Goal: Task Accomplishment & Management: Manage account settings

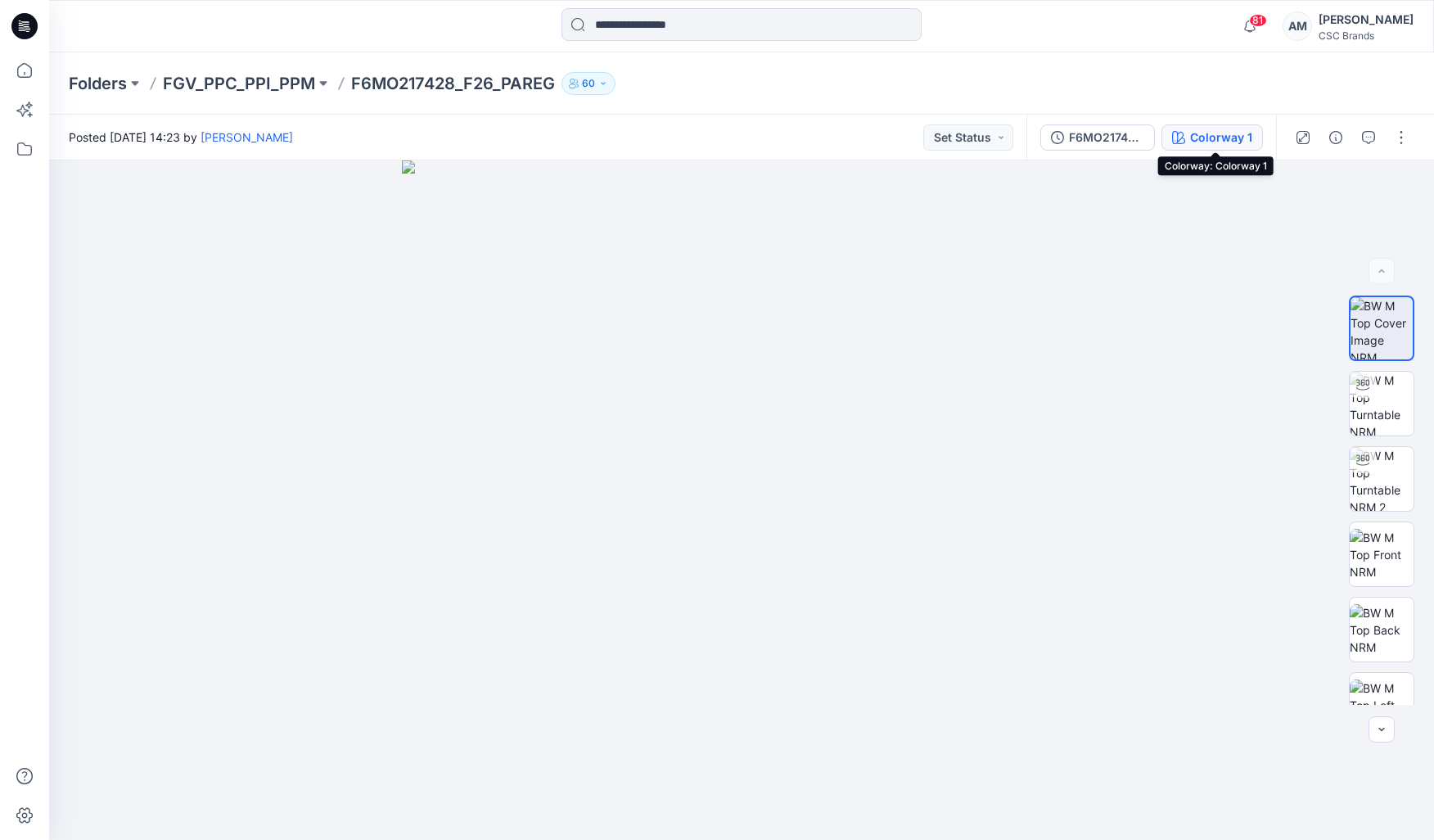
click at [1195, 144] on div "Colorway 1" at bounding box center [1221, 138] width 62 height 18
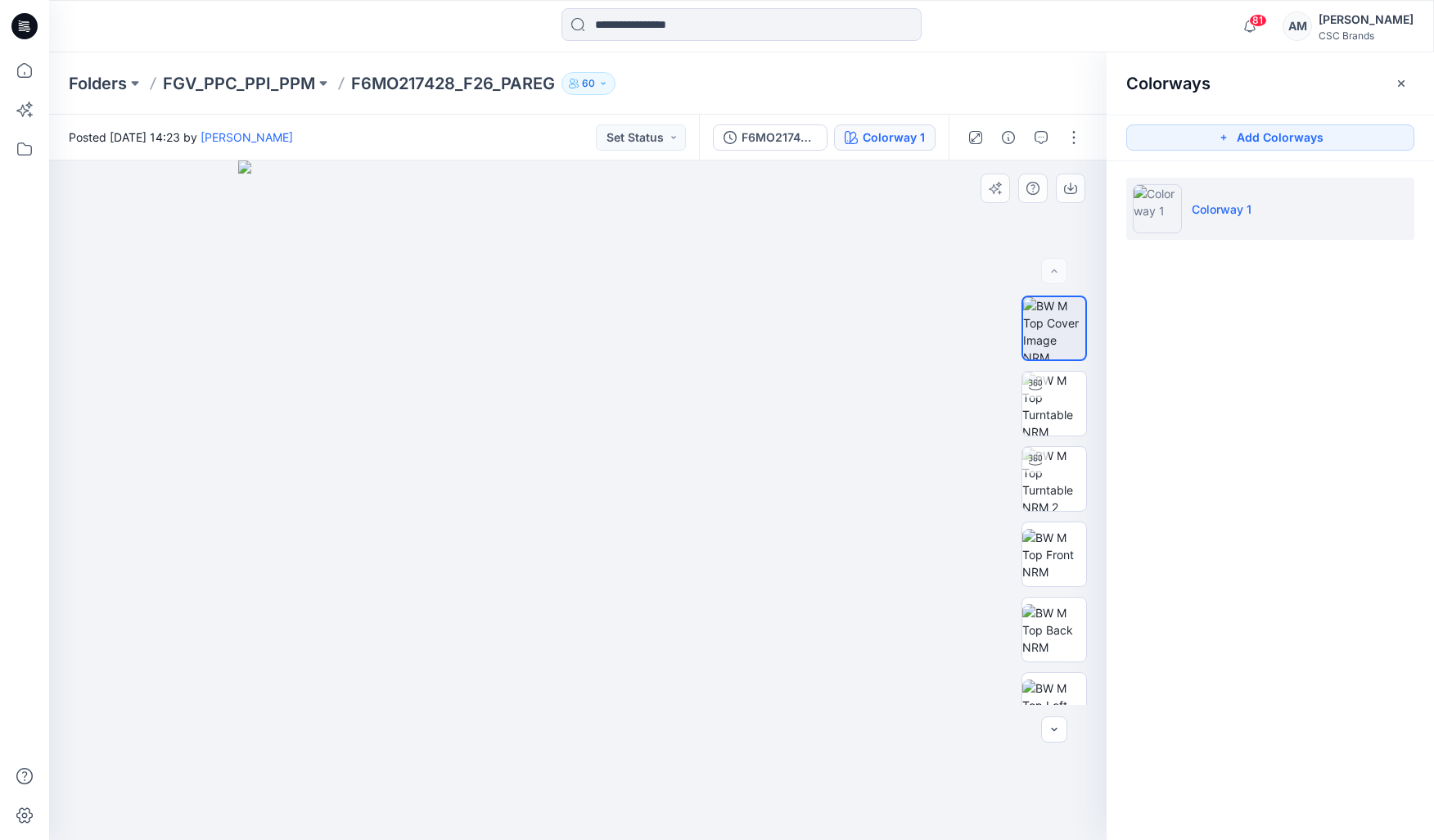
drag, startPoint x: 1195, startPoint y: 144, endPoint x: 624, endPoint y: 172, distance: 571.7
click at [614, 177] on div "12 % Colorway 1 Loading... Material Properties Loading... Colorways Add Colorwa…" at bounding box center [742, 500] width 1385 height 679
click at [748, 135] on div "F6MO217428_F26_PAREG_VP1" at bounding box center [779, 138] width 75 height 18
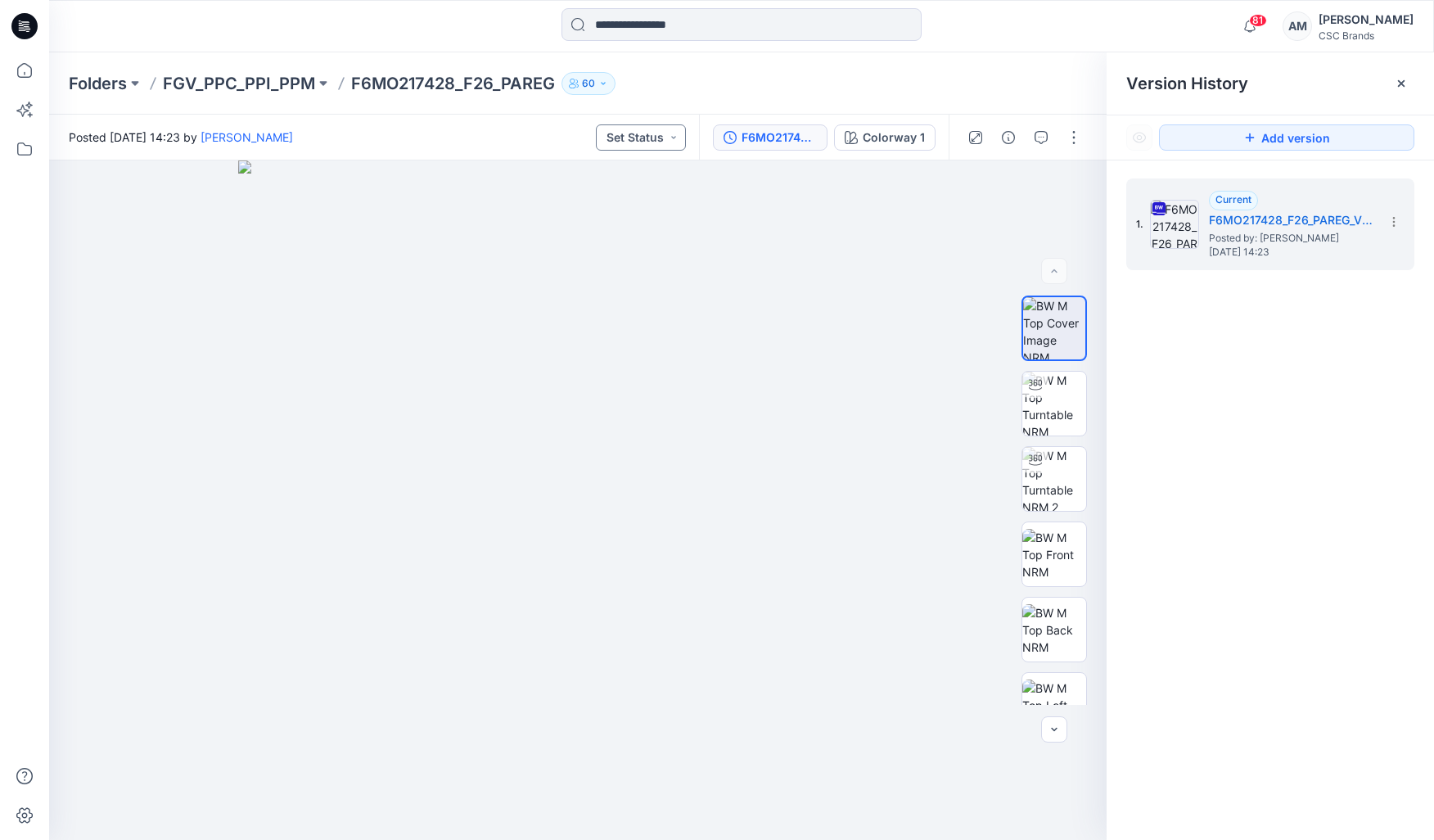
click at [619, 139] on button "Set Status" at bounding box center [641, 137] width 90 height 26
click at [647, 213] on p "Virtual Proto 1" at bounding box center [613, 213] width 74 height 21
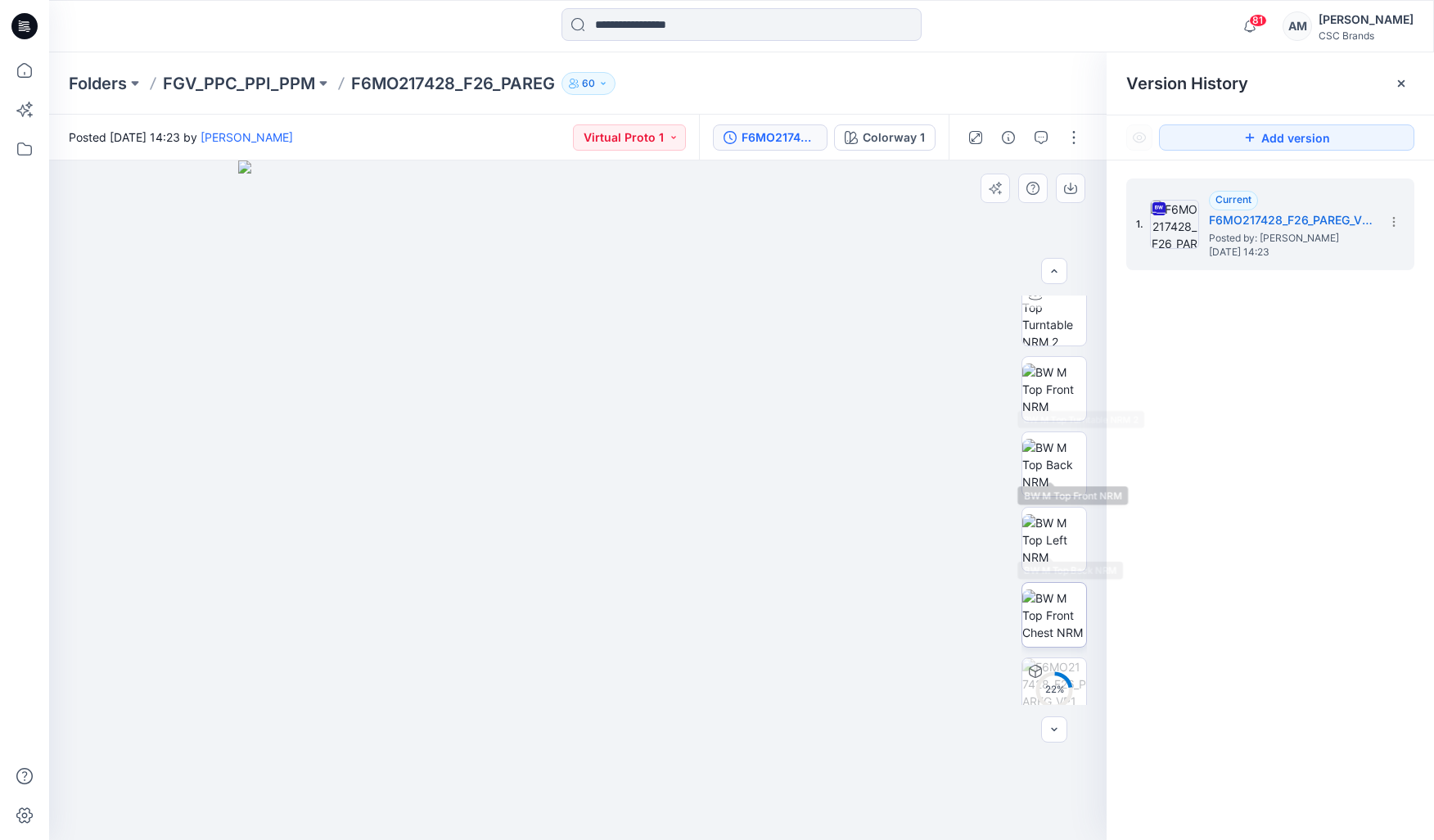
scroll to position [183, 0]
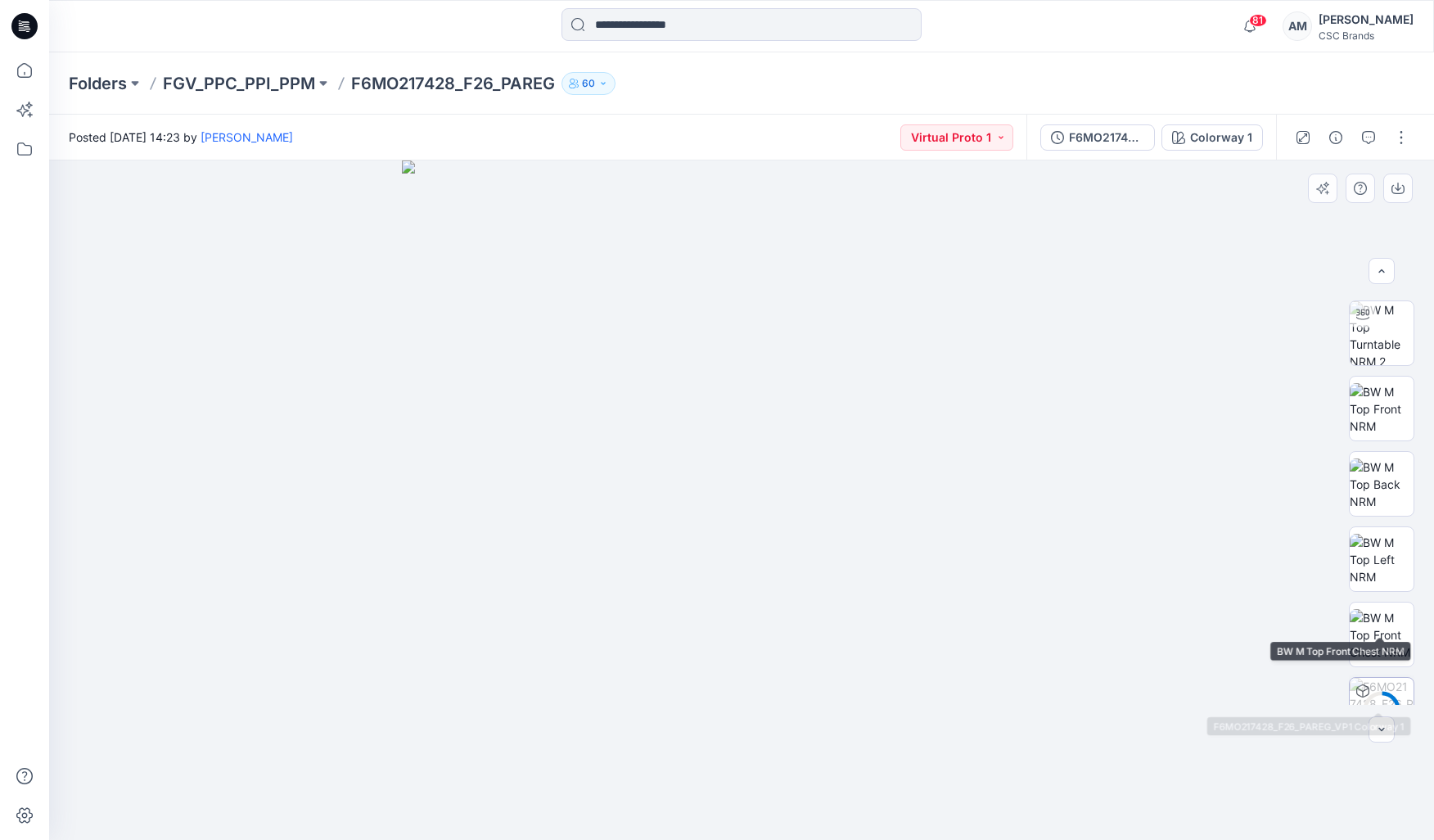
scroll to position [183, 0]
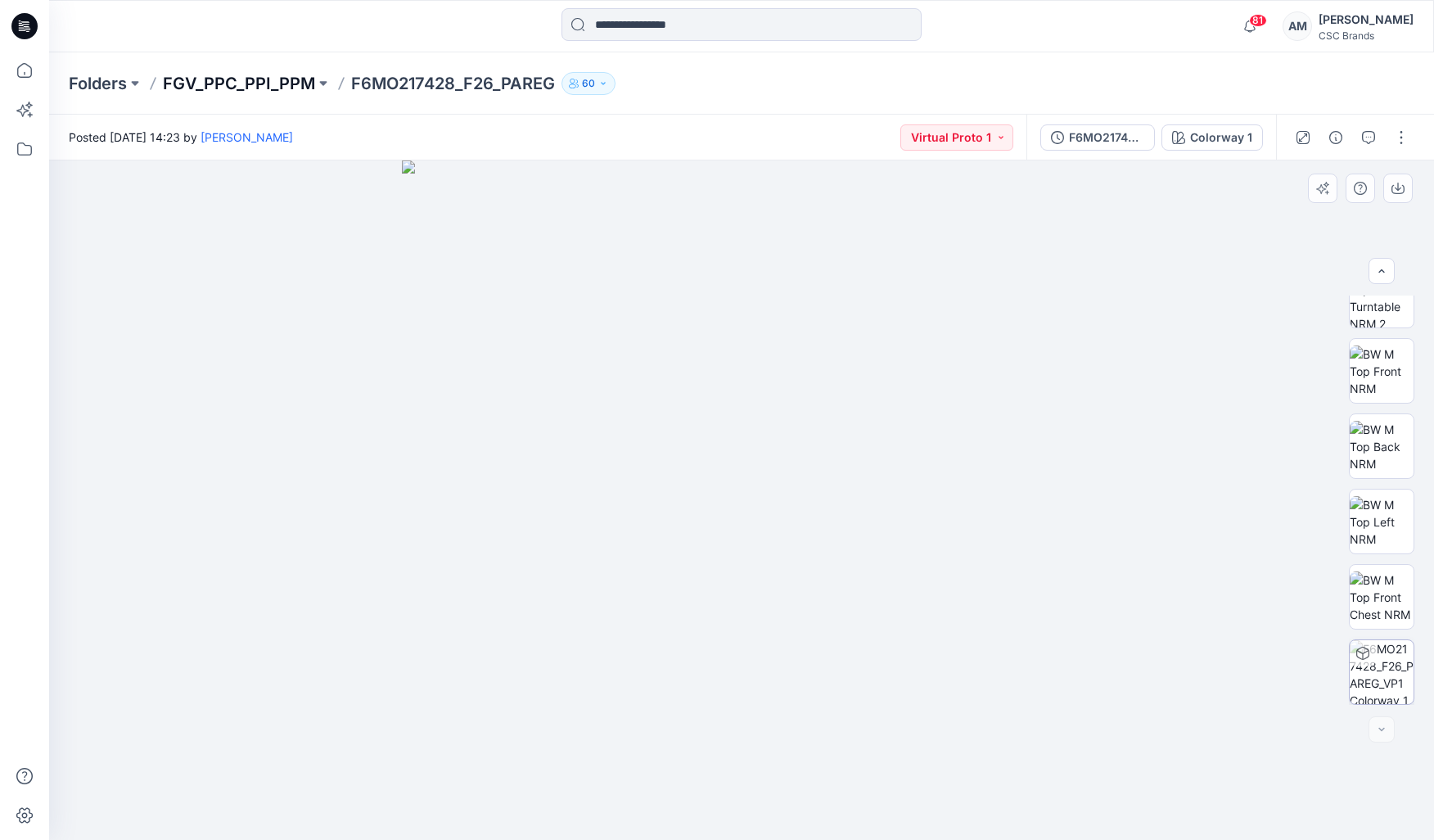
click at [279, 82] on p "FGV_PPC_PPI_PPM" at bounding box center [239, 83] width 153 height 23
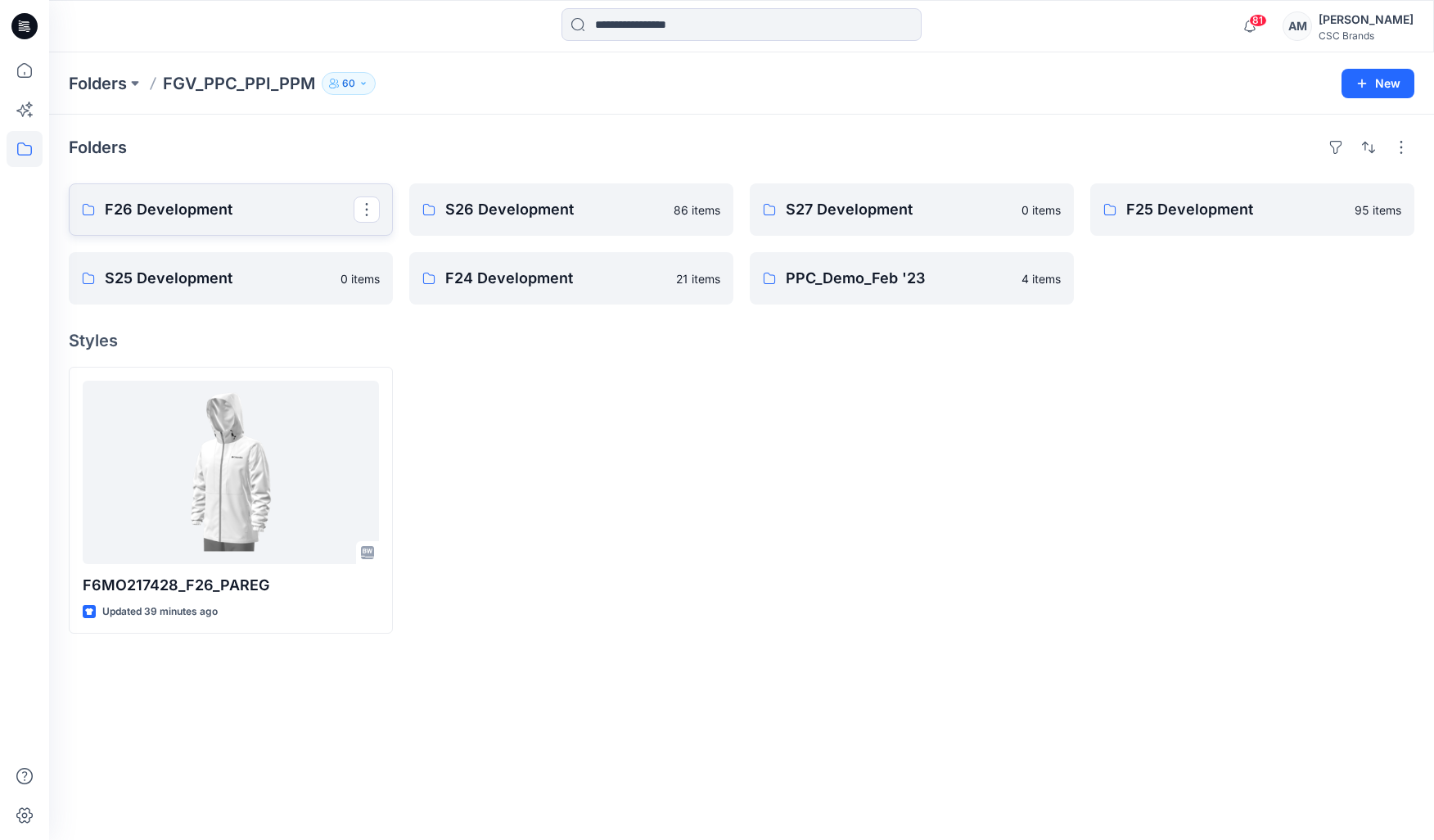
click at [242, 215] on p "F26 Development" at bounding box center [229, 209] width 249 height 23
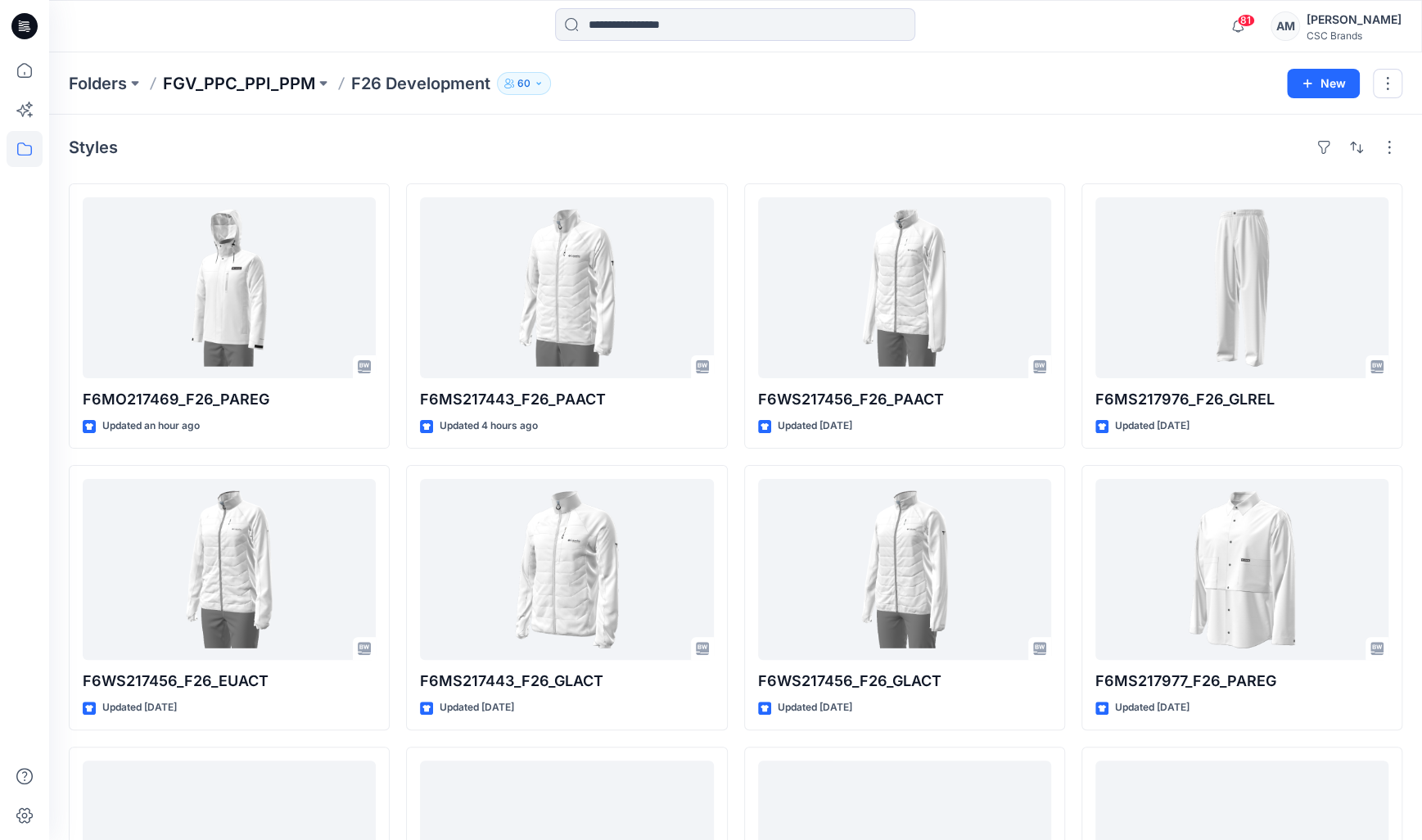
click at [280, 84] on p "FGV_PPC_PPI_PPM" at bounding box center [239, 83] width 153 height 23
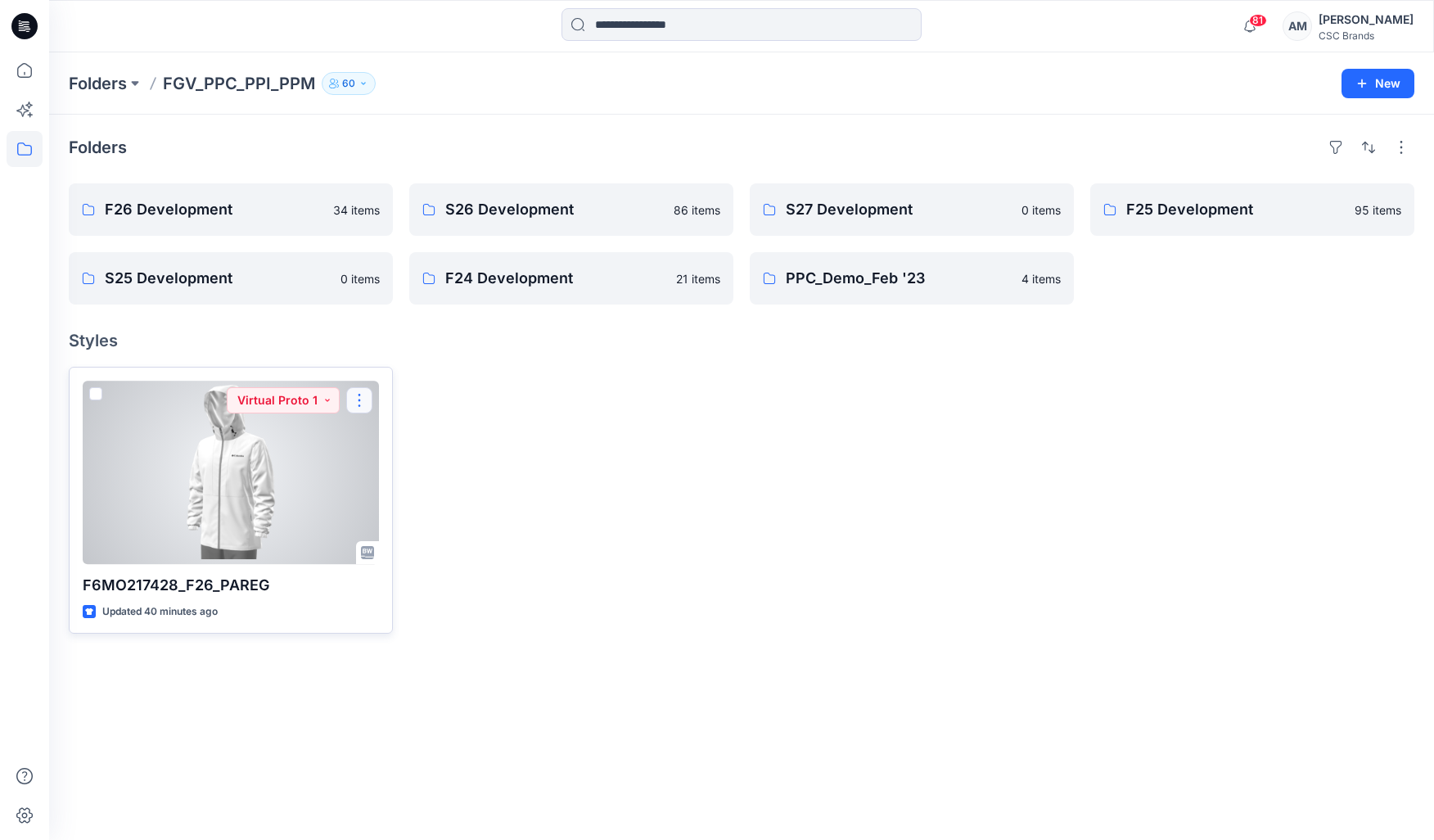
click at [370, 402] on button "button" at bounding box center [359, 400] width 26 height 26
click at [473, 493] on button "Duplicate to..." at bounding box center [437, 498] width 177 height 31
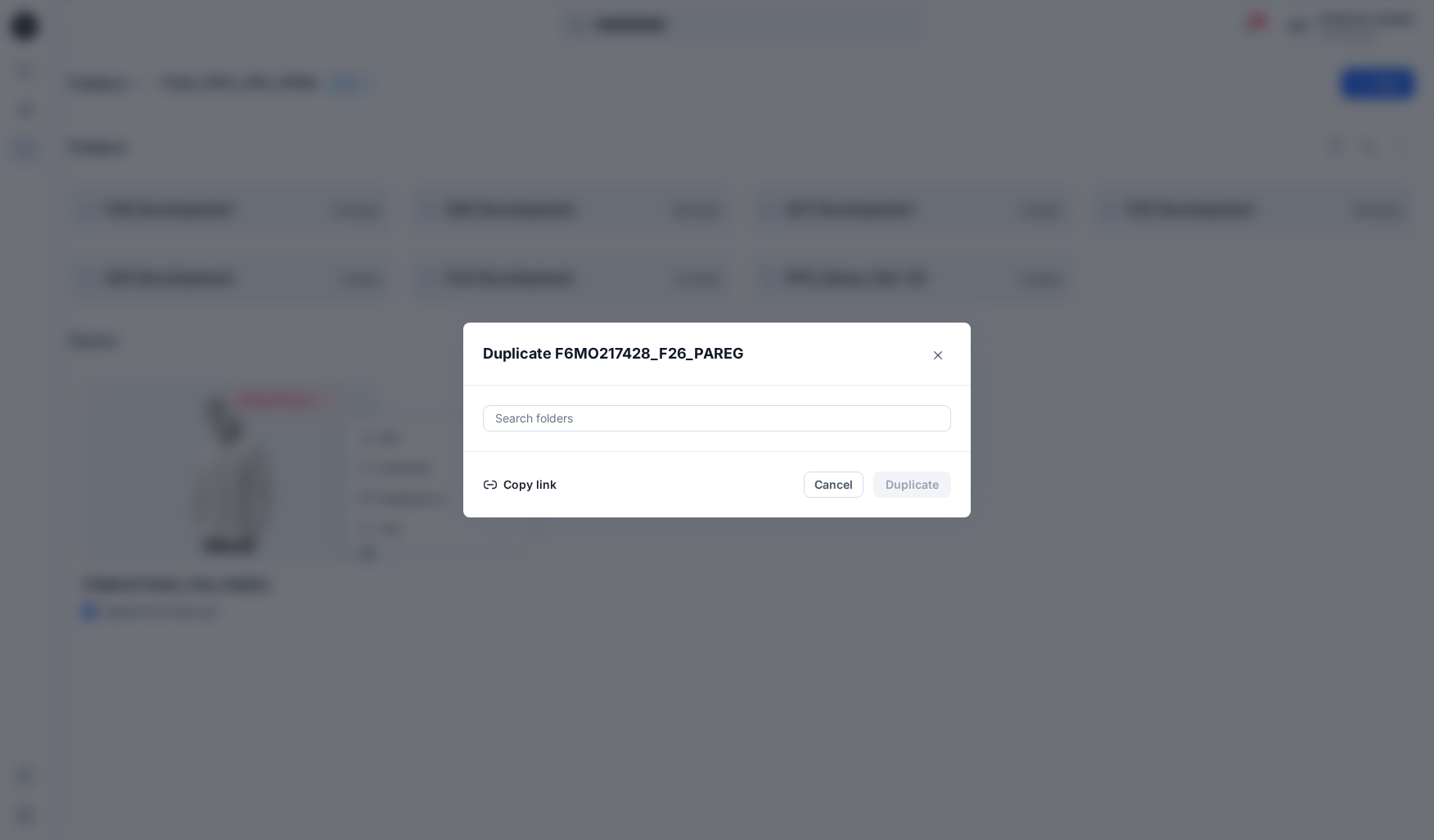
click at [615, 403] on div "Search folders" at bounding box center [717, 419] width 508 height 67
click at [626, 431] on div "Search folders" at bounding box center [717, 419] width 508 height 67
click at [624, 420] on div at bounding box center [717, 419] width 447 height 20
click at [720, 424] on div at bounding box center [717, 419] width 447 height 20
click at [935, 429] on div "Search folders" at bounding box center [717, 418] width 466 height 25
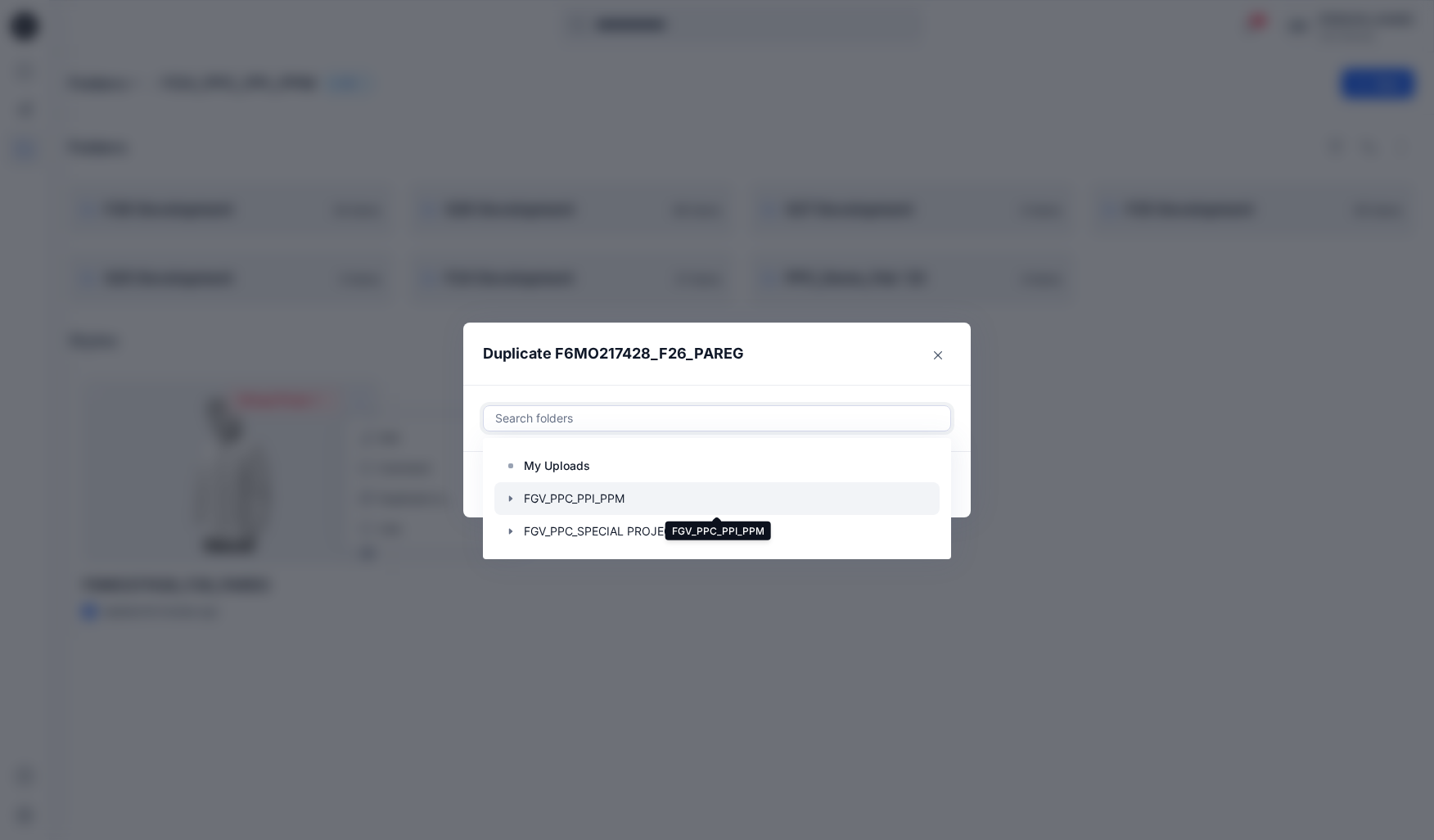
click at [503, 502] on div at bounding box center [717, 498] width 445 height 33
click at [509, 498] on icon "button" at bounding box center [510, 498] width 3 height 6
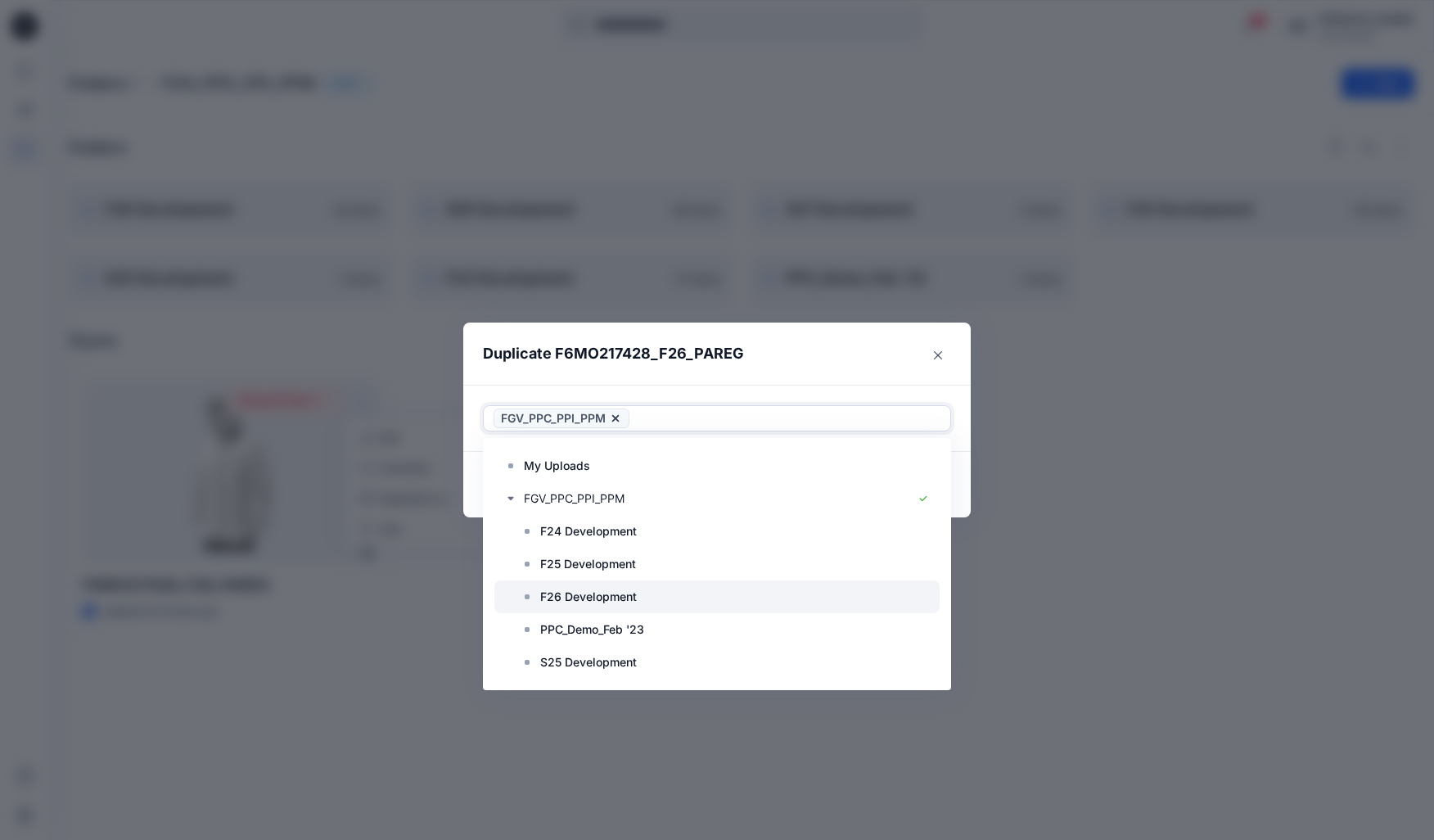
click at [578, 594] on p "F26 Development" at bounding box center [588, 597] width 96 height 20
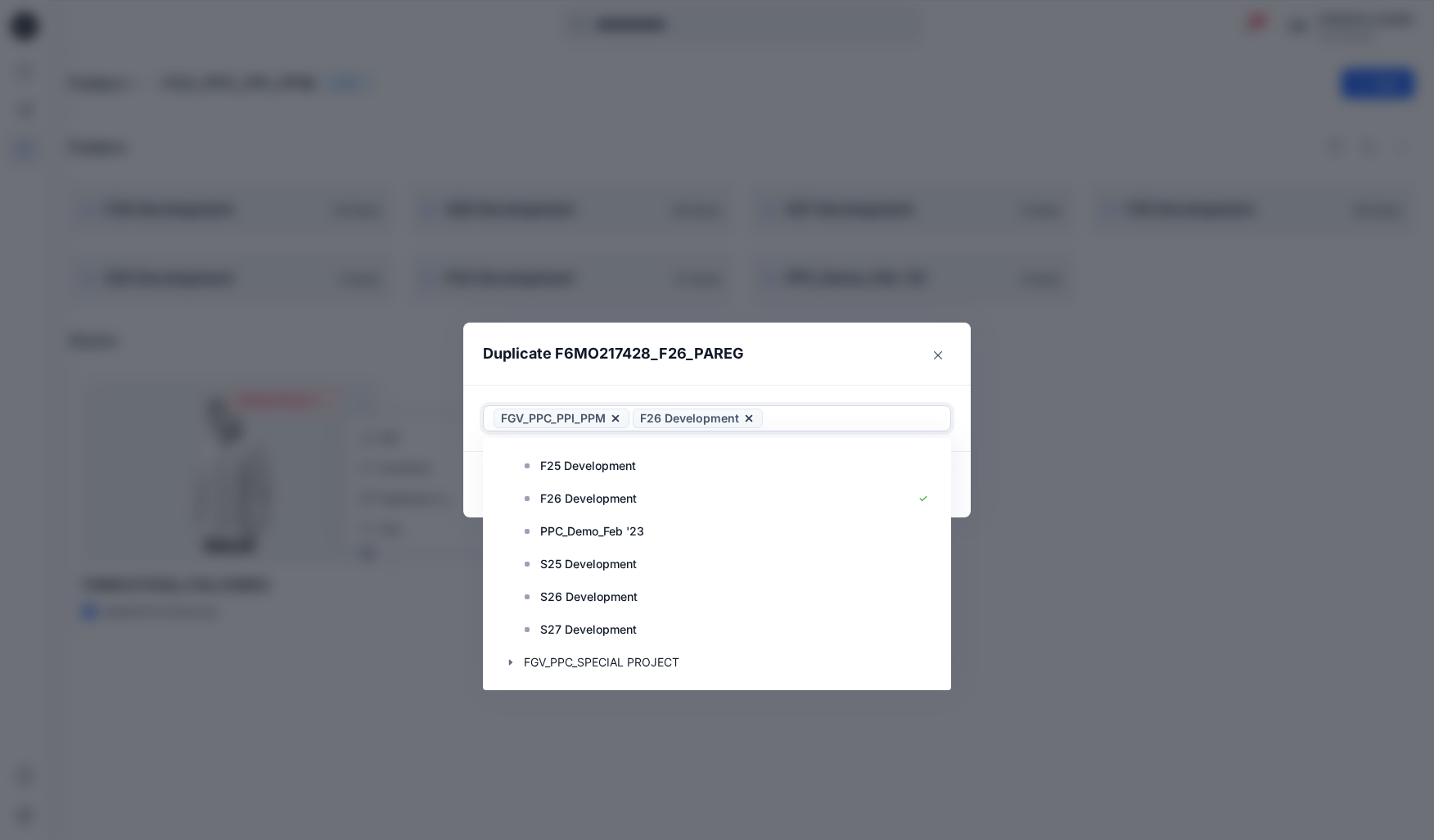
click at [872, 371] on header "Duplicate F6MO217428_F26_PAREG" at bounding box center [700, 353] width 475 height 62
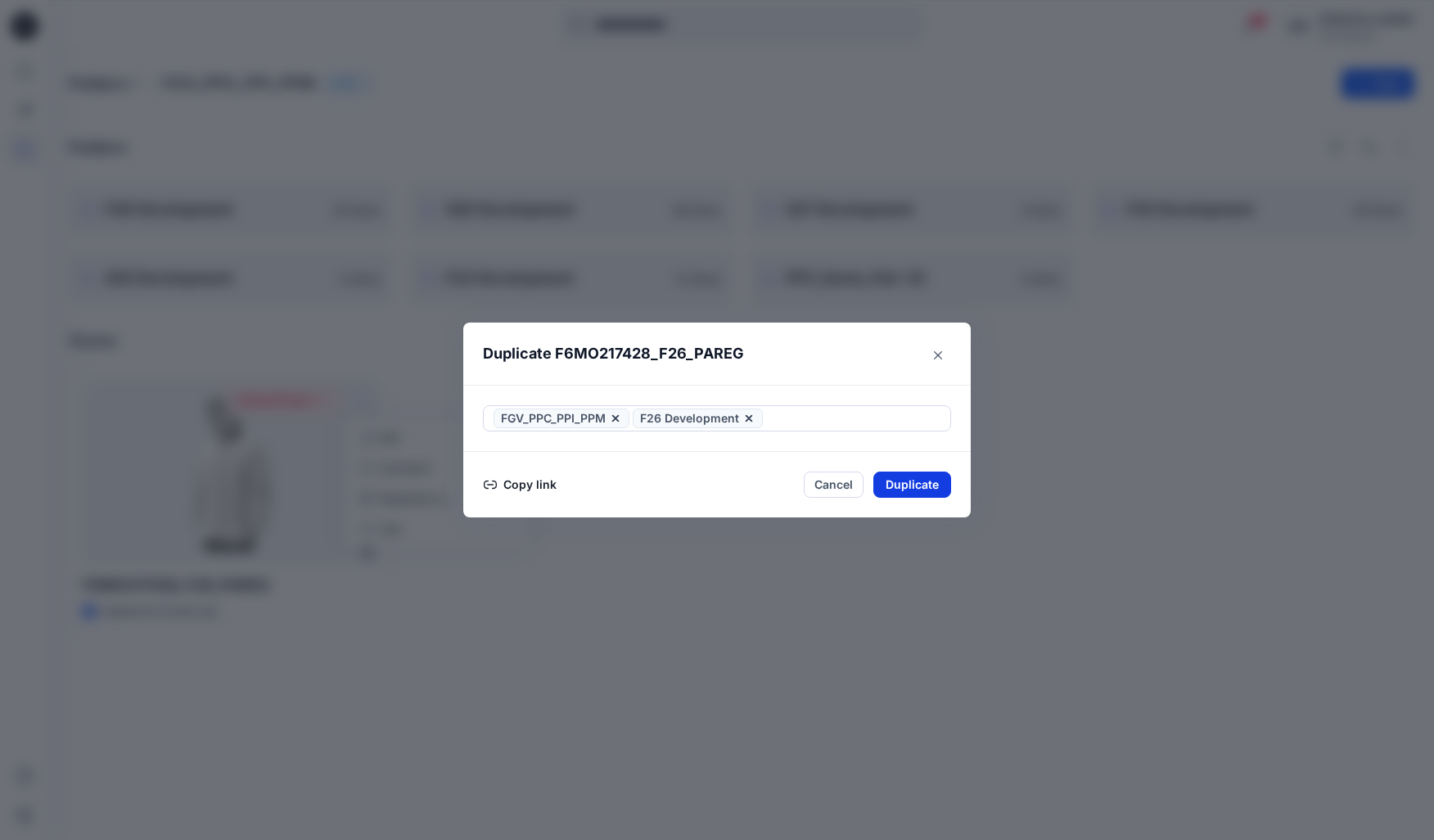
click at [928, 481] on button "Duplicate" at bounding box center [912, 484] width 77 height 26
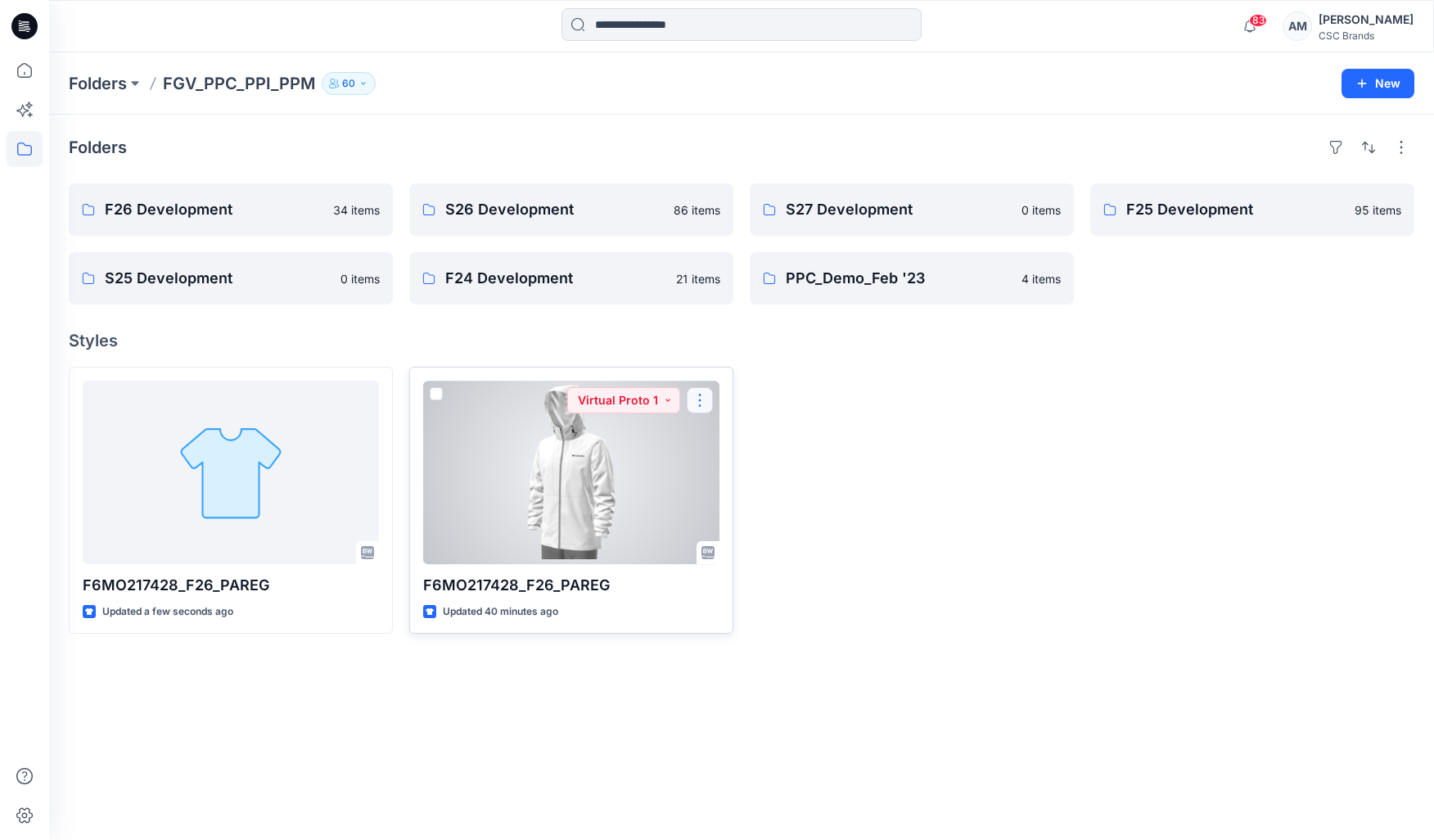
drag, startPoint x: 716, startPoint y: 406, endPoint x: 703, endPoint y: 401, distance: 13.9
click at [703, 401] on button "button" at bounding box center [700, 400] width 26 height 26
click at [588, 470] on div at bounding box center [571, 472] width 297 height 183
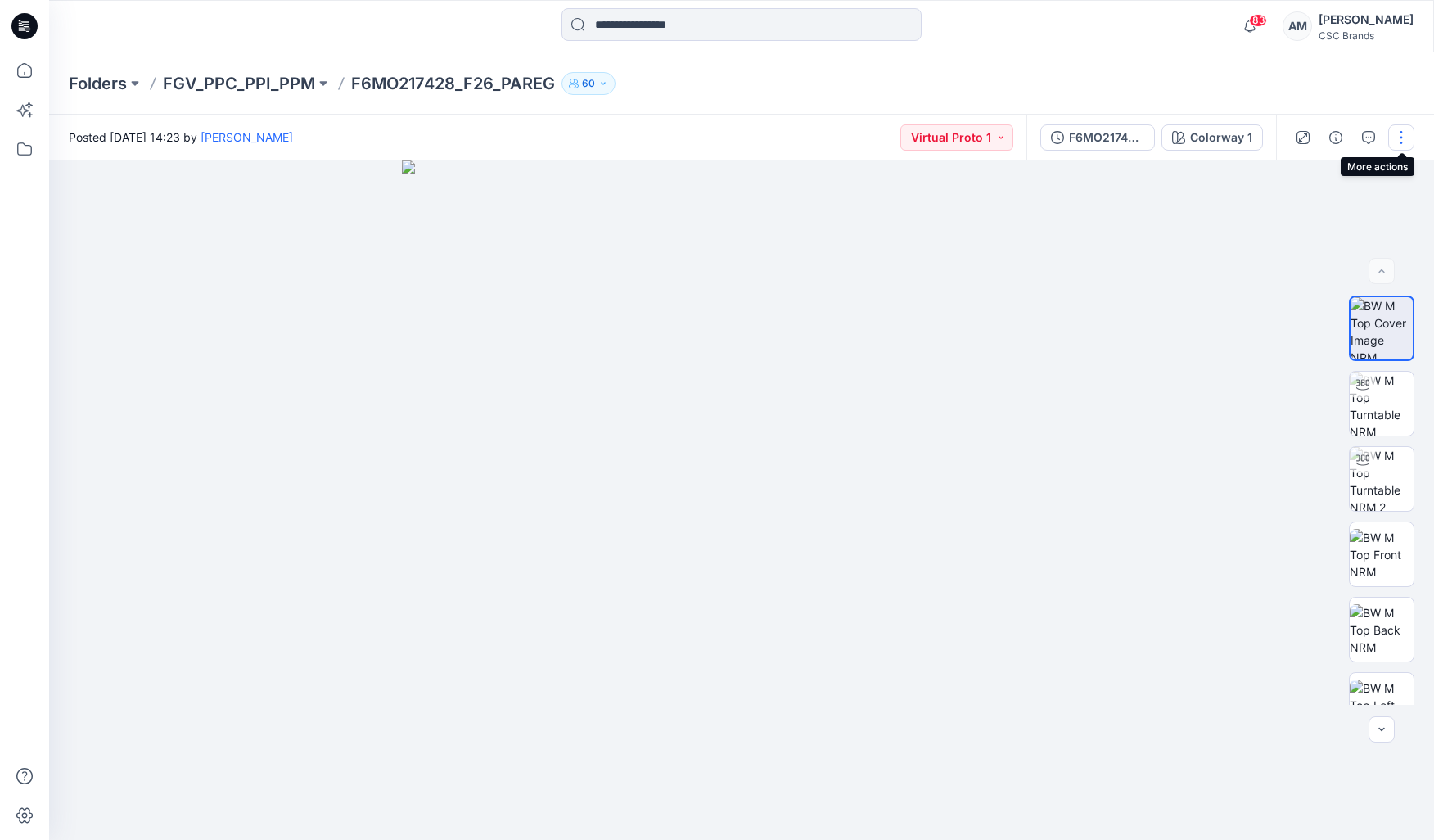
click at [1404, 134] on button "button" at bounding box center [1401, 137] width 26 height 26
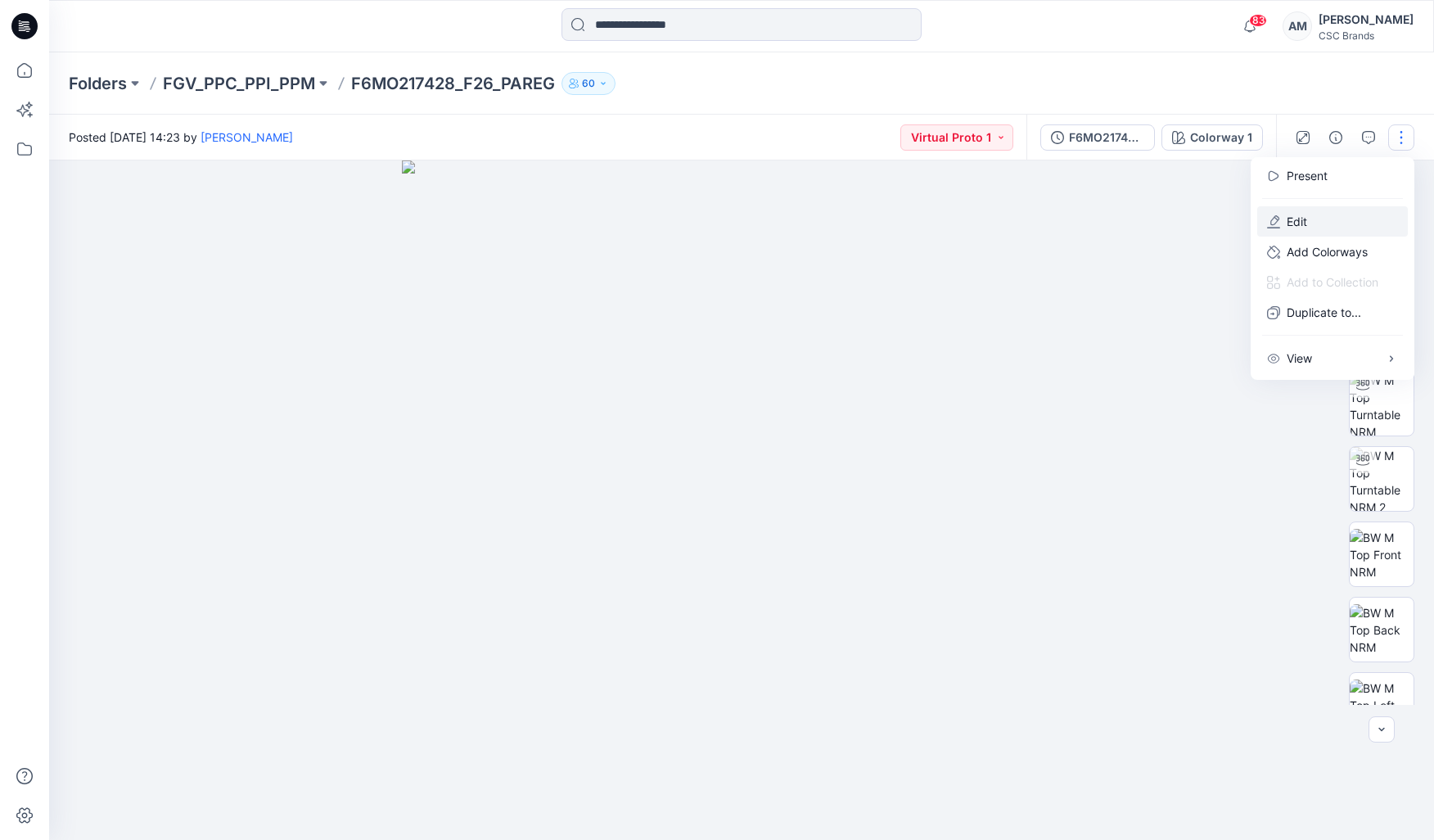
click at [1319, 223] on button "Edit" at bounding box center [1333, 221] width 151 height 31
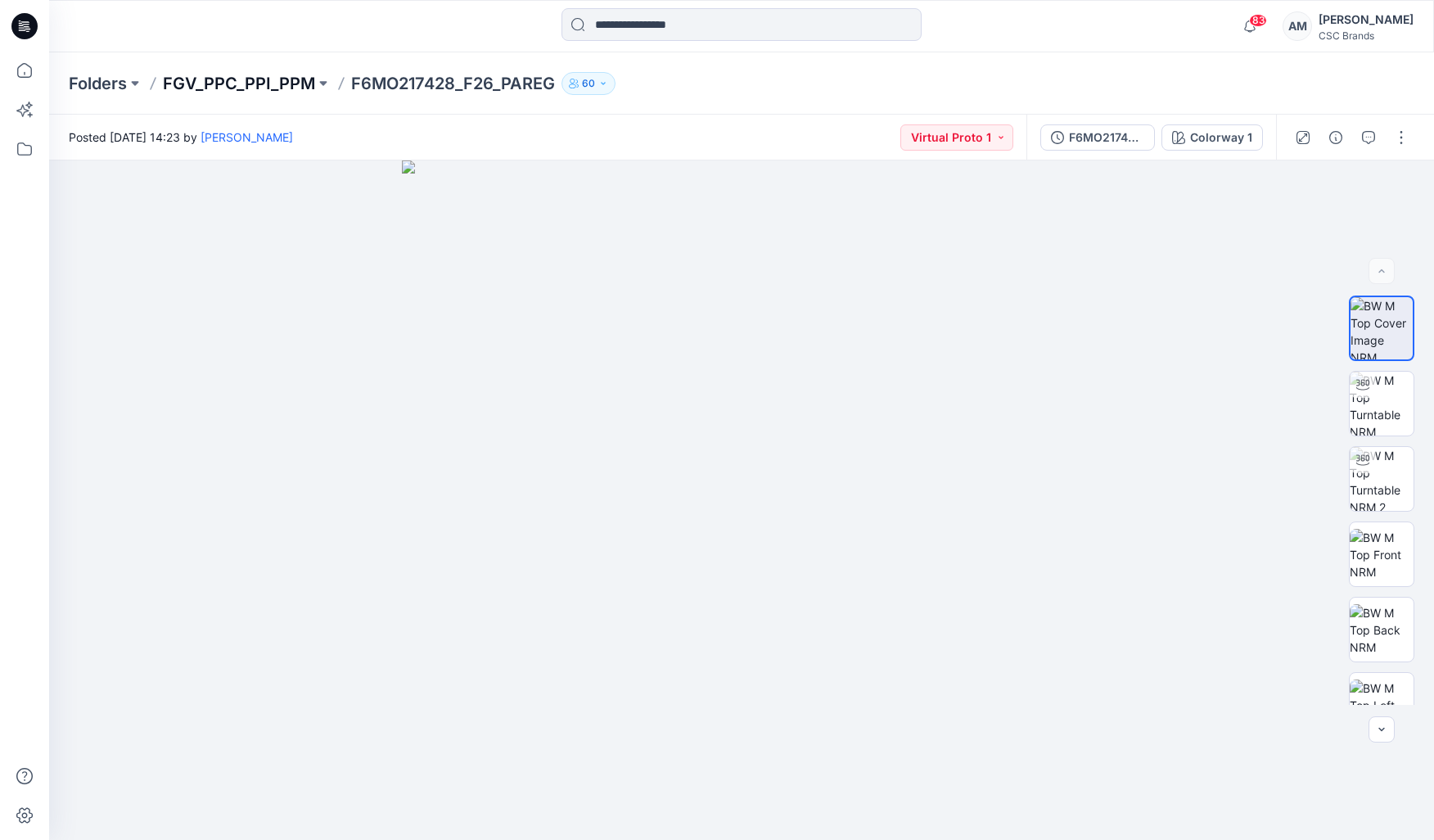
click at [302, 79] on p "FGV_PPC_PPI_PPM" at bounding box center [239, 83] width 153 height 23
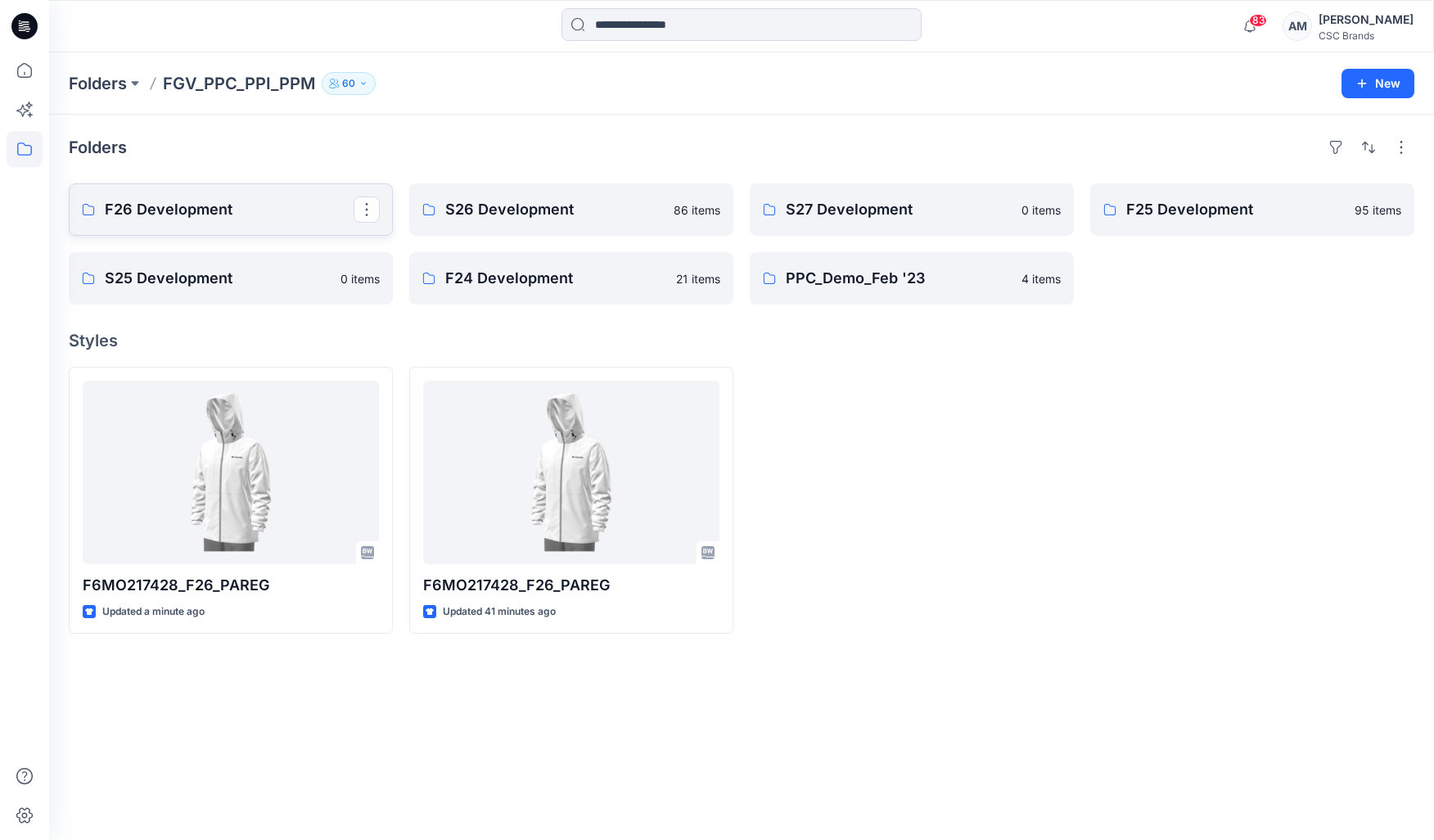
click at [179, 211] on p "F26 Development" at bounding box center [229, 209] width 249 height 23
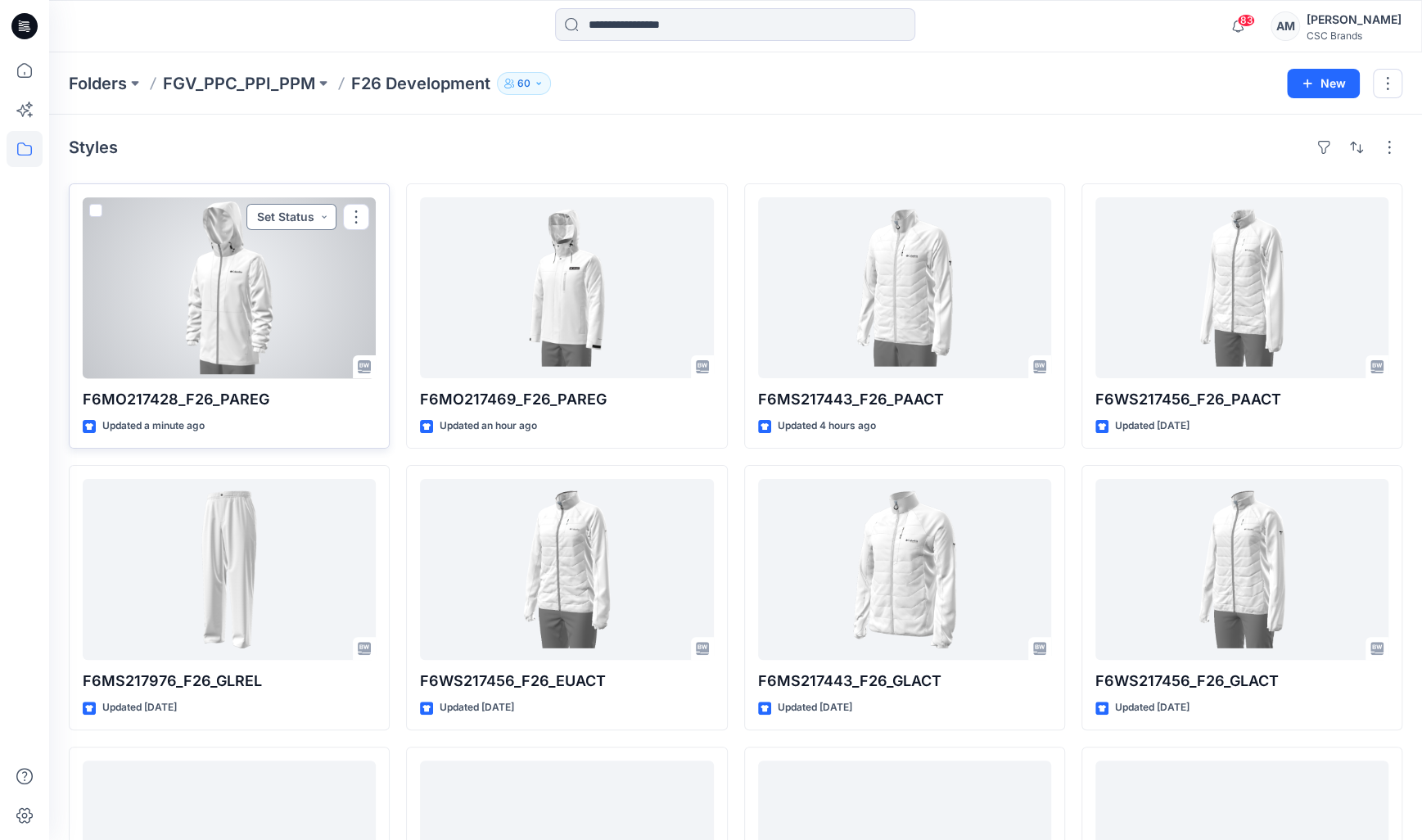
click at [308, 210] on button "Set Status" at bounding box center [291, 217] width 90 height 26
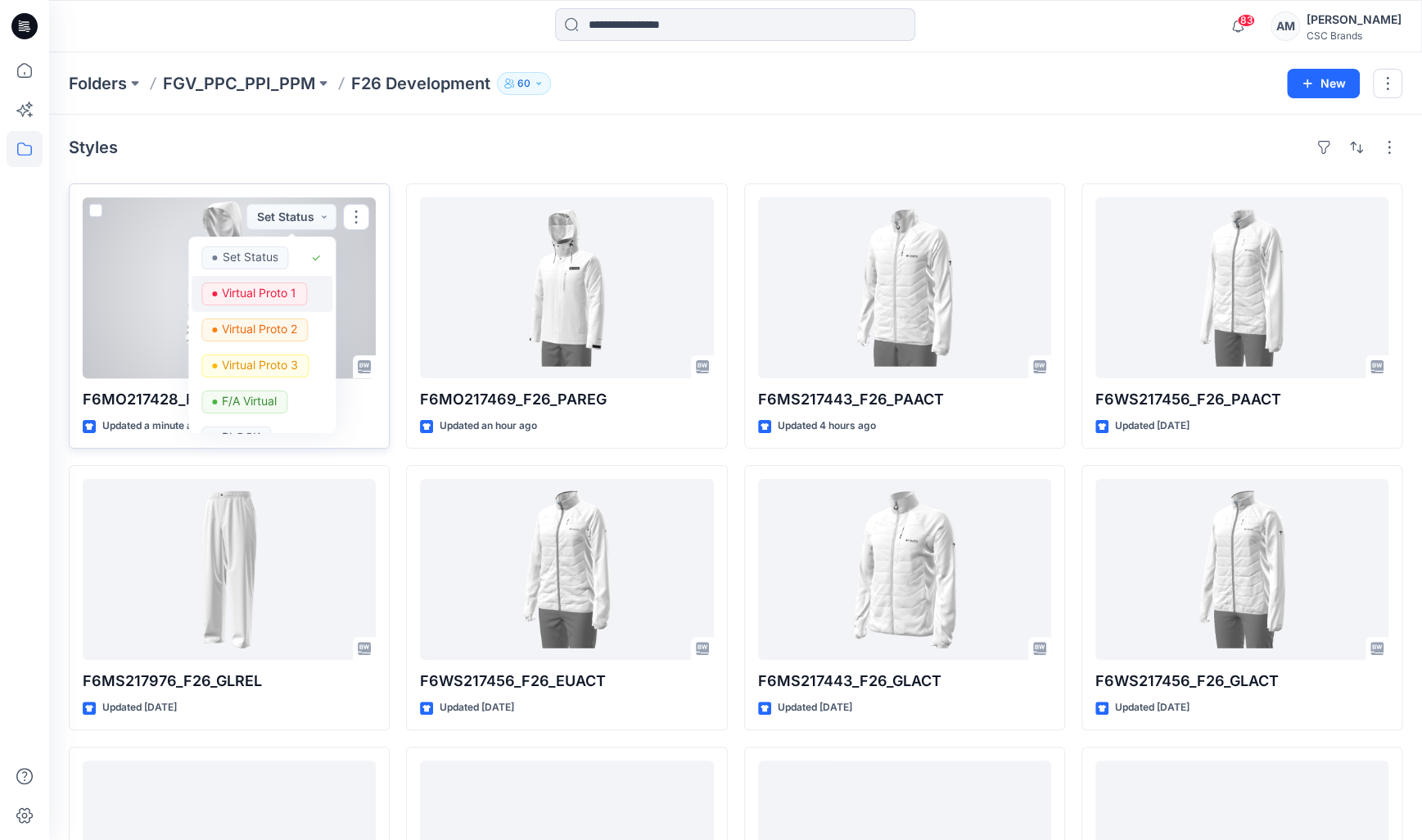
click at [291, 301] on p "Virtual Proto 1" at bounding box center [260, 293] width 74 height 21
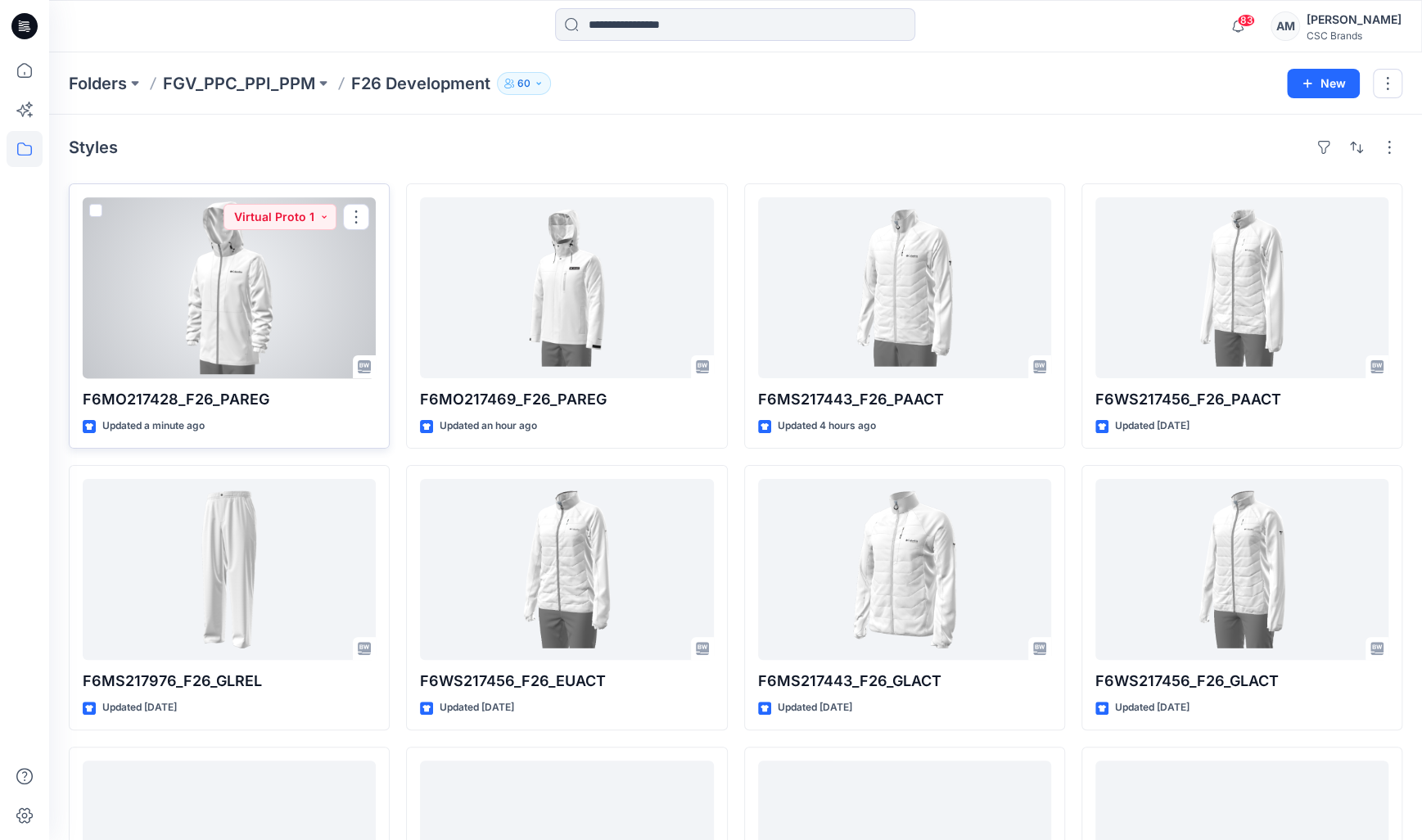
click at [301, 304] on div at bounding box center [228, 288] width 293 height 180
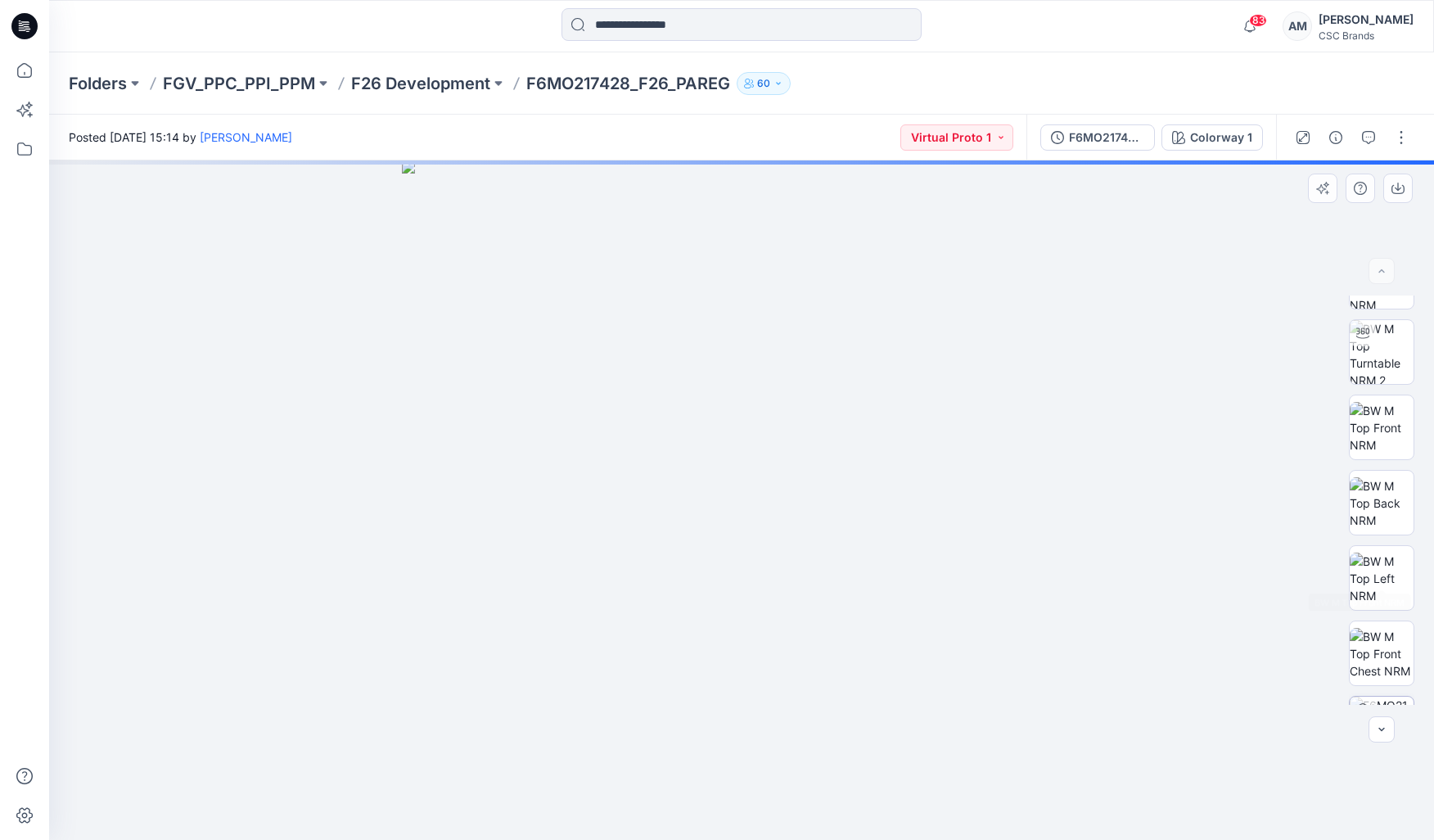
scroll to position [183, 0]
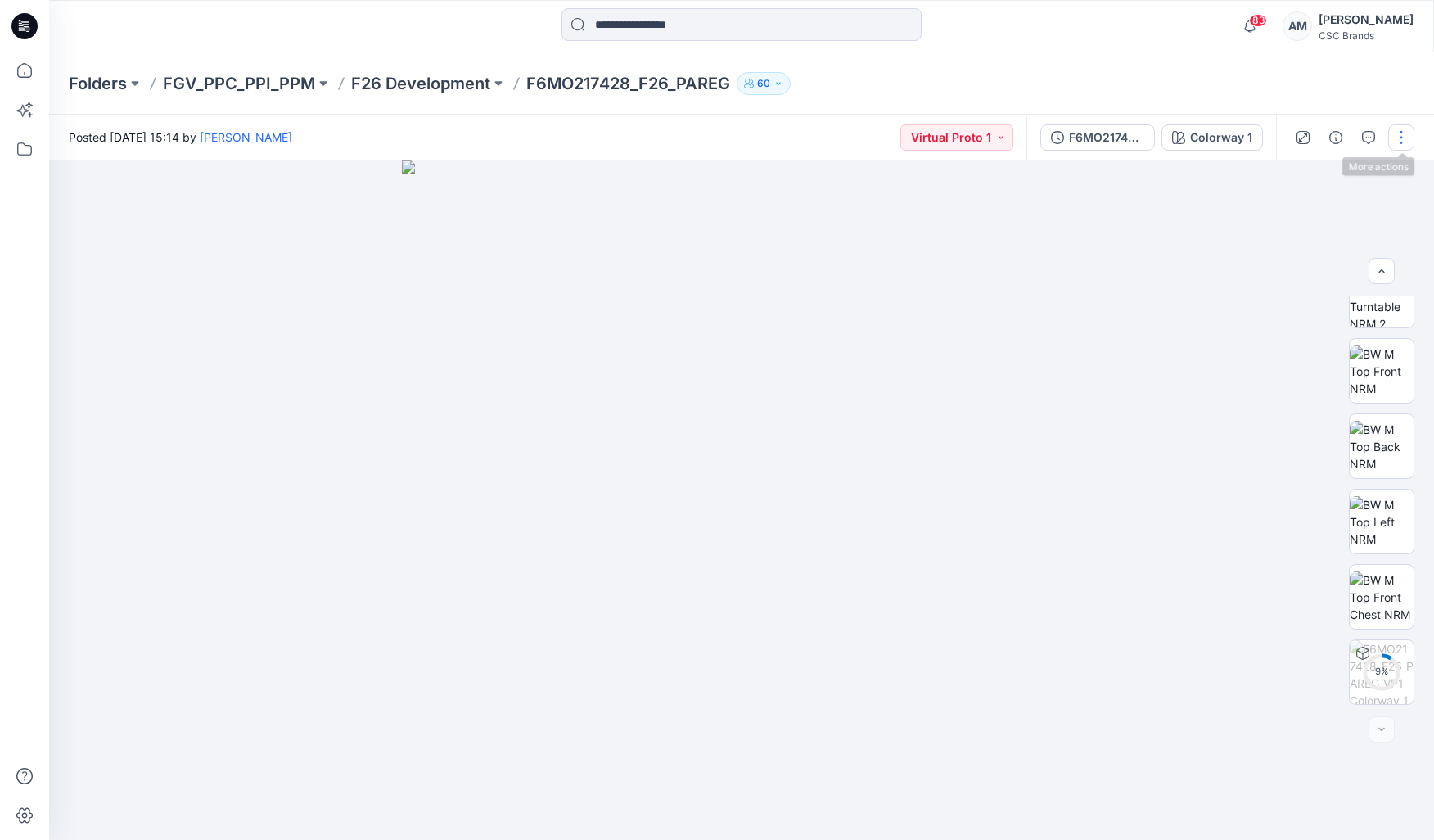
click at [1396, 143] on button "button" at bounding box center [1401, 137] width 26 height 26
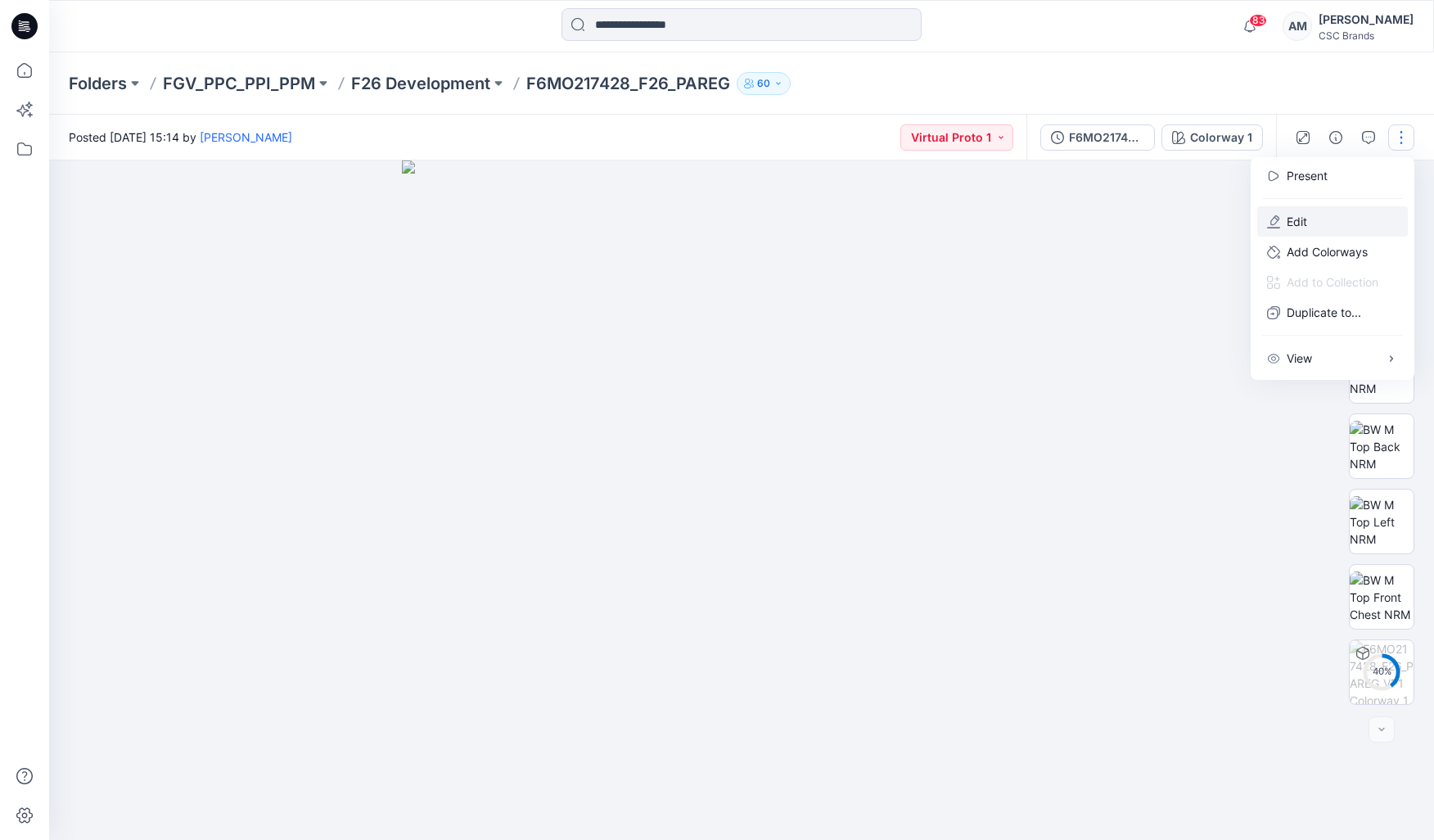
click at [1315, 216] on button "Edit" at bounding box center [1333, 221] width 151 height 31
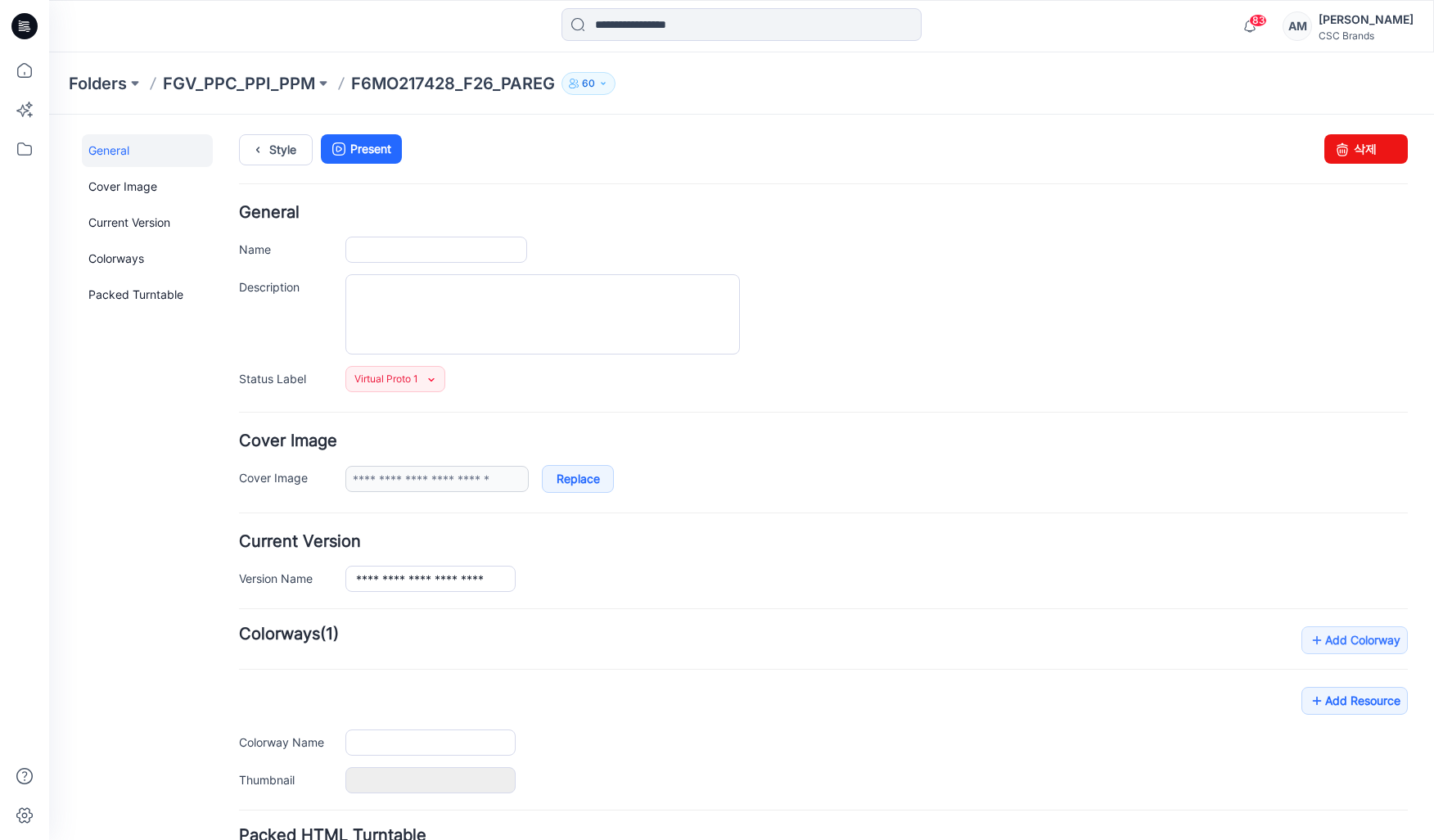
type input "**********"
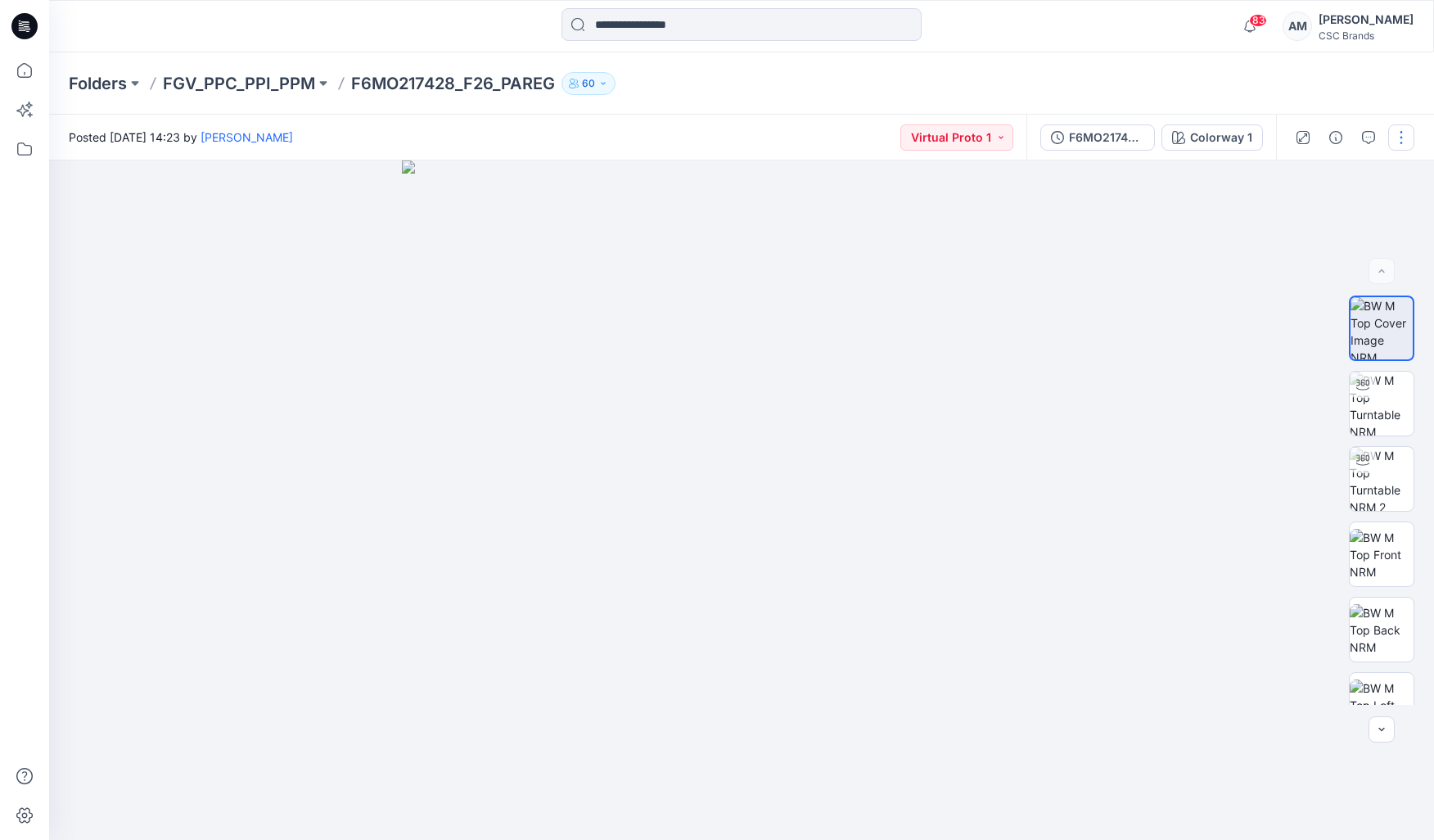
click at [1397, 141] on button "button" at bounding box center [1401, 137] width 26 height 26
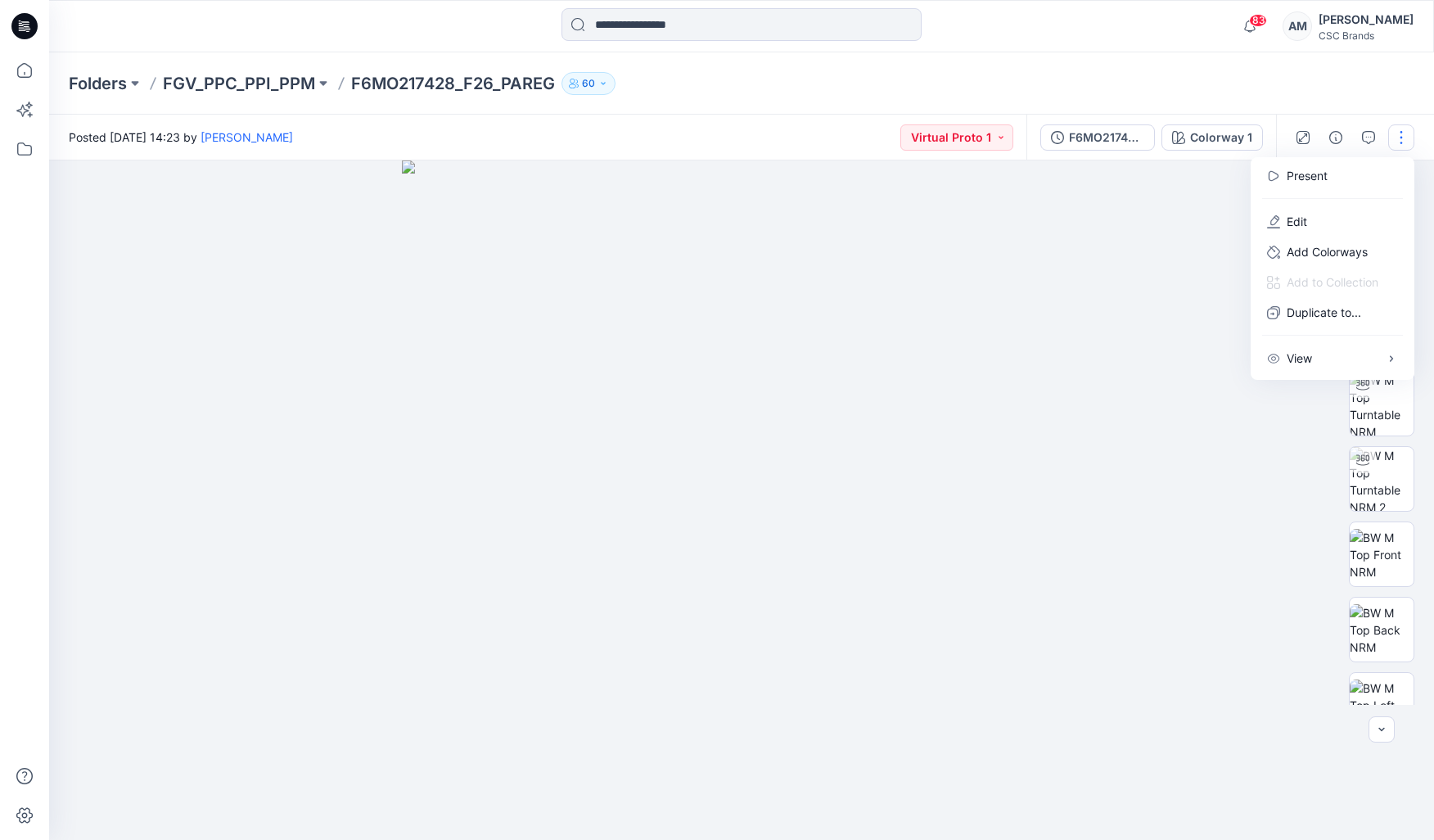
click at [1336, 734] on div at bounding box center [742, 500] width 1385 height 679
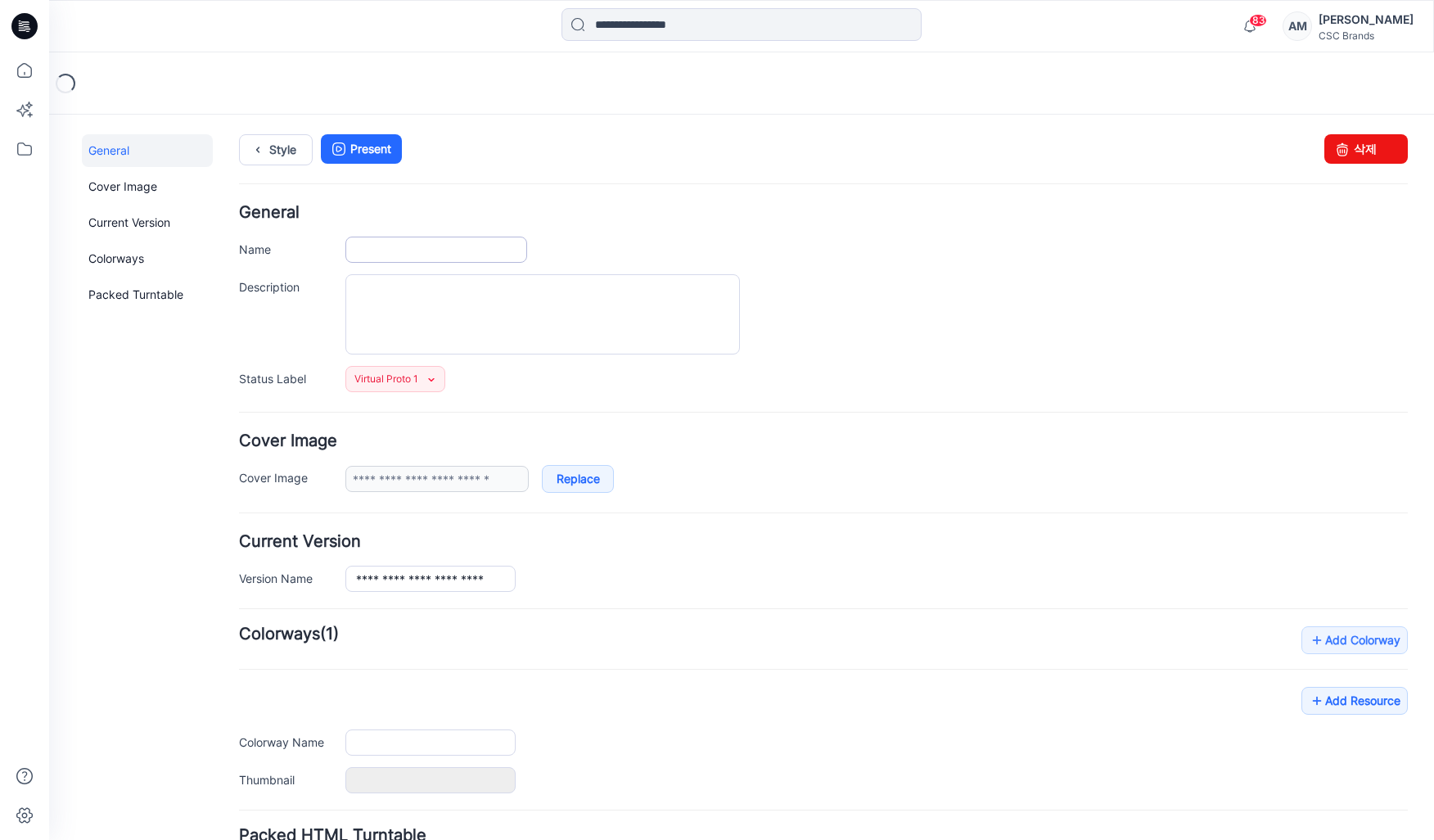
type input "**********"
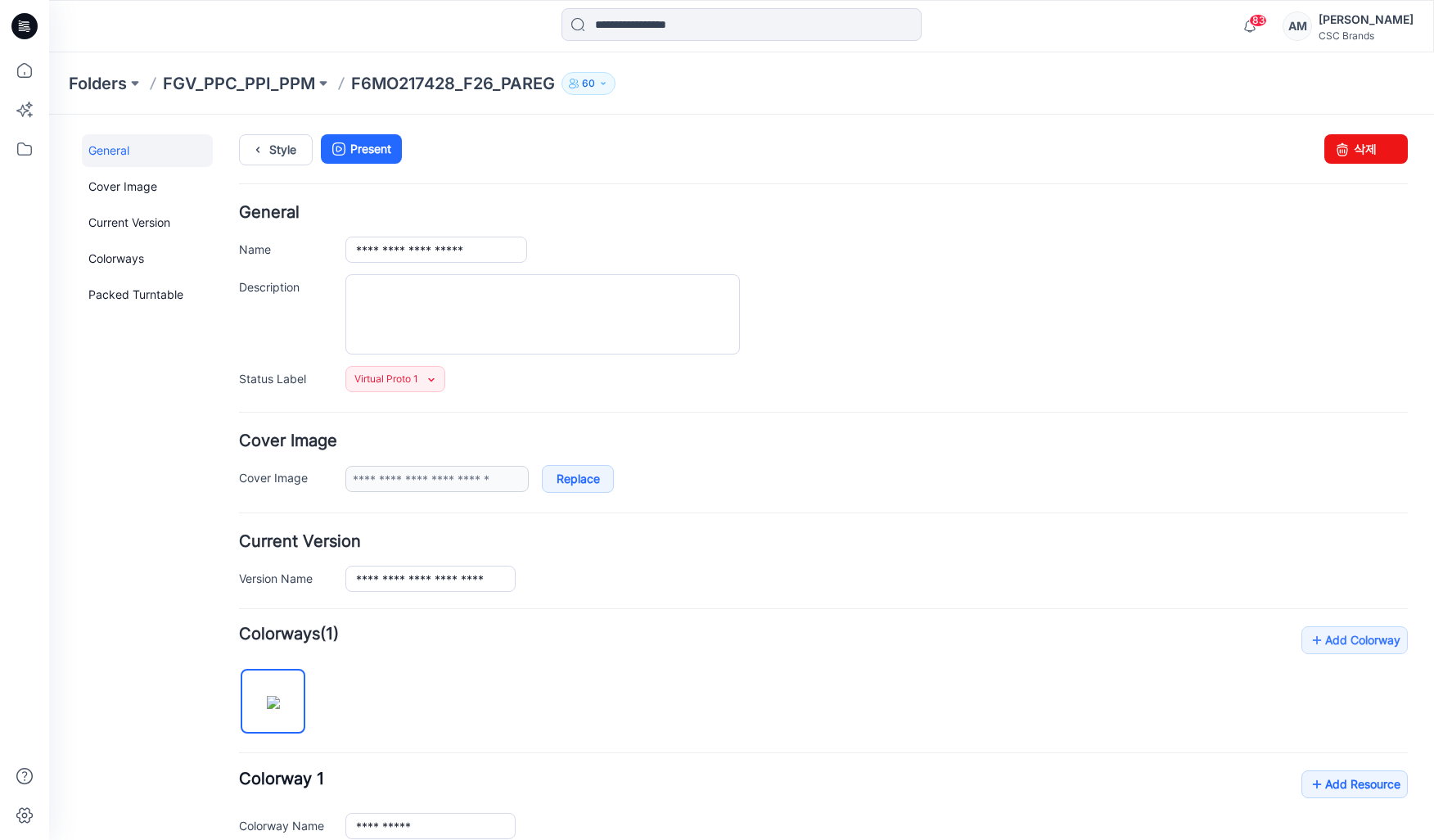
click at [233, 56] on div "Folders FGV_PPC_PPI_PPM F6MO217428_F26_PAREG 60" at bounding box center [742, 83] width 1385 height 62
click at [248, 82] on p "FGV_PPC_PPI_PPM" at bounding box center [239, 83] width 153 height 23
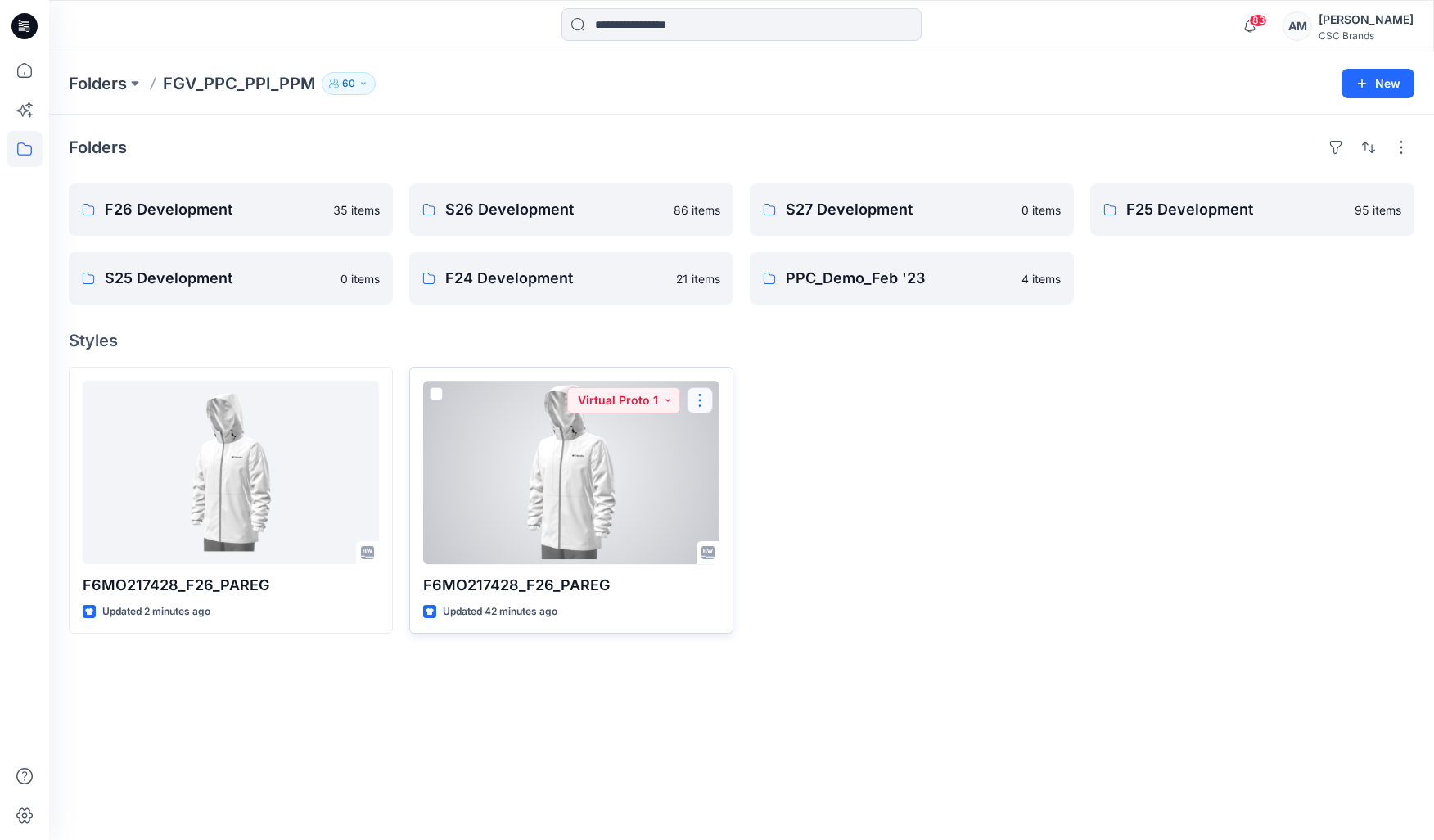
click at [697, 402] on button "button" at bounding box center [700, 400] width 26 height 26
click at [725, 438] on p "Edit" at bounding box center [730, 437] width 21 height 17
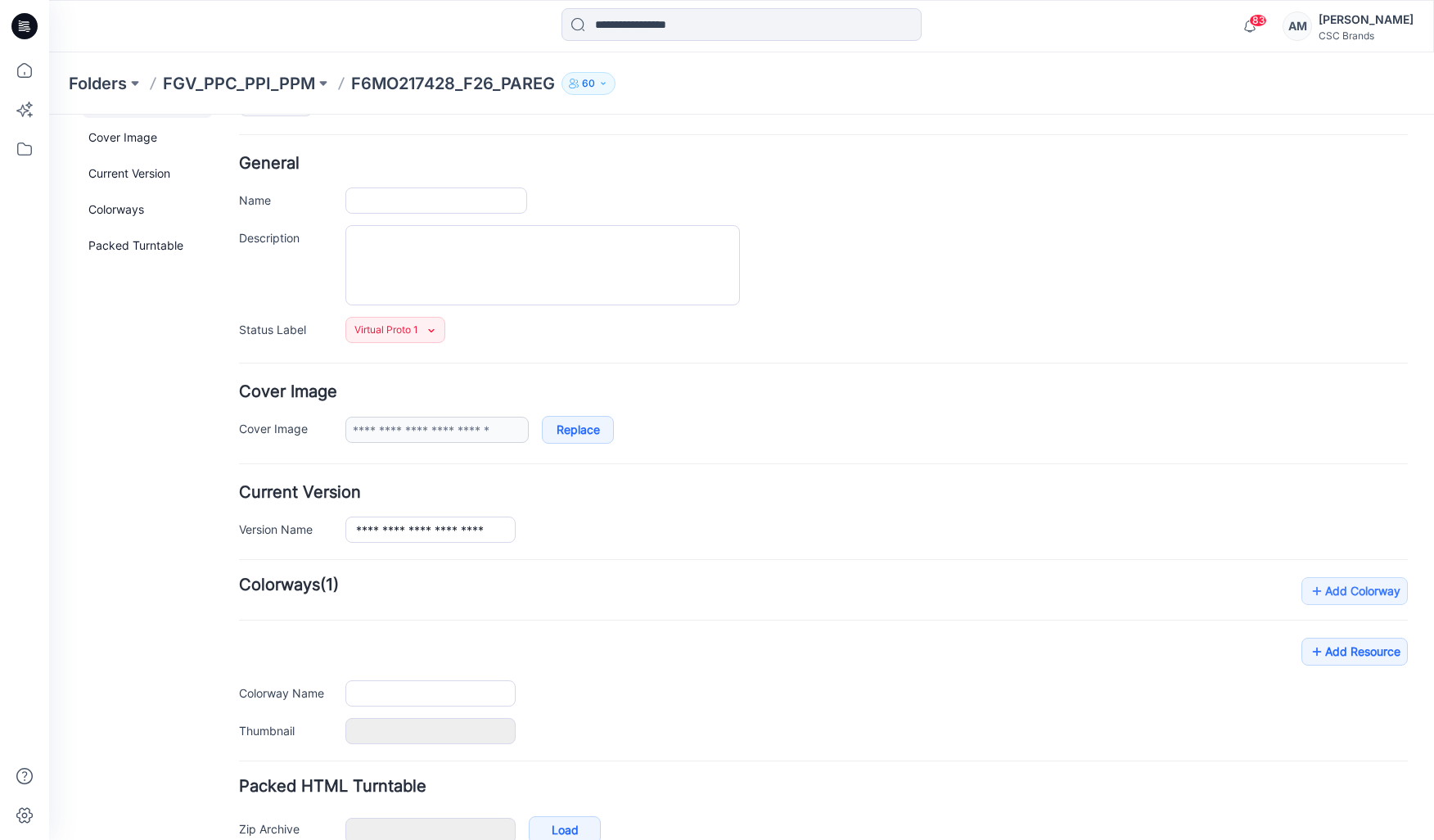
scroll to position [2, 0]
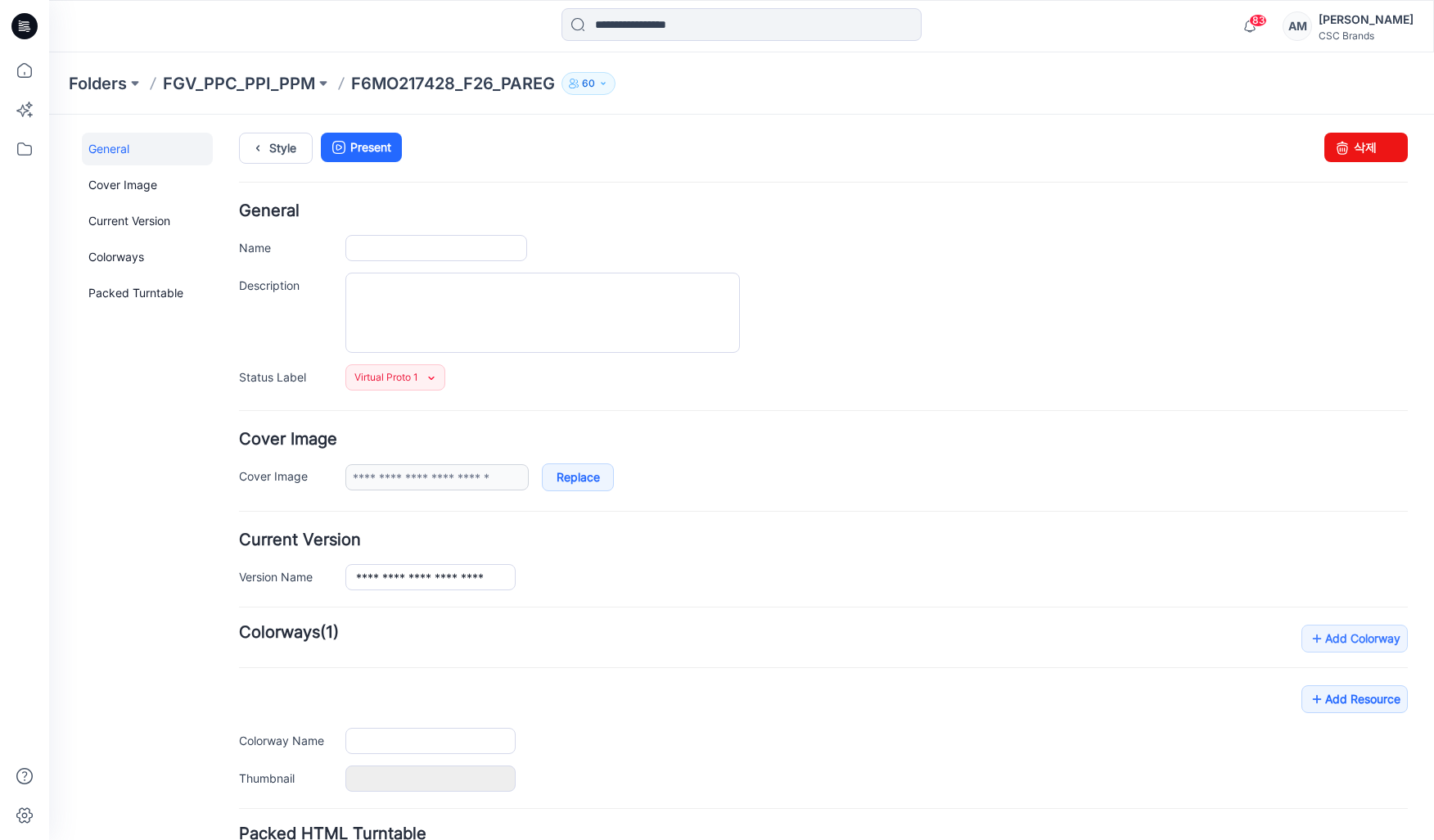
type input "**********"
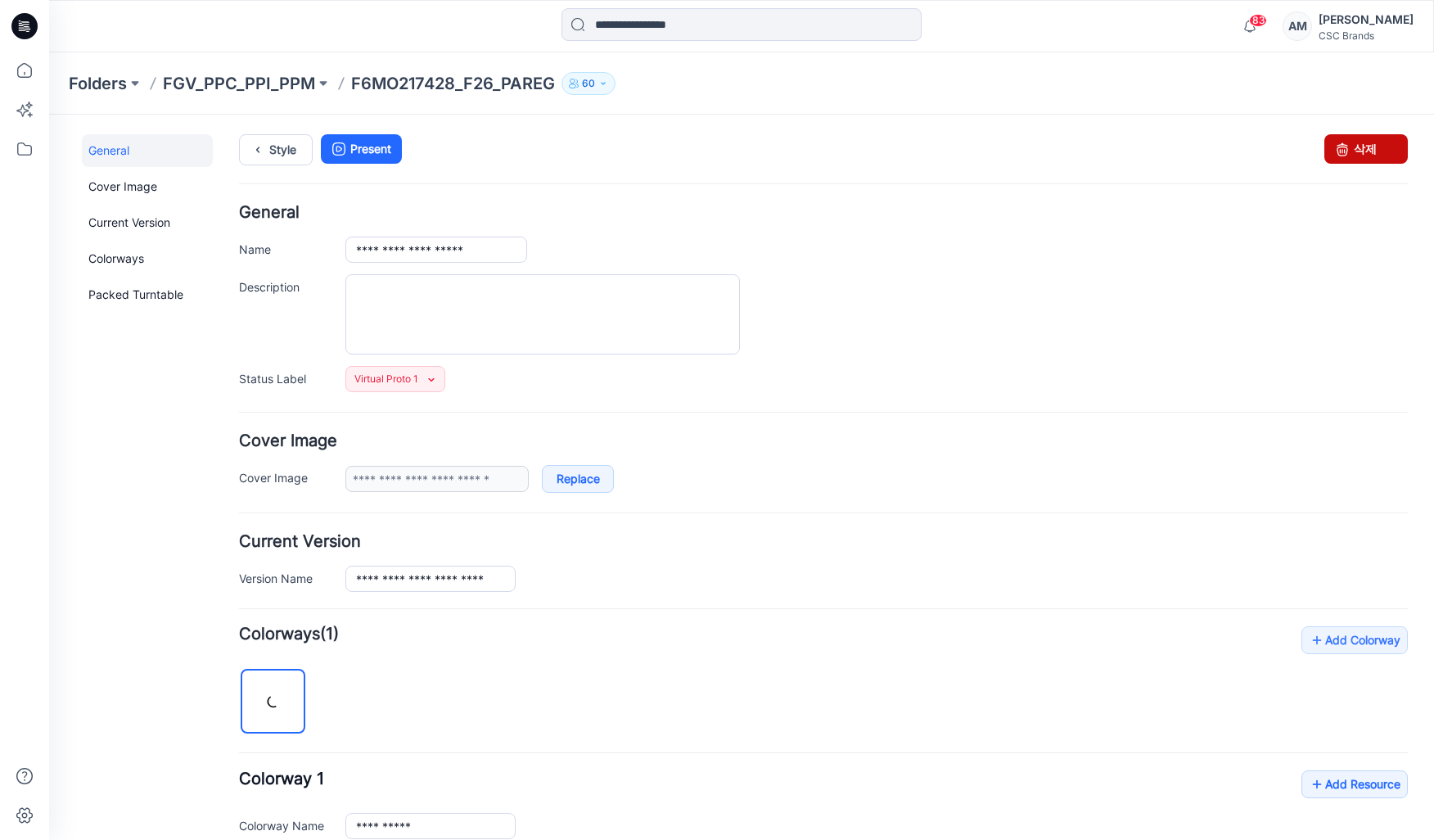
click at [1364, 142] on link "삭제" at bounding box center [1367, 149] width 83 height 30
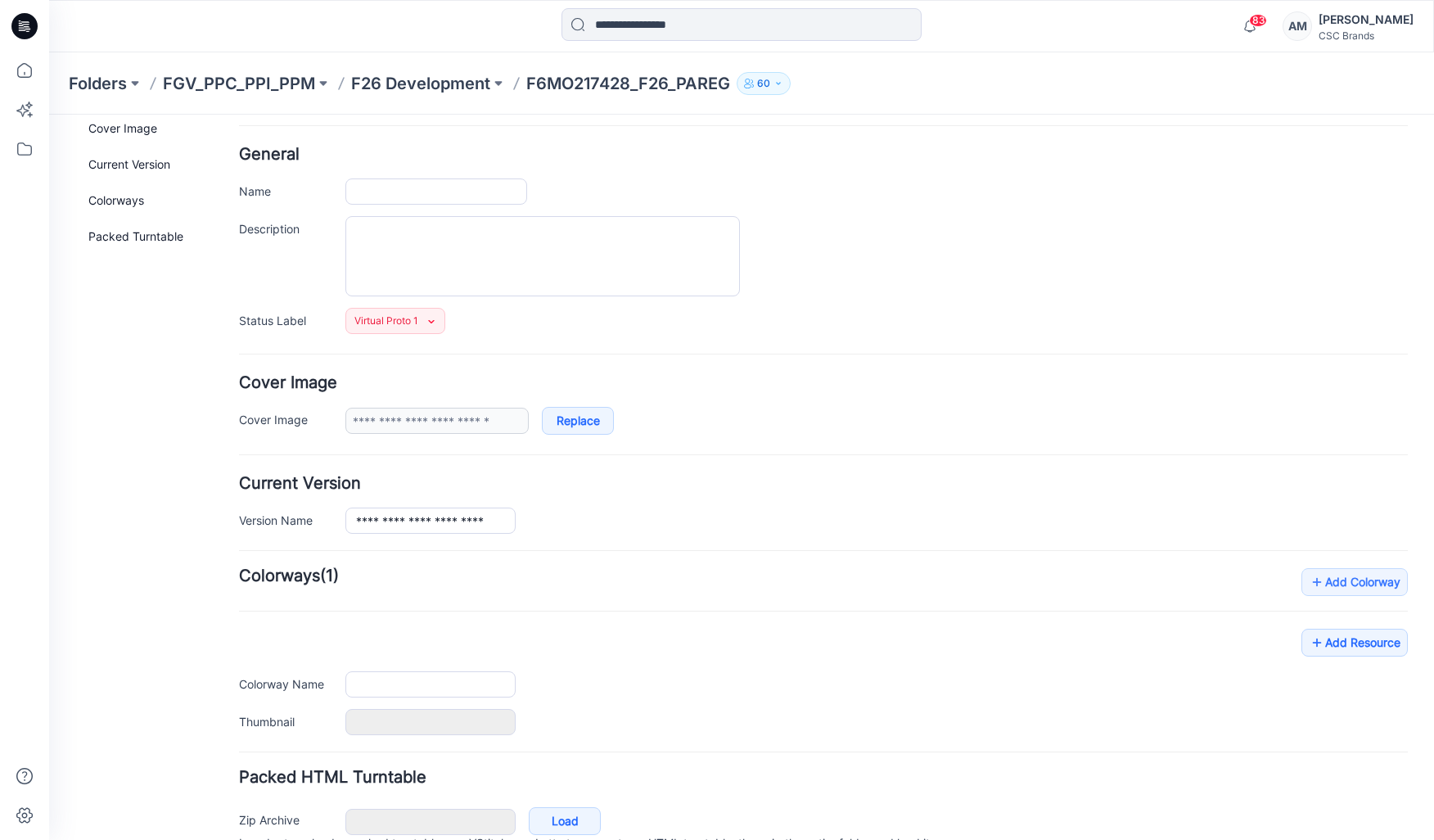
scroll to position [135, 0]
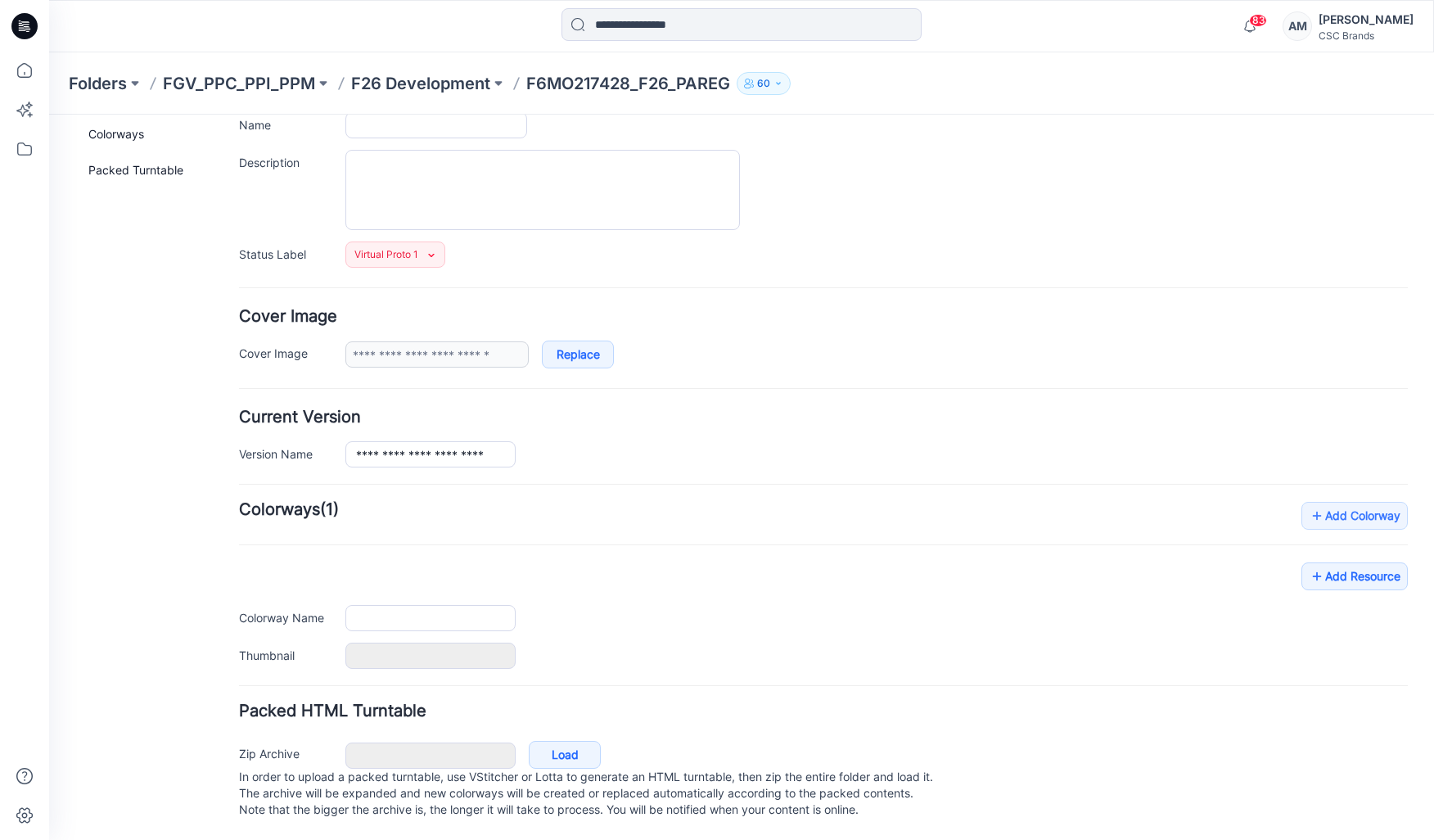
type input "**********"
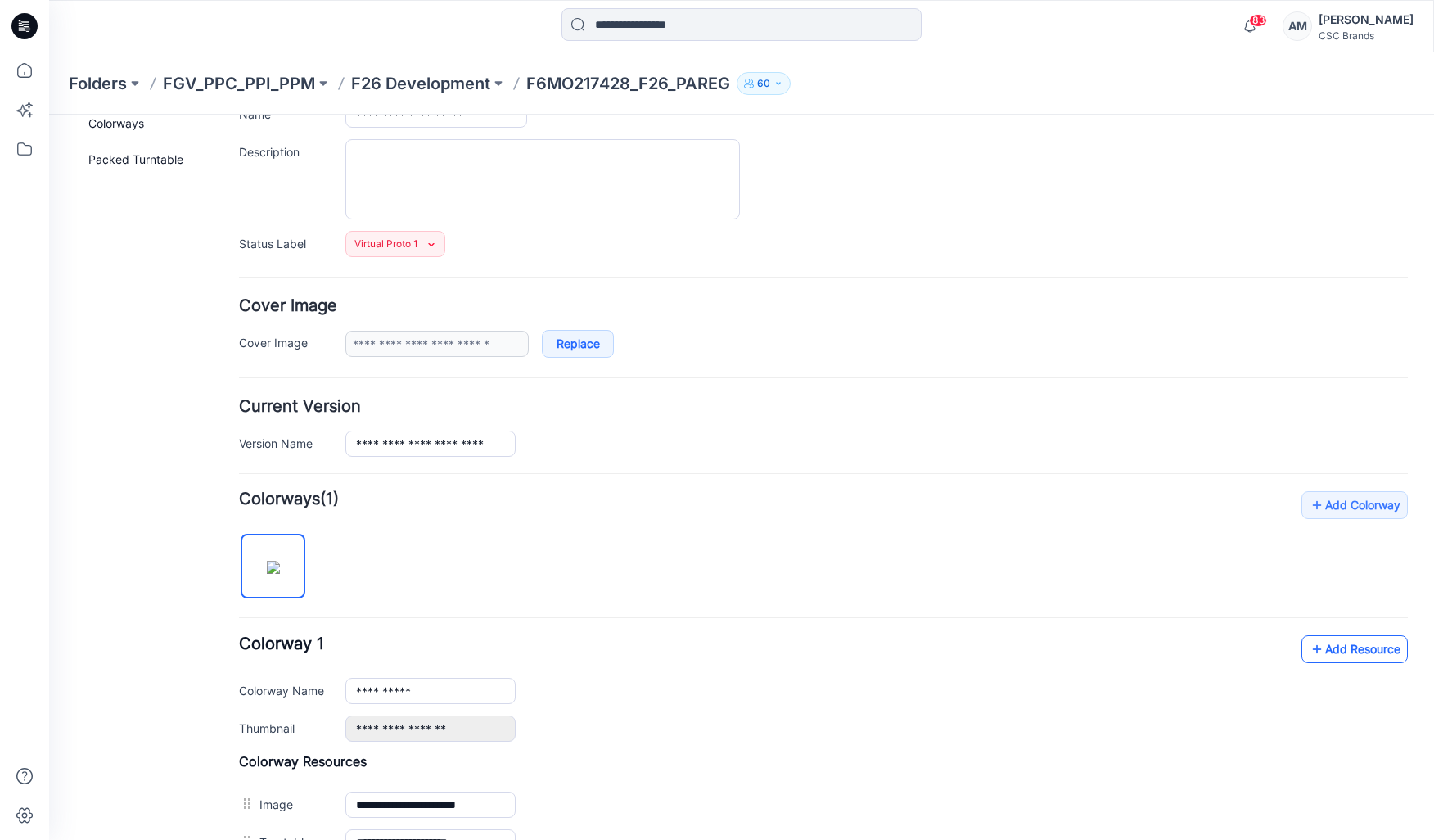
click at [1347, 650] on link "Add Resource" at bounding box center [1354, 650] width 106 height 28
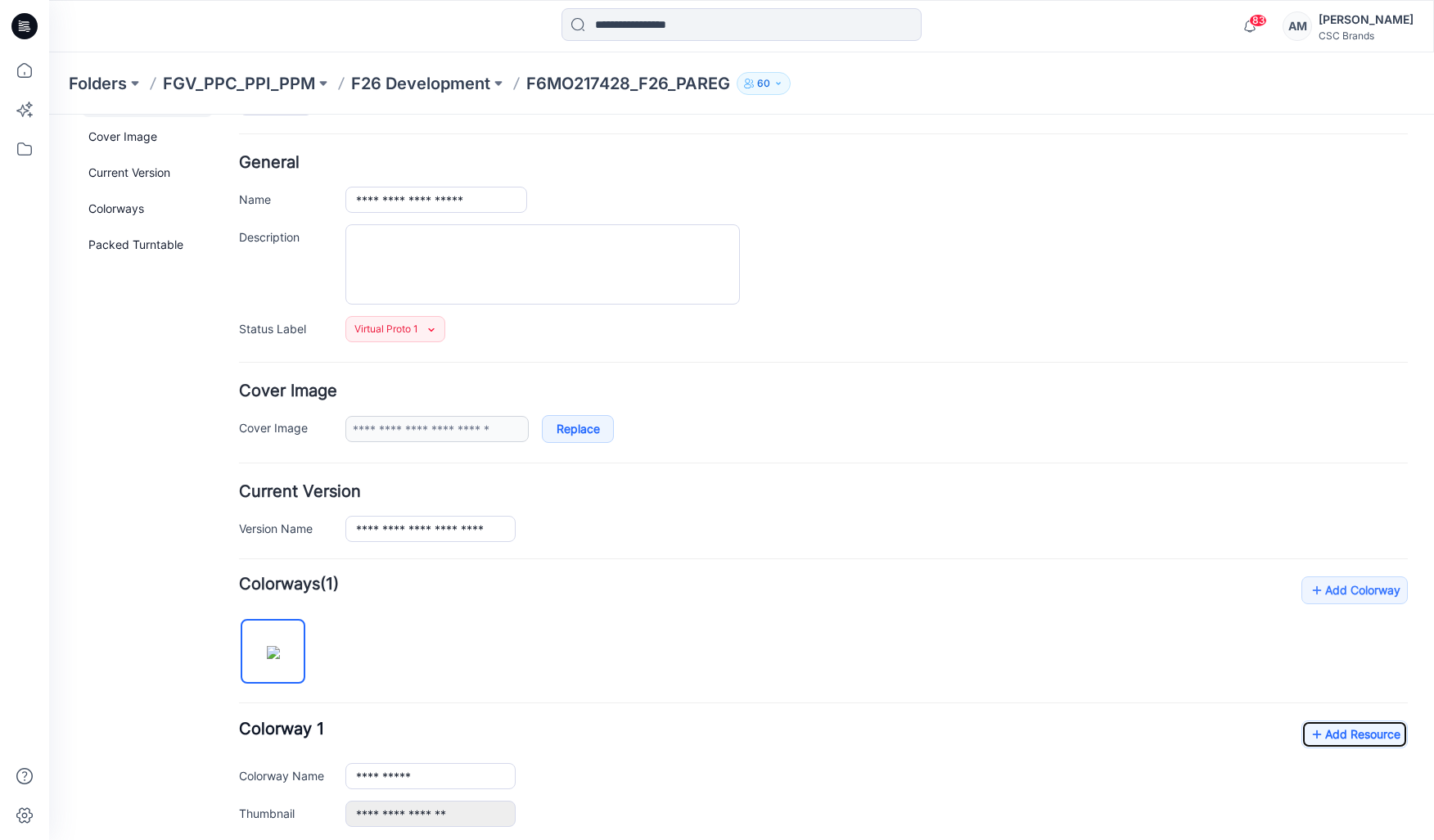
scroll to position [0, 0]
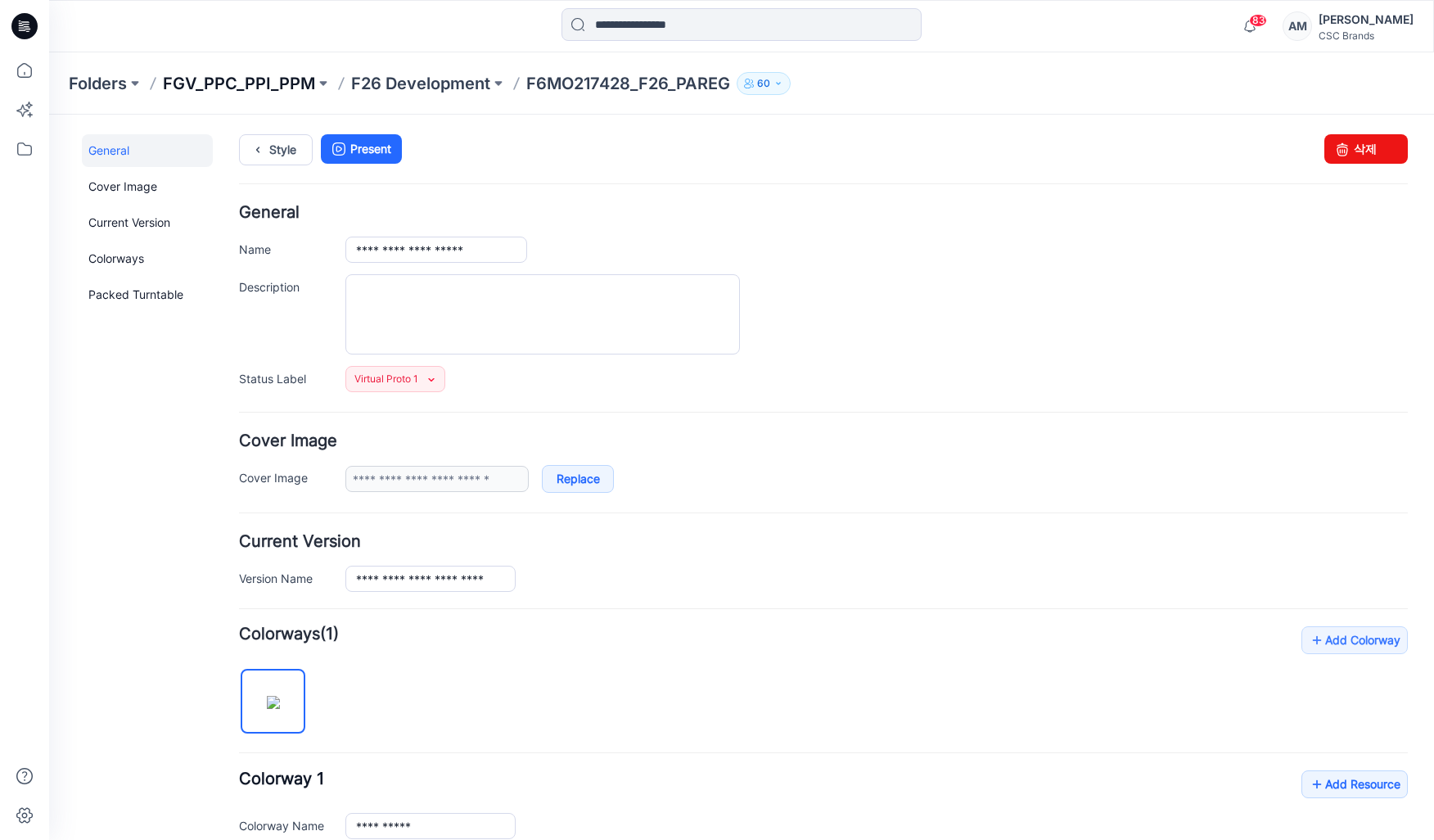
click at [240, 92] on p "FGV_PPC_PPI_PPM" at bounding box center [239, 83] width 153 height 23
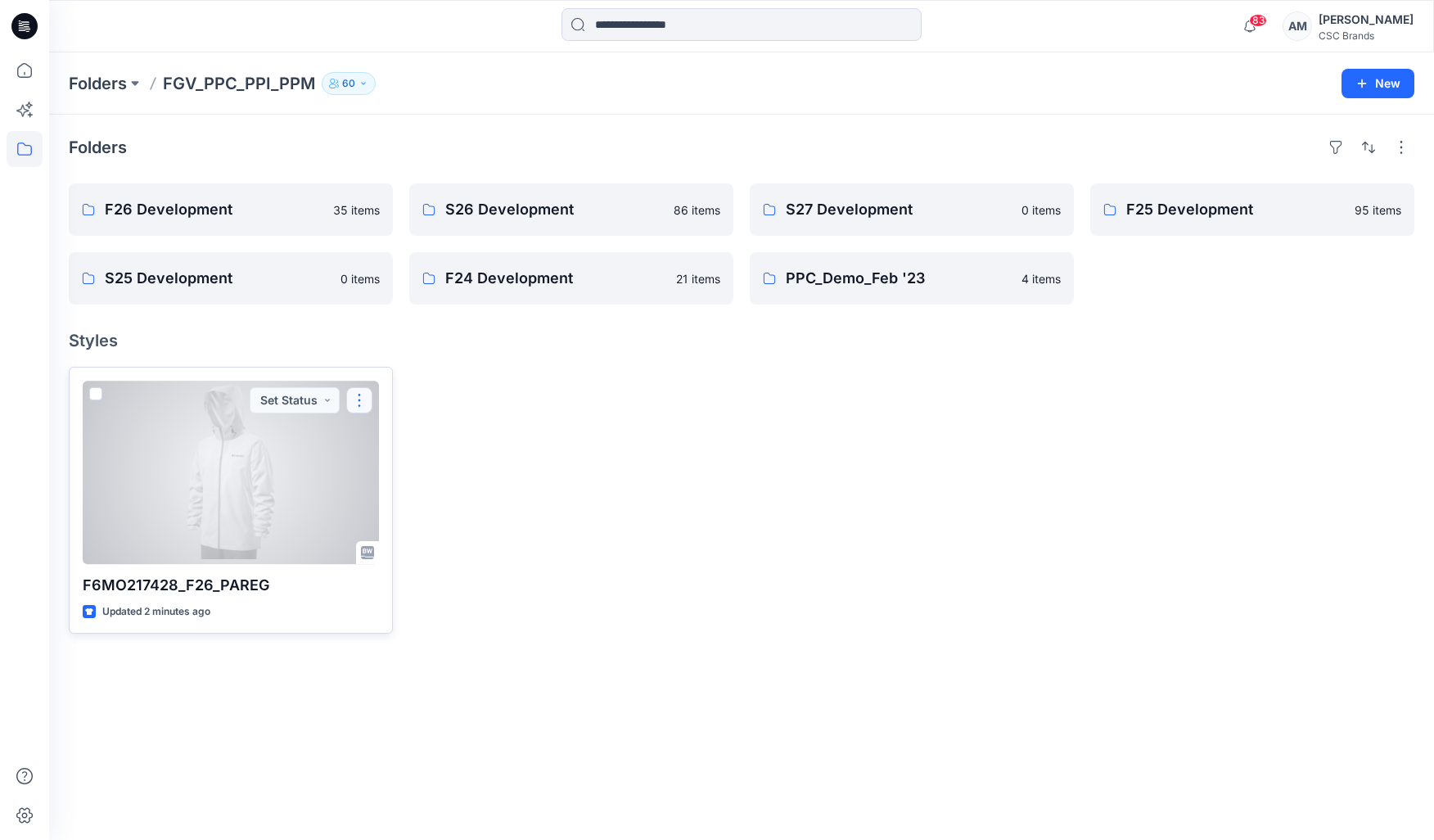
click at [350, 398] on button "button" at bounding box center [359, 400] width 26 height 26
click at [385, 429] on p "Edit" at bounding box center [389, 437] width 21 height 17
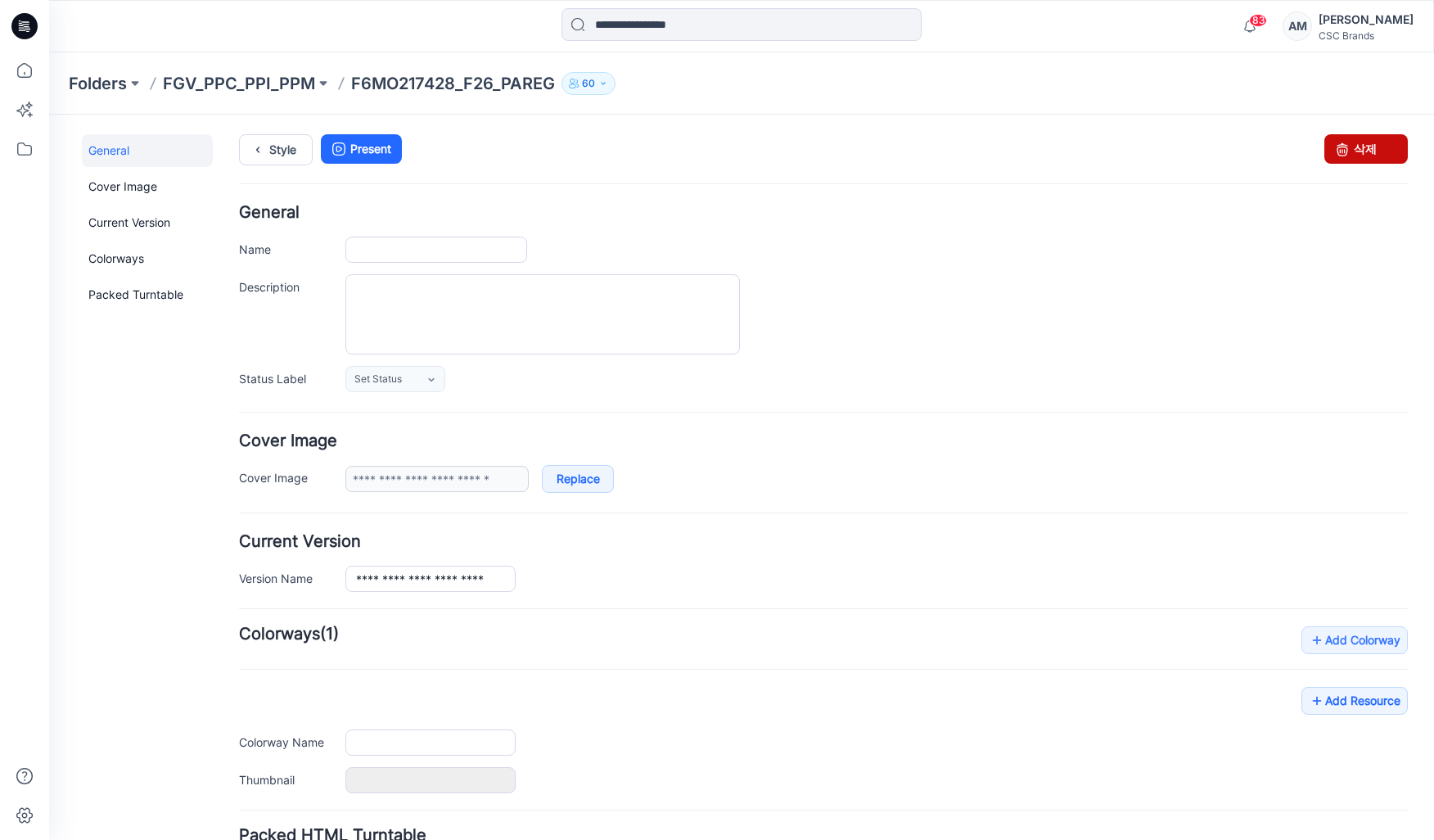
click at [1357, 148] on link "삭제" at bounding box center [1367, 149] width 83 height 30
type input "**********"
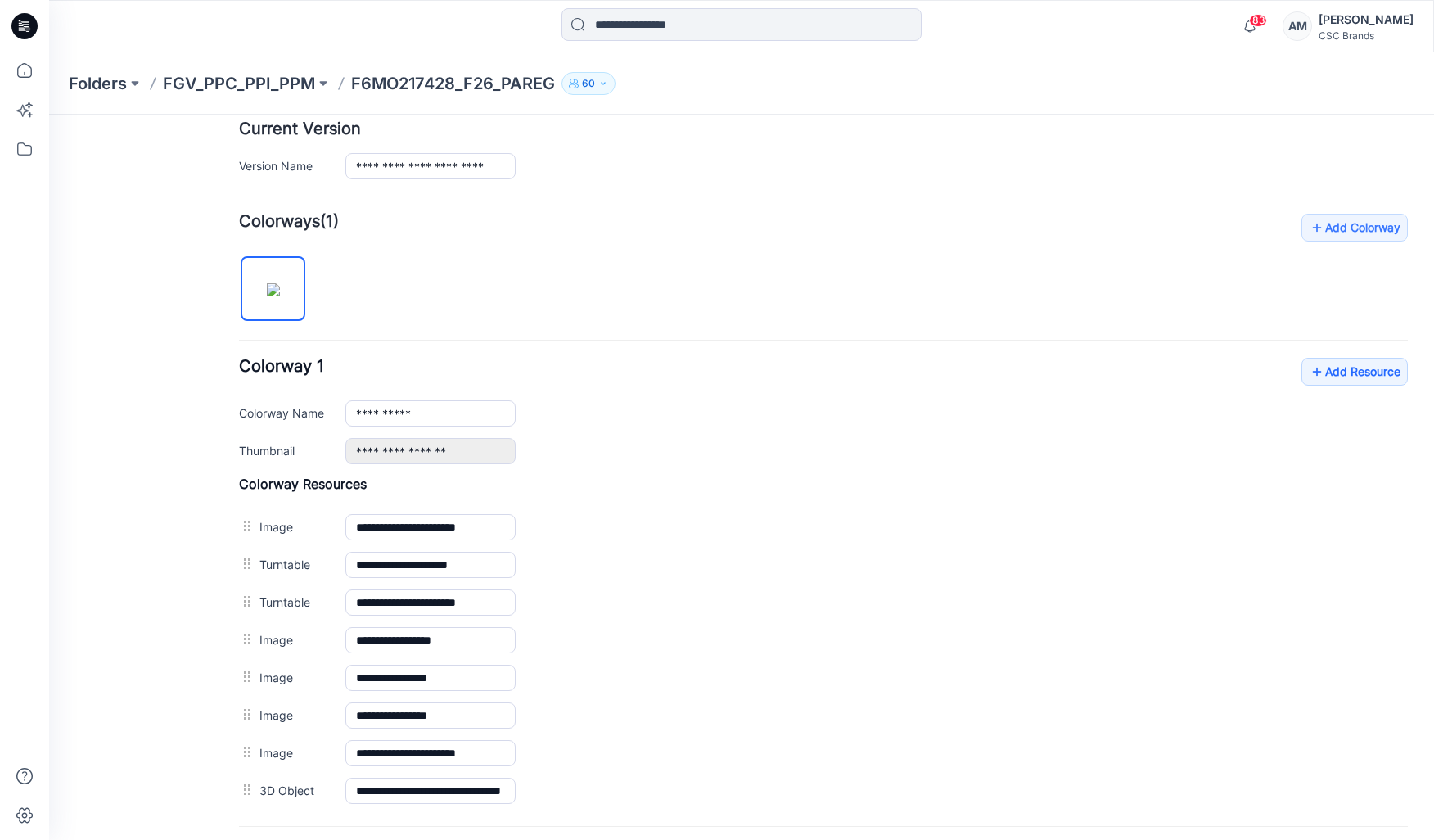
scroll to position [491, 0]
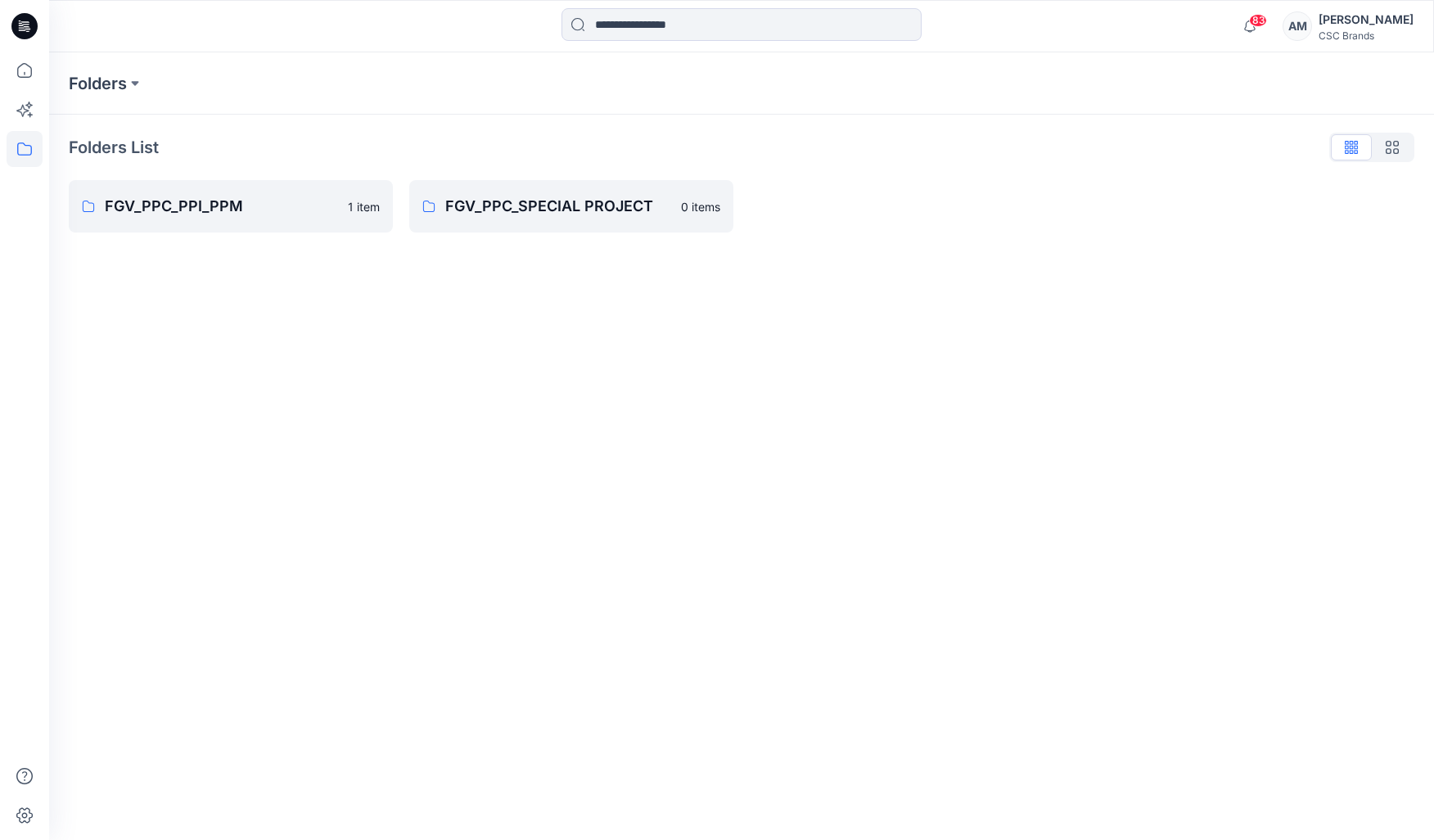
drag, startPoint x: 398, startPoint y: 570, endPoint x: 415, endPoint y: 530, distance: 43.5
click at [401, 574] on div "Folders Folders List FGV_PPC_PPI_PPM 1 item FGV_PPC_SPECIAL PROJECT 0 items" at bounding box center [742, 446] width 1385 height 787
click at [225, 207] on p "FGV_PPC_PPI_PPM" at bounding box center [221, 205] width 233 height 23
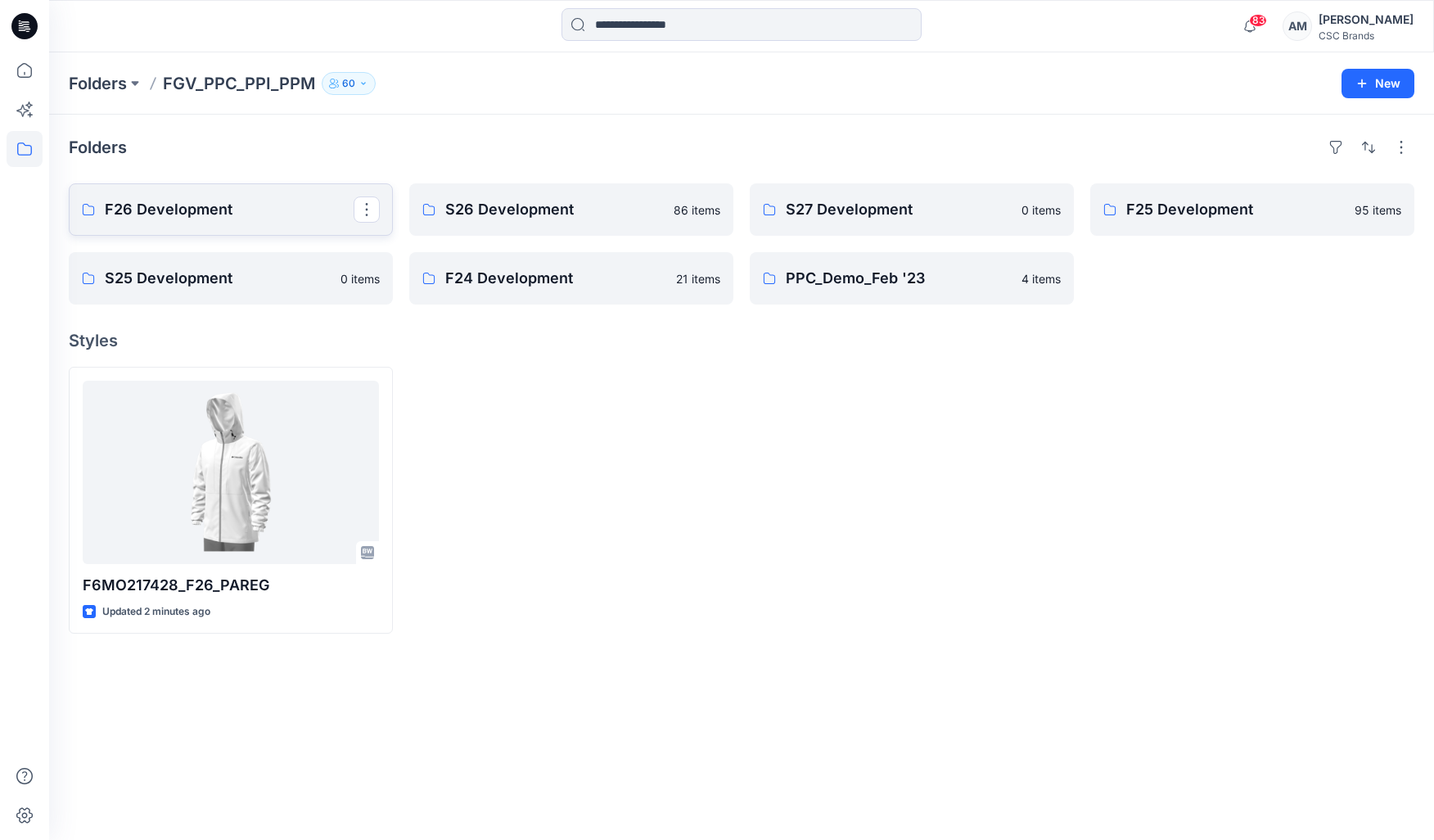
click at [193, 204] on p "F26 Development" at bounding box center [229, 209] width 249 height 23
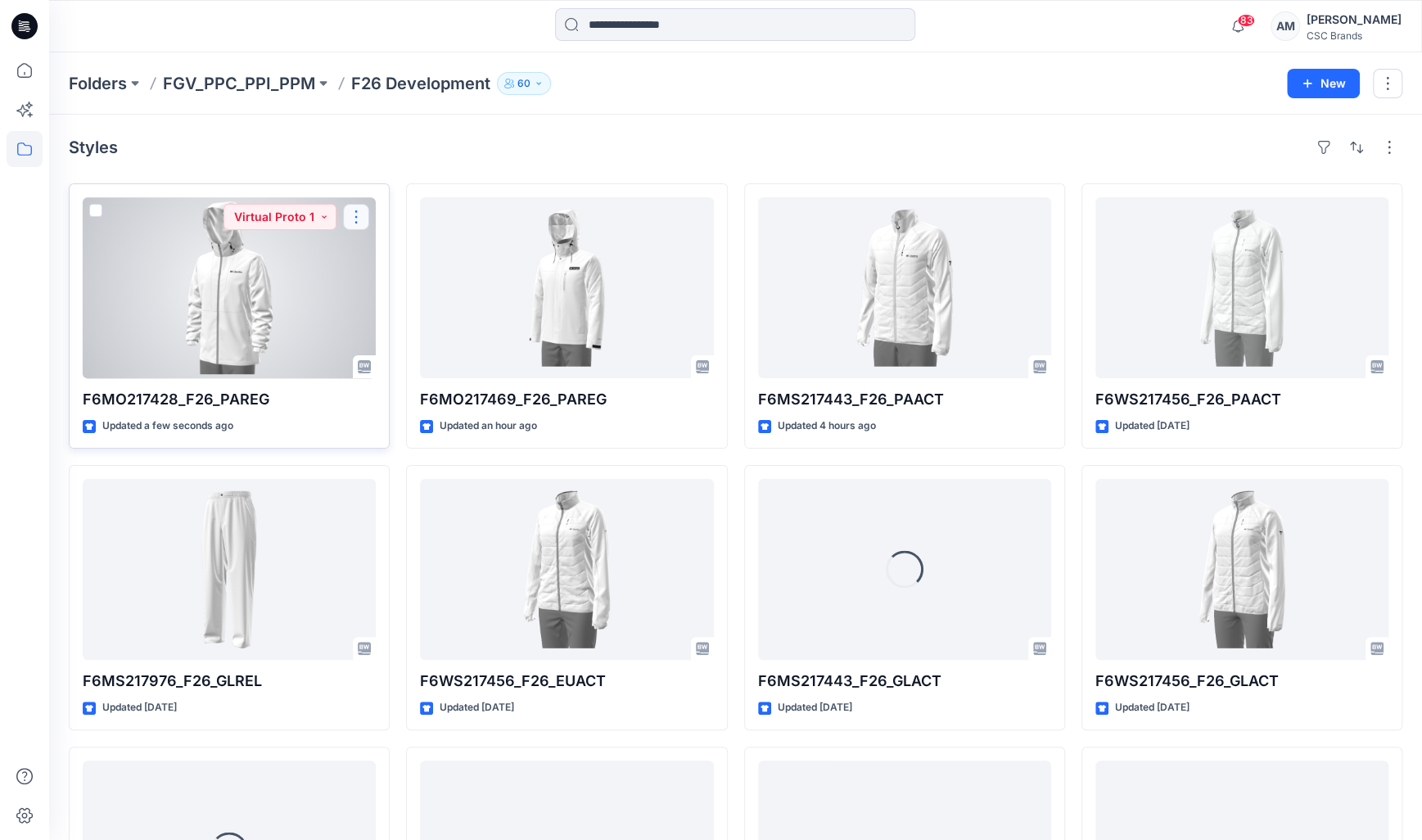
click at [361, 220] on button "button" at bounding box center [356, 217] width 26 height 26
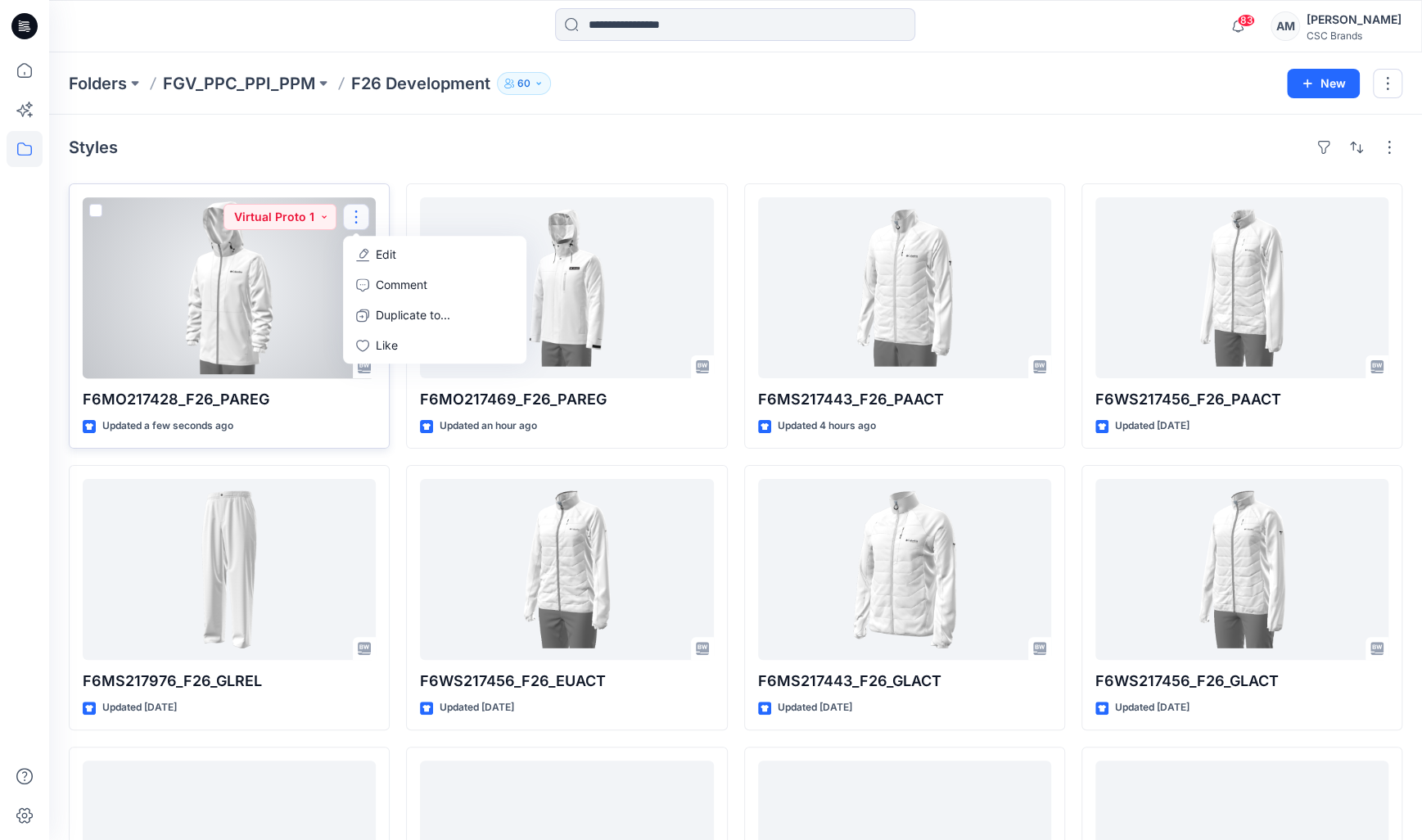
click at [388, 253] on p "Edit" at bounding box center [386, 254] width 21 height 17
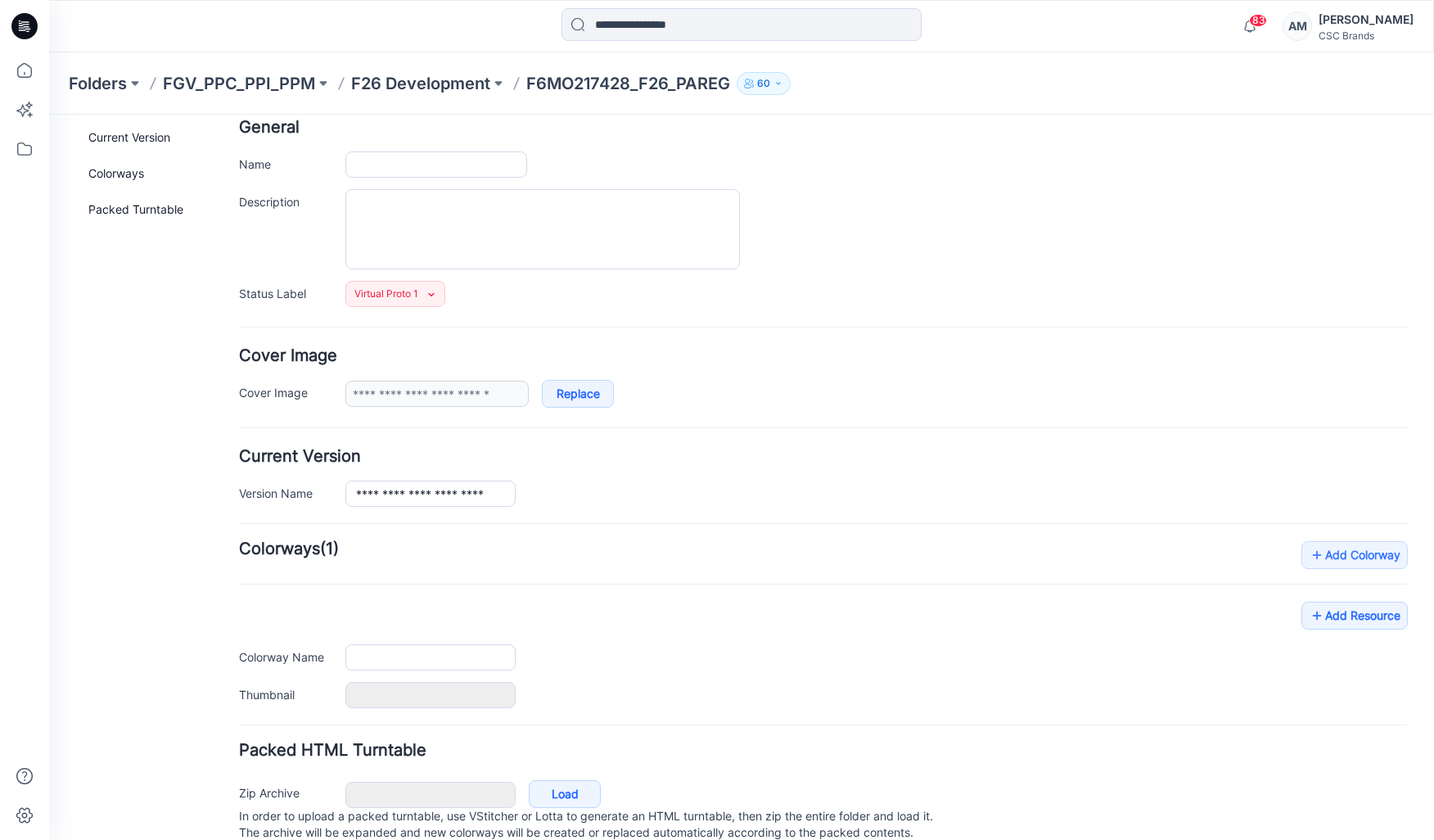
scroll to position [135, 0]
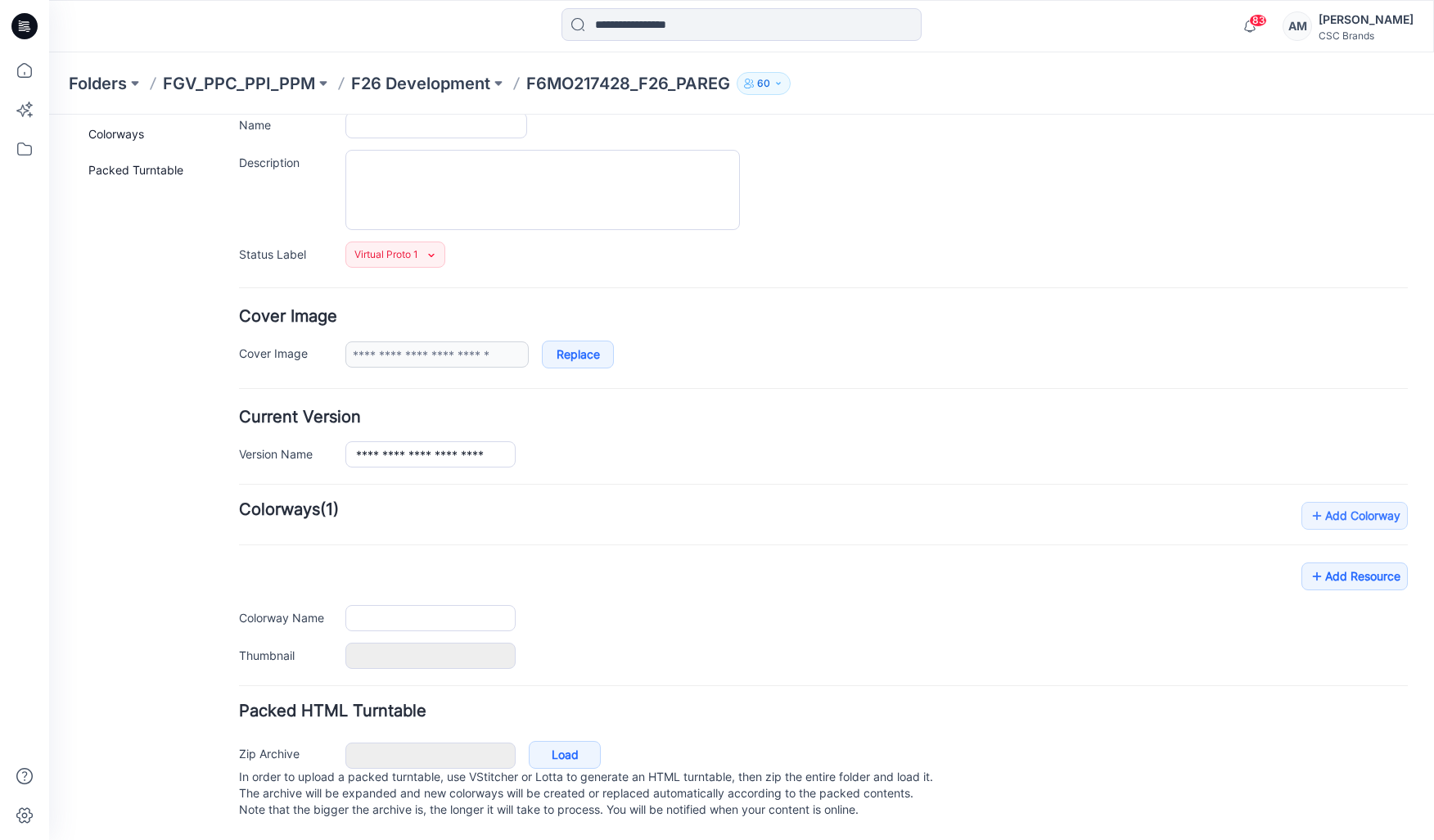
type input "**********"
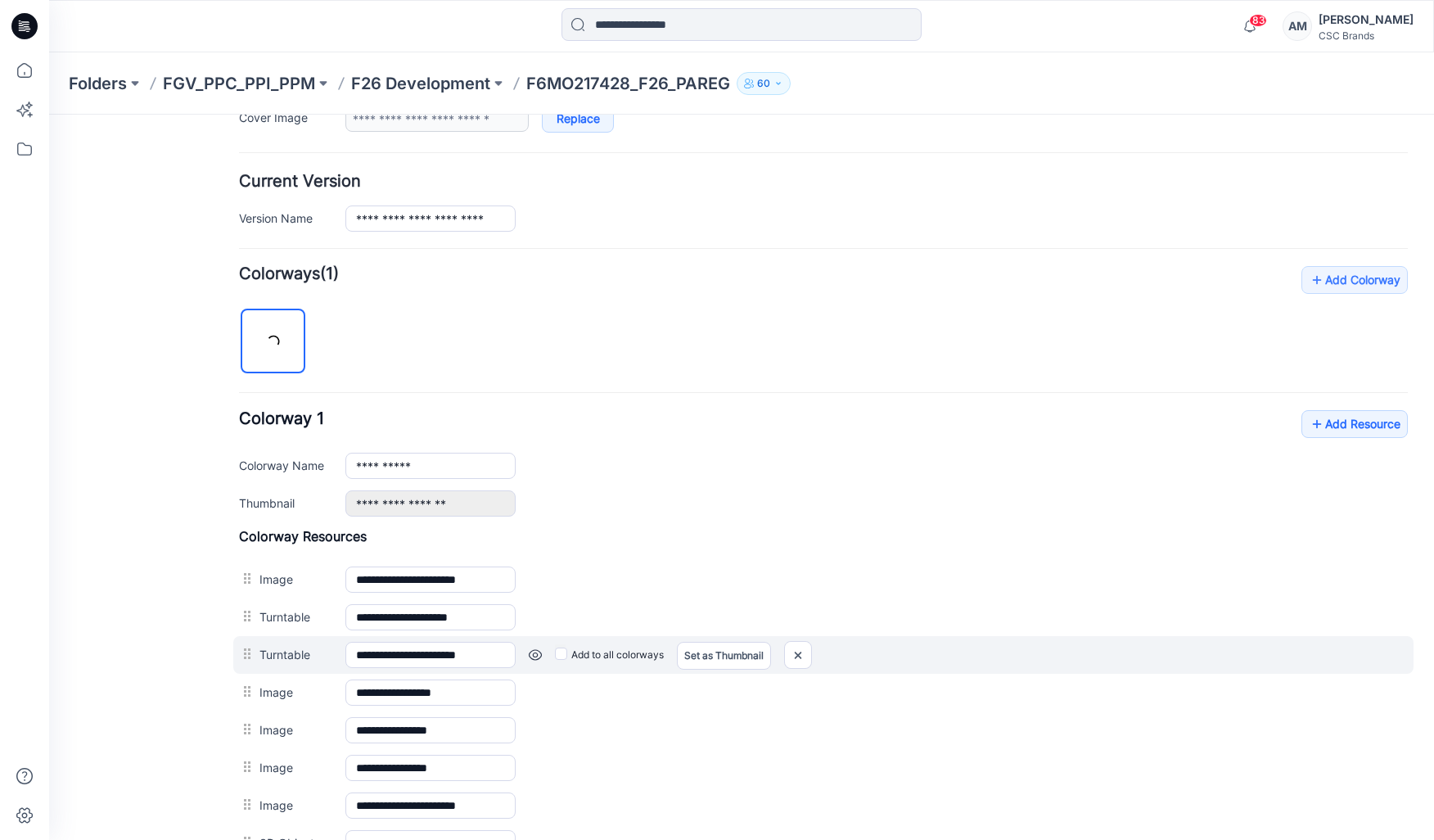
scroll to position [462, 0]
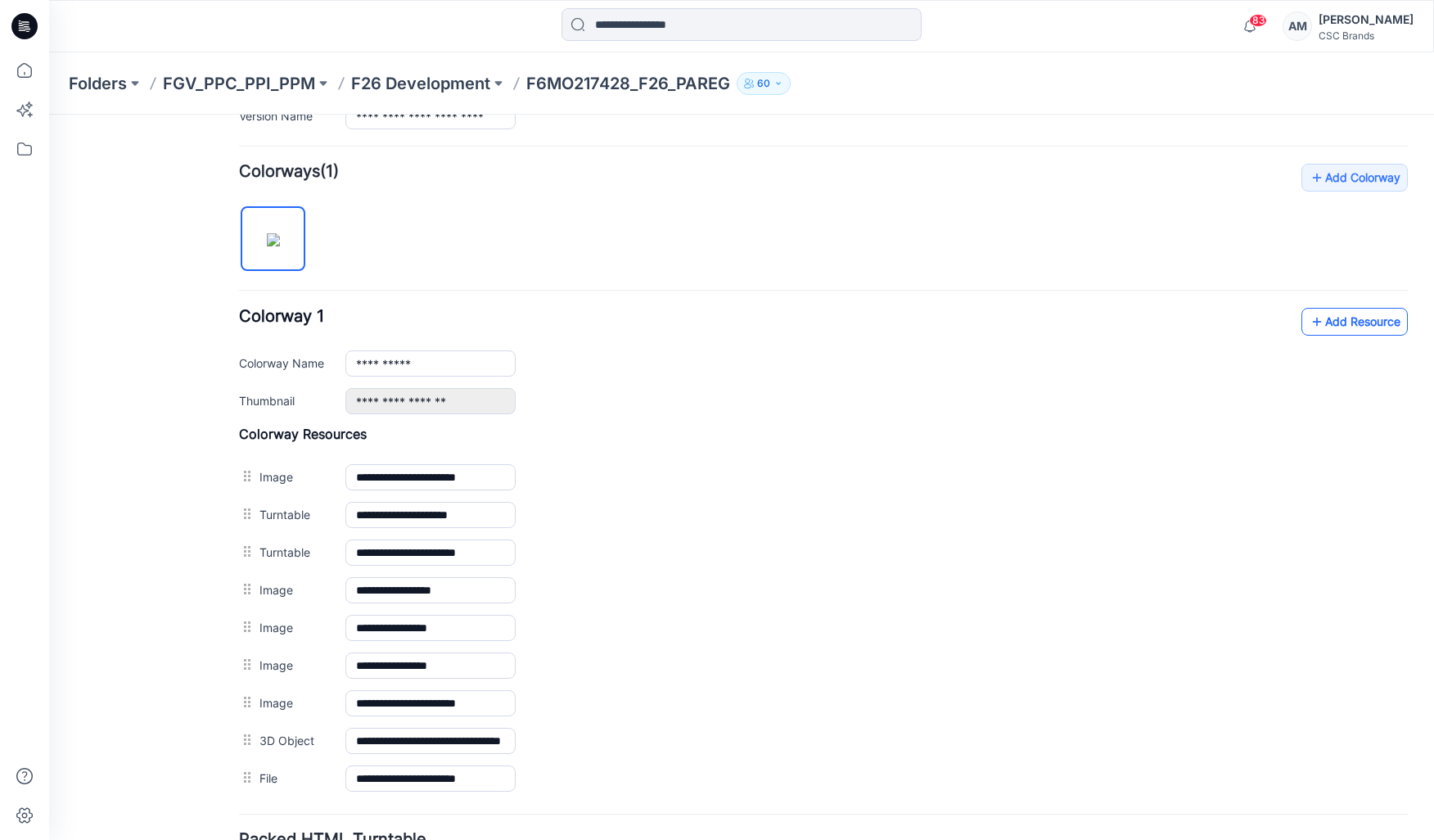
click at [1315, 311] on link "Add Resource" at bounding box center [1354, 321] width 106 height 28
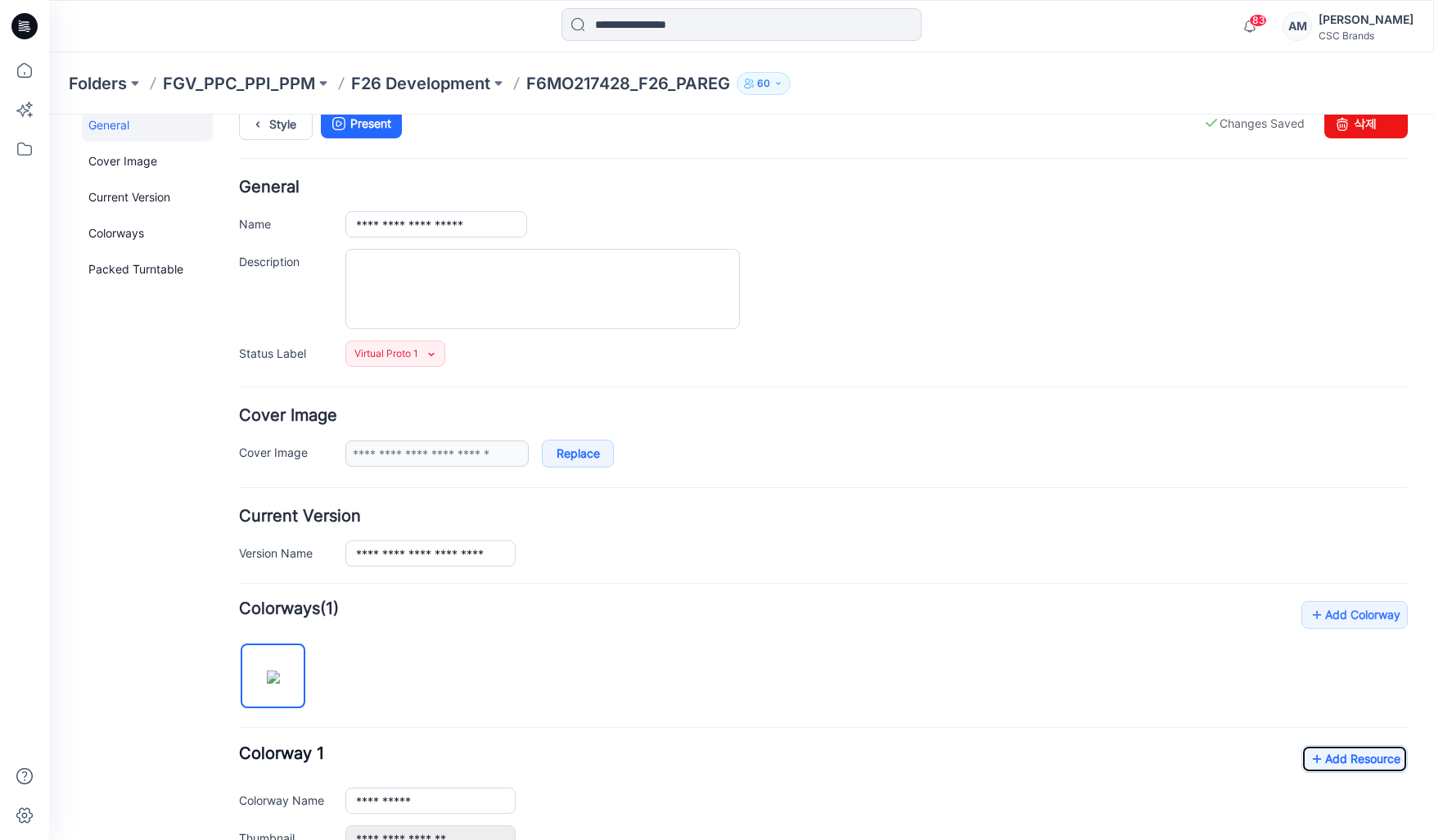
scroll to position [0, 0]
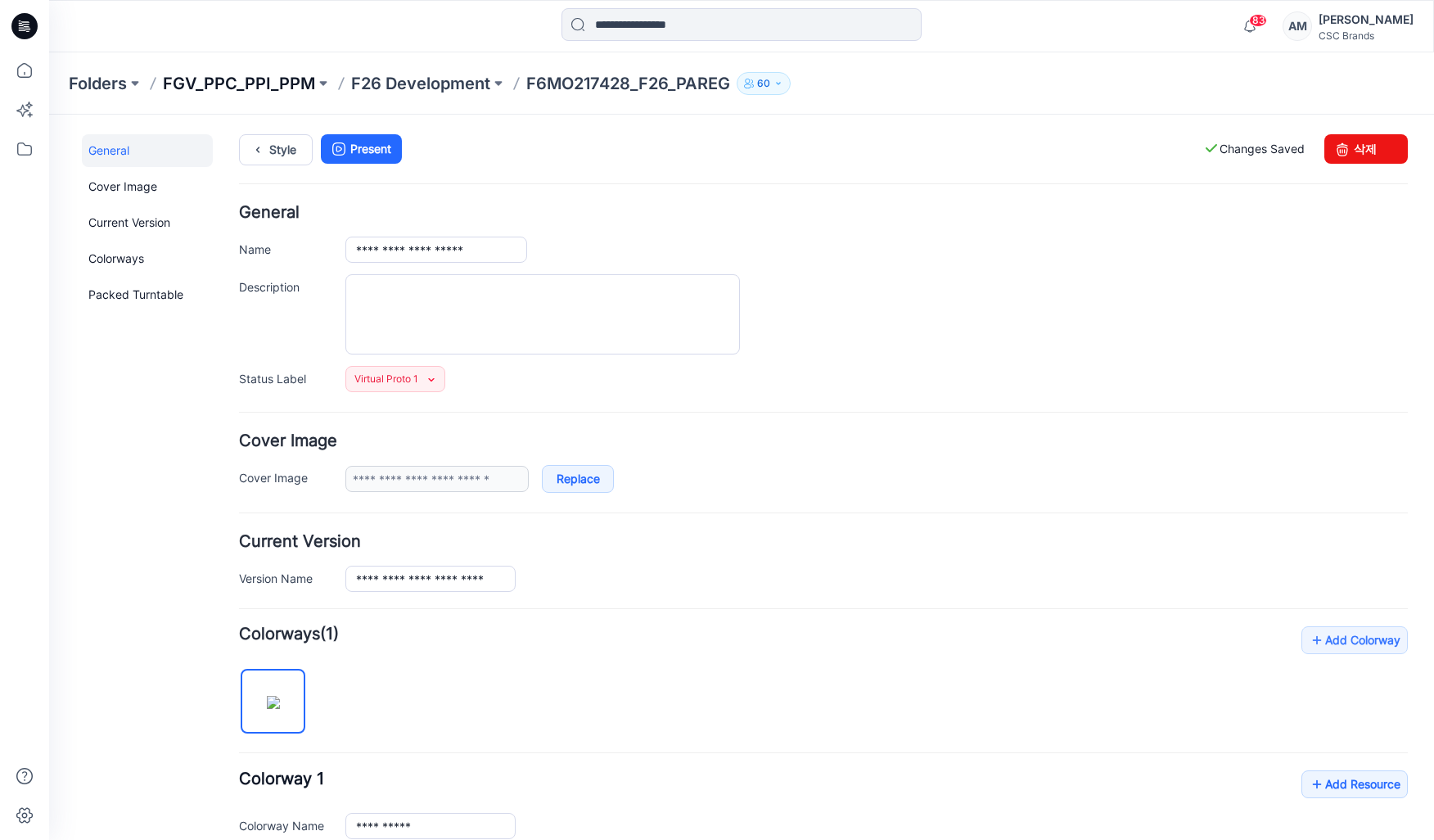
click at [235, 77] on p "FGV_PPC_PPI_PPM" at bounding box center [239, 83] width 153 height 23
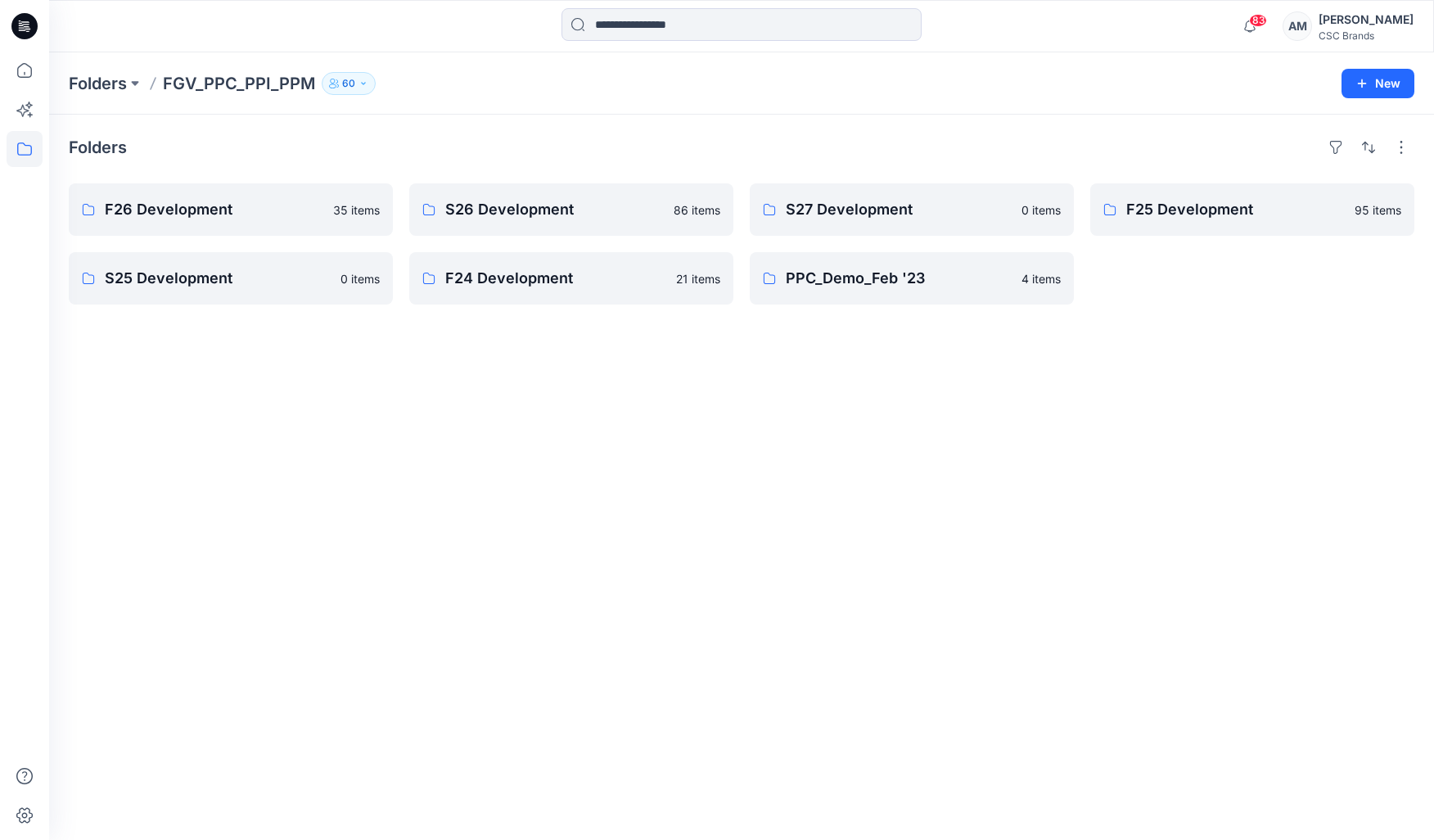
click at [410, 509] on div "Folders F26 Development 35 items S25 Development 0 items S26 Development 86 ite…" at bounding box center [742, 477] width 1385 height 725
click at [155, 204] on p "F26 Development" at bounding box center [229, 209] width 249 height 23
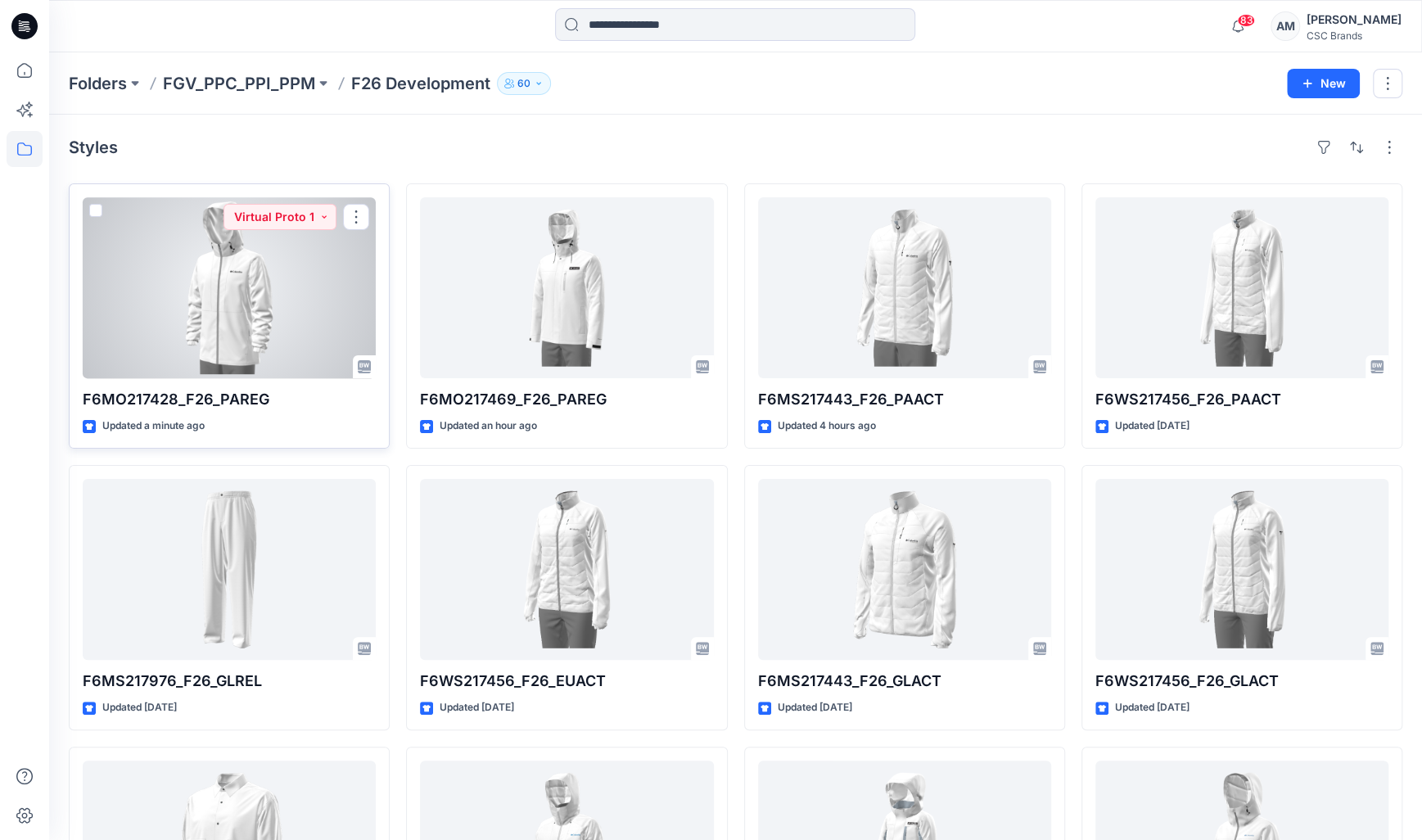
click at [275, 310] on div at bounding box center [228, 288] width 293 height 180
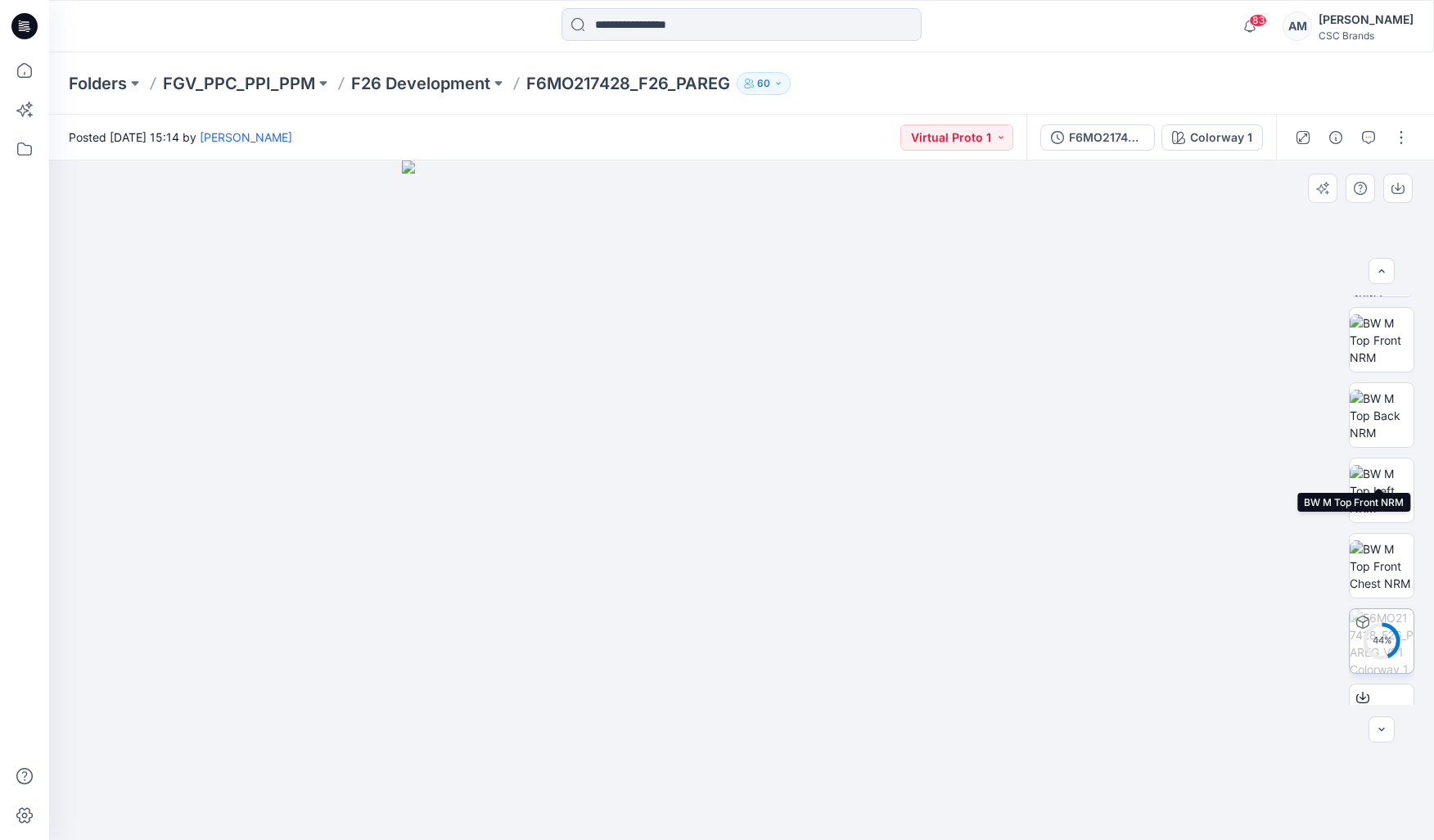
scroll to position [334, 0]
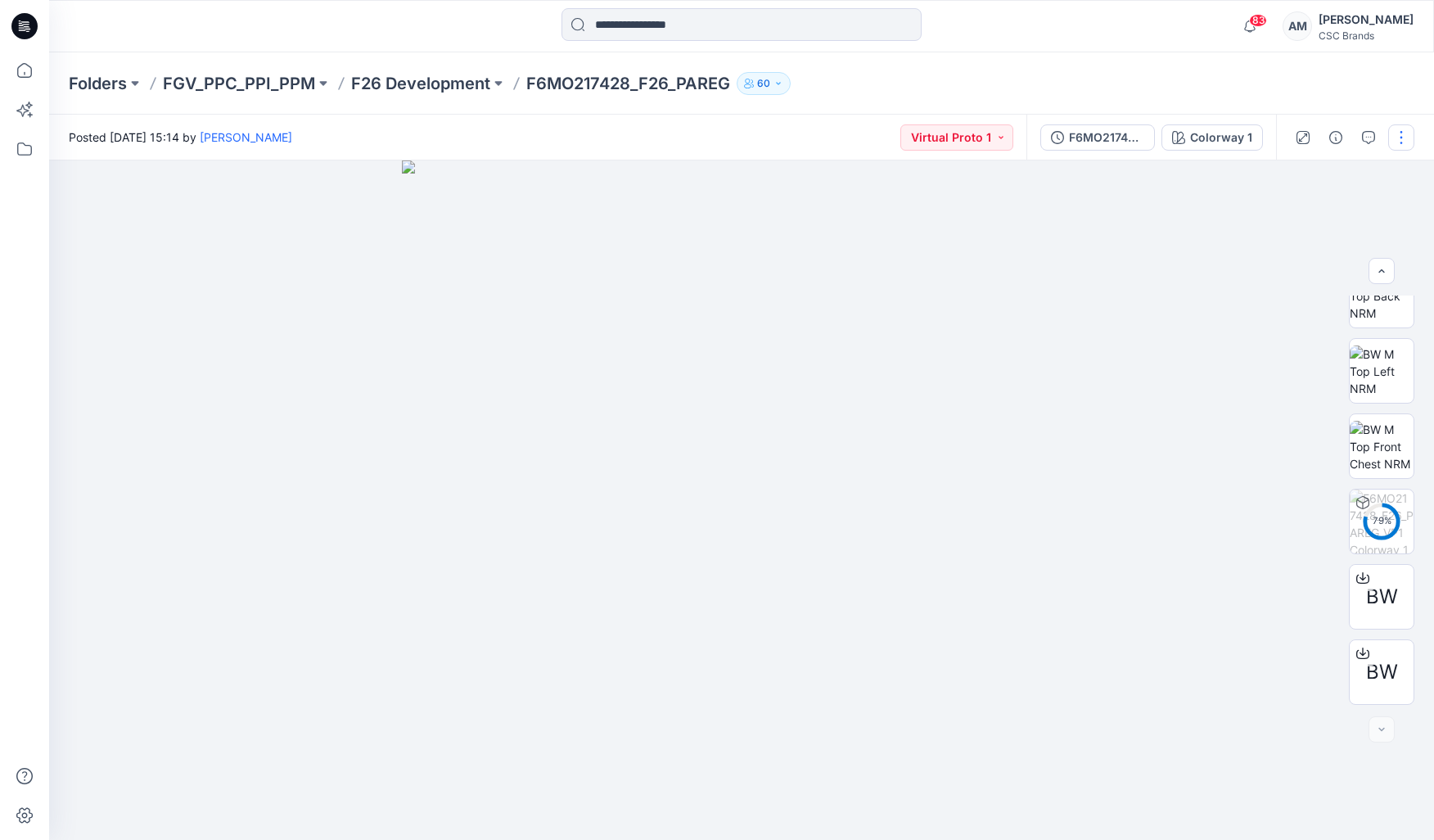
click at [1406, 143] on button "button" at bounding box center [1401, 137] width 26 height 26
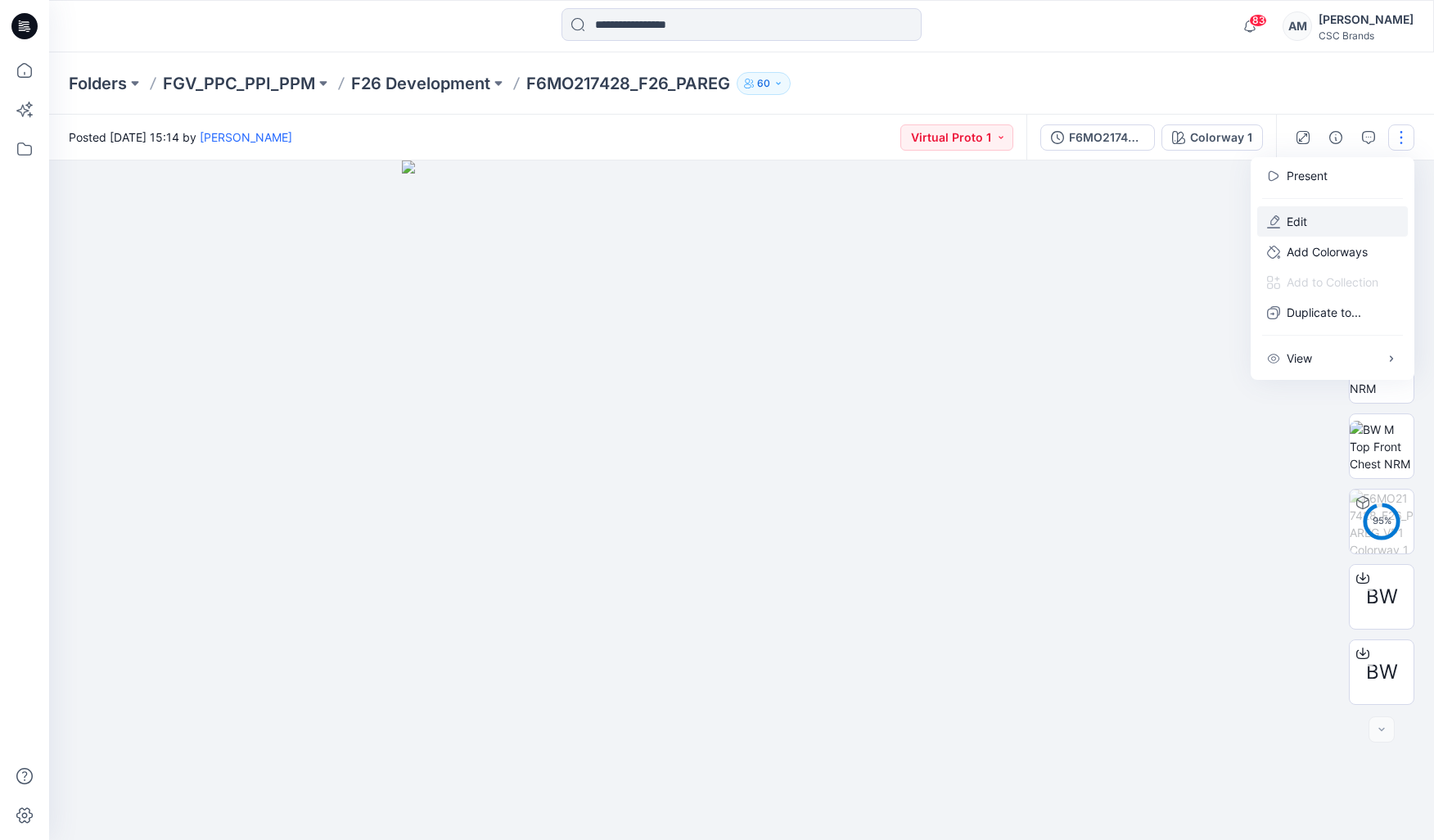
click at [1317, 224] on button "Edit" at bounding box center [1333, 221] width 151 height 31
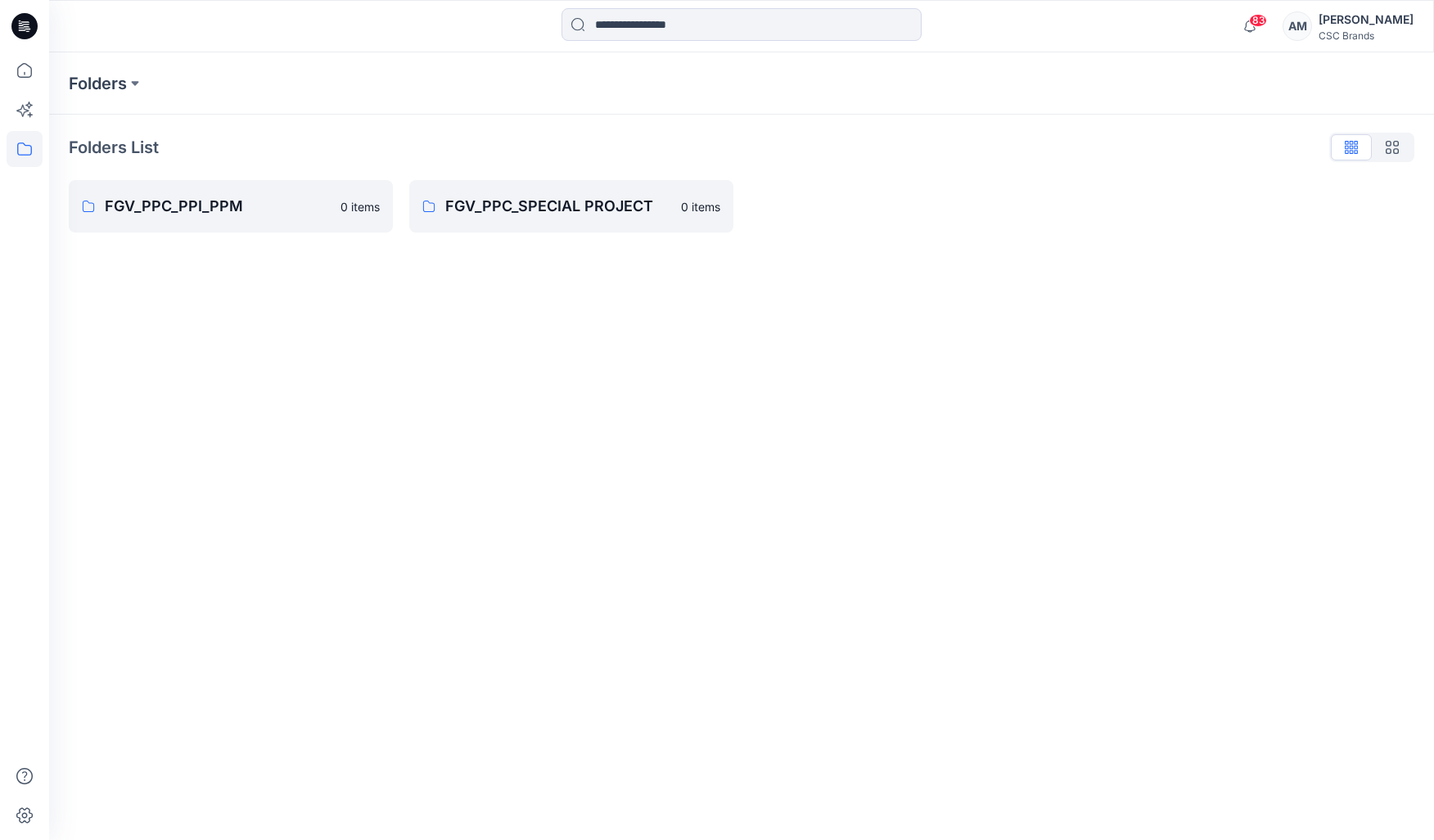
click at [520, 300] on div "Folders Folders List FGV_PPC_PPI_PPM 0 items FGV_PPC_SPECIAL PROJECT 0 items" at bounding box center [742, 446] width 1385 height 787
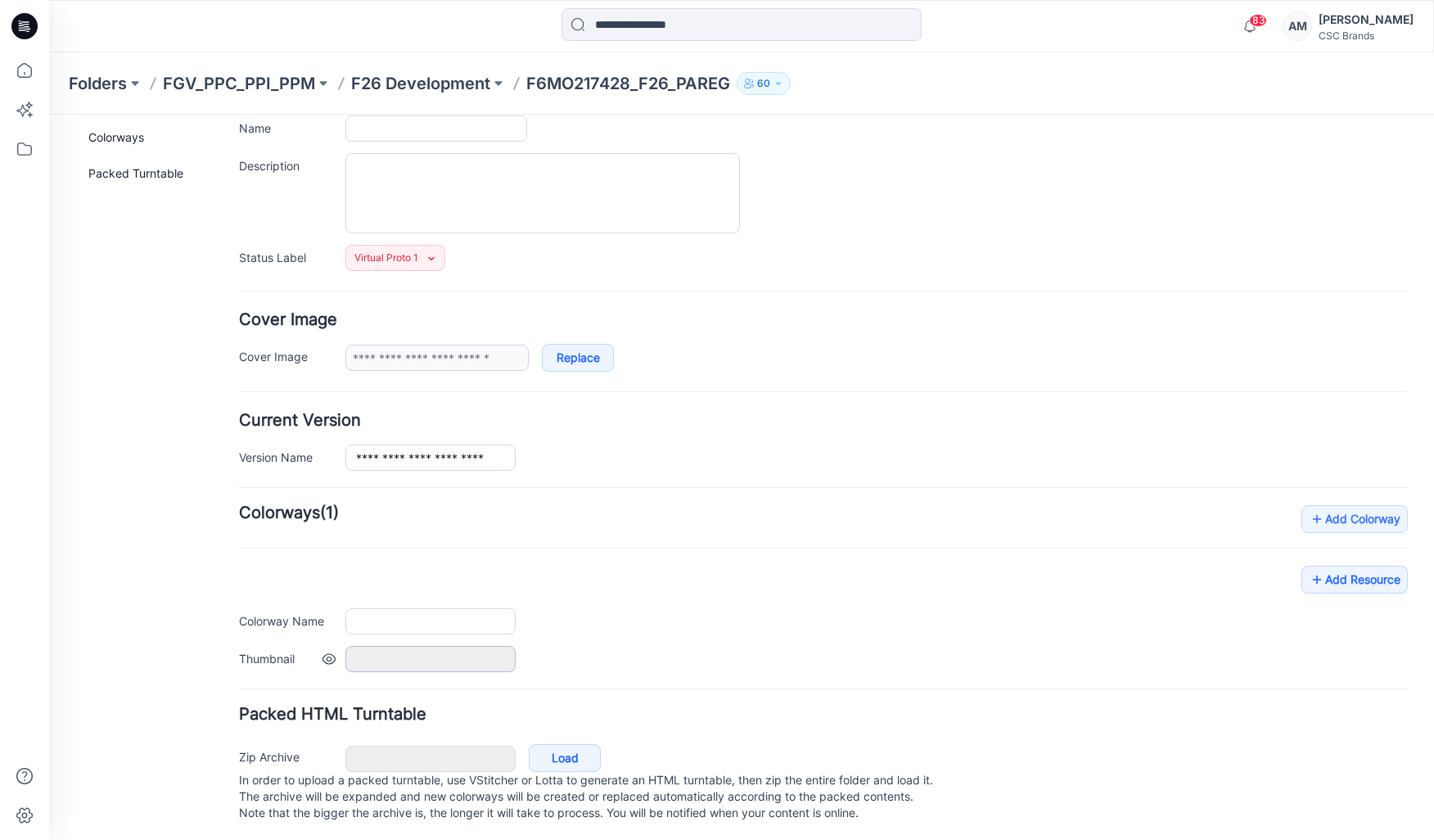
type input "**********"
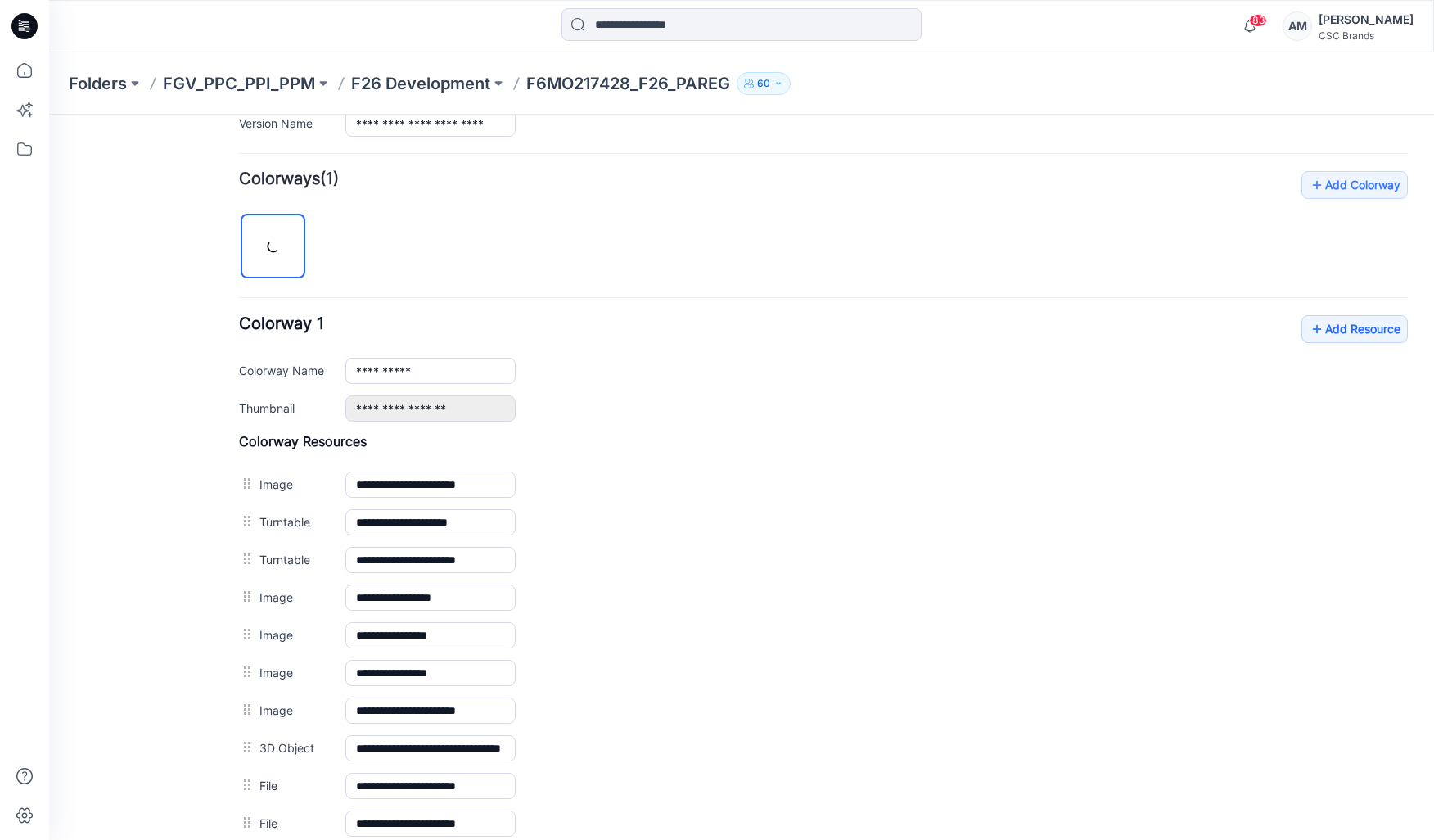
scroll to position [626, 0]
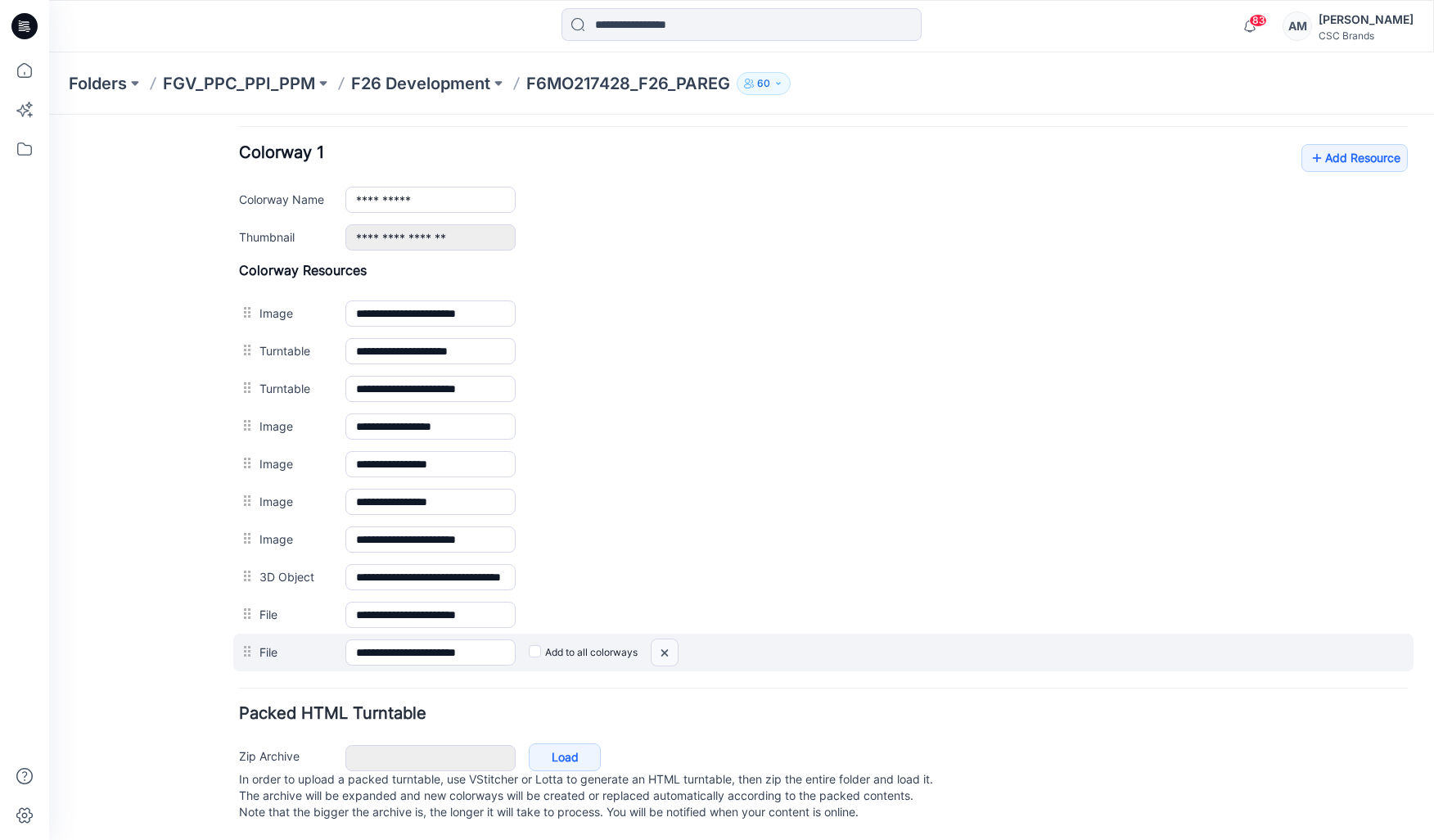
drag, startPoint x: 660, startPoint y: 645, endPoint x: 846, endPoint y: 215, distance: 468.5
click at [50, 115] on img at bounding box center [50, 115] width 0 height 0
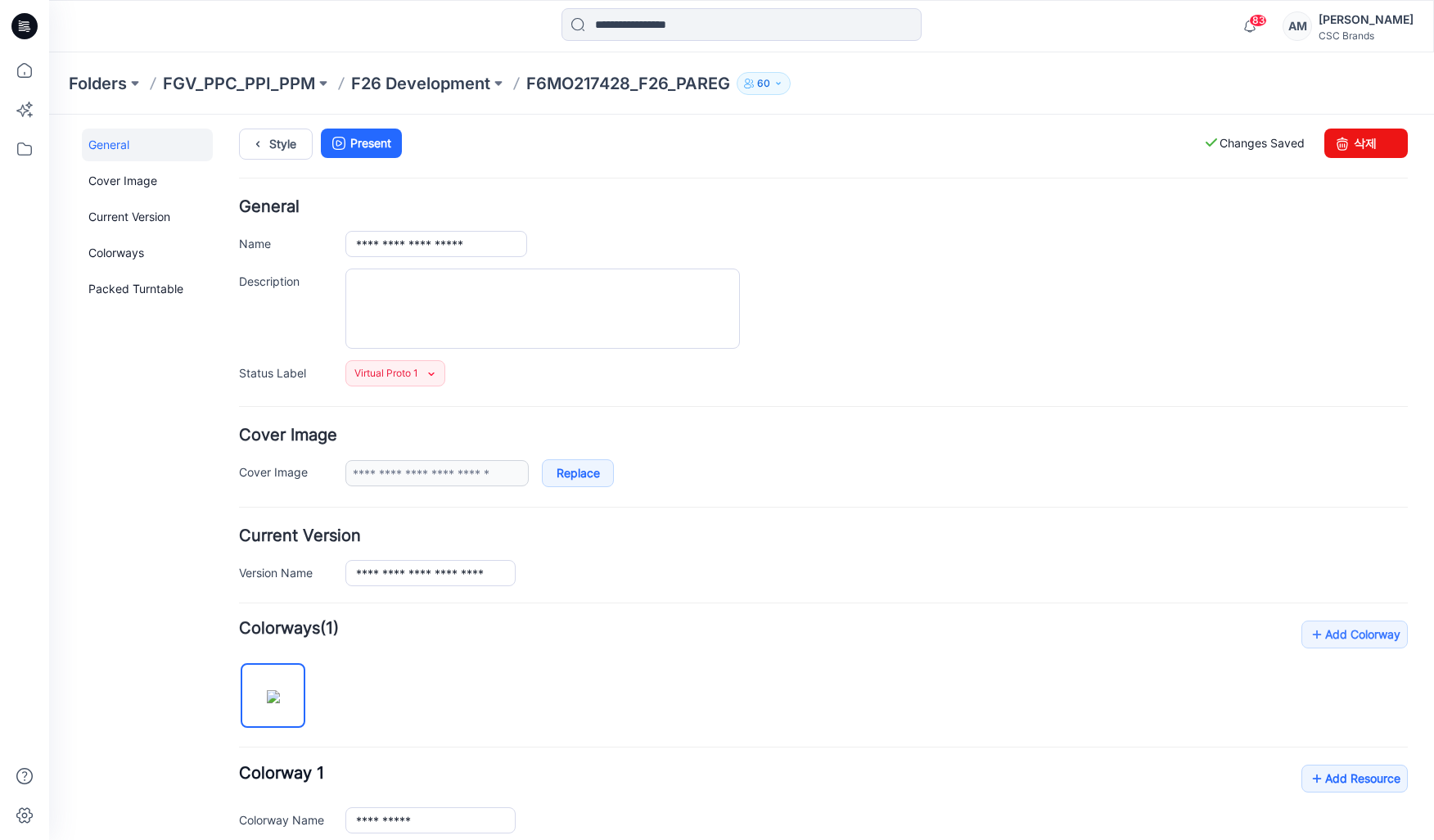
scroll to position [0, 0]
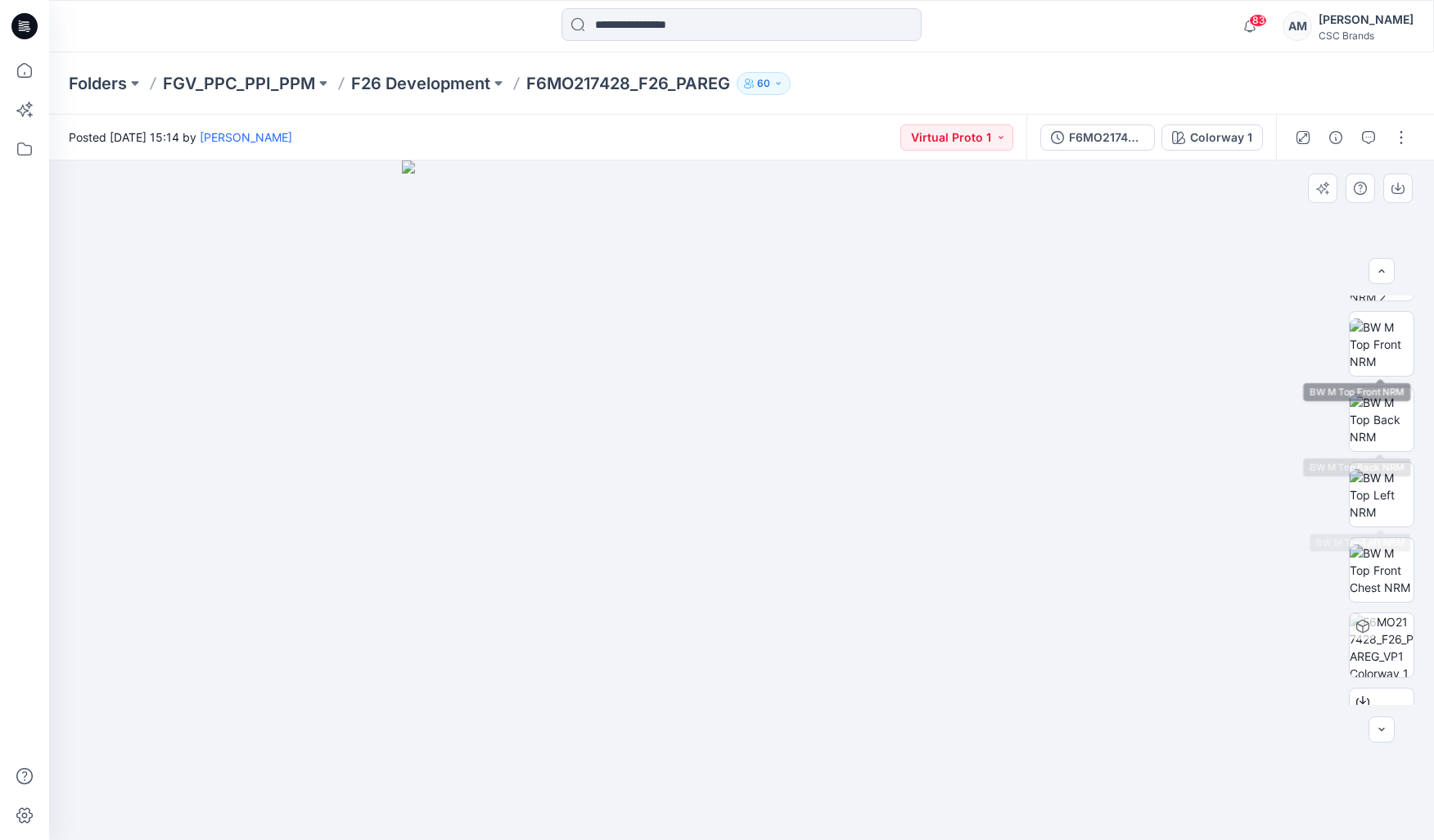
scroll to position [259, 0]
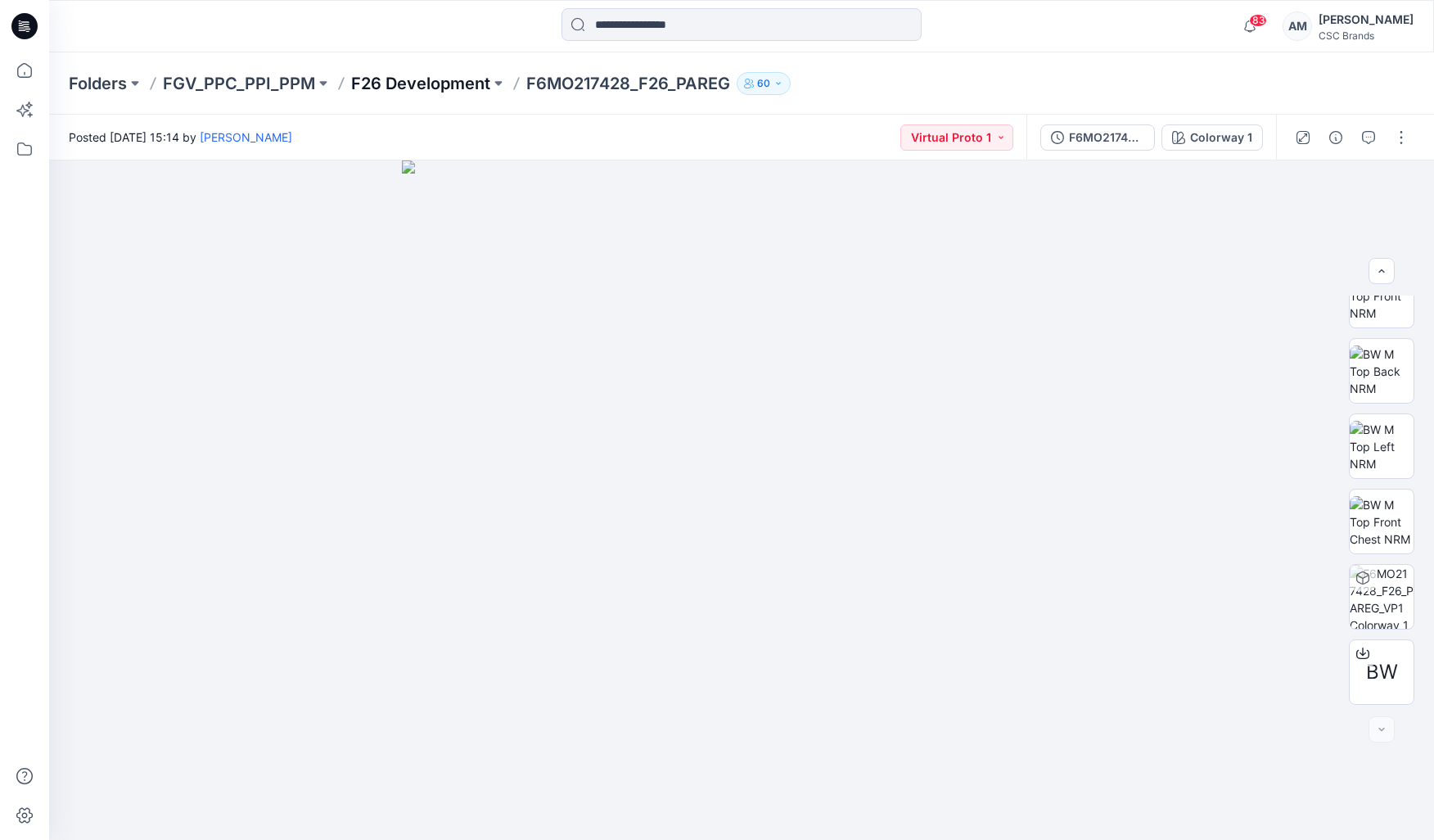
click at [424, 86] on p "F26 Development" at bounding box center [420, 83] width 139 height 23
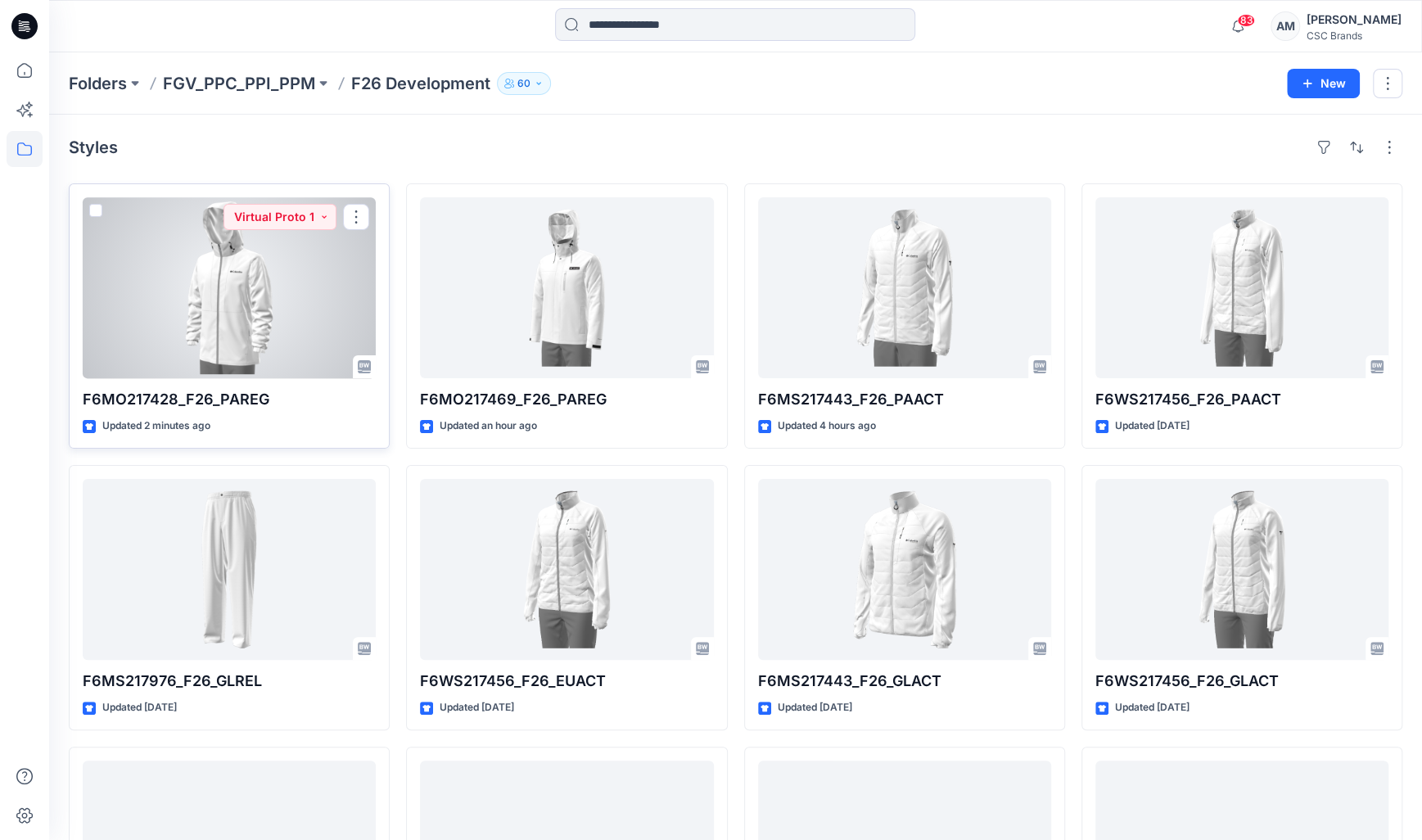
click at [308, 315] on div at bounding box center [228, 288] width 293 height 180
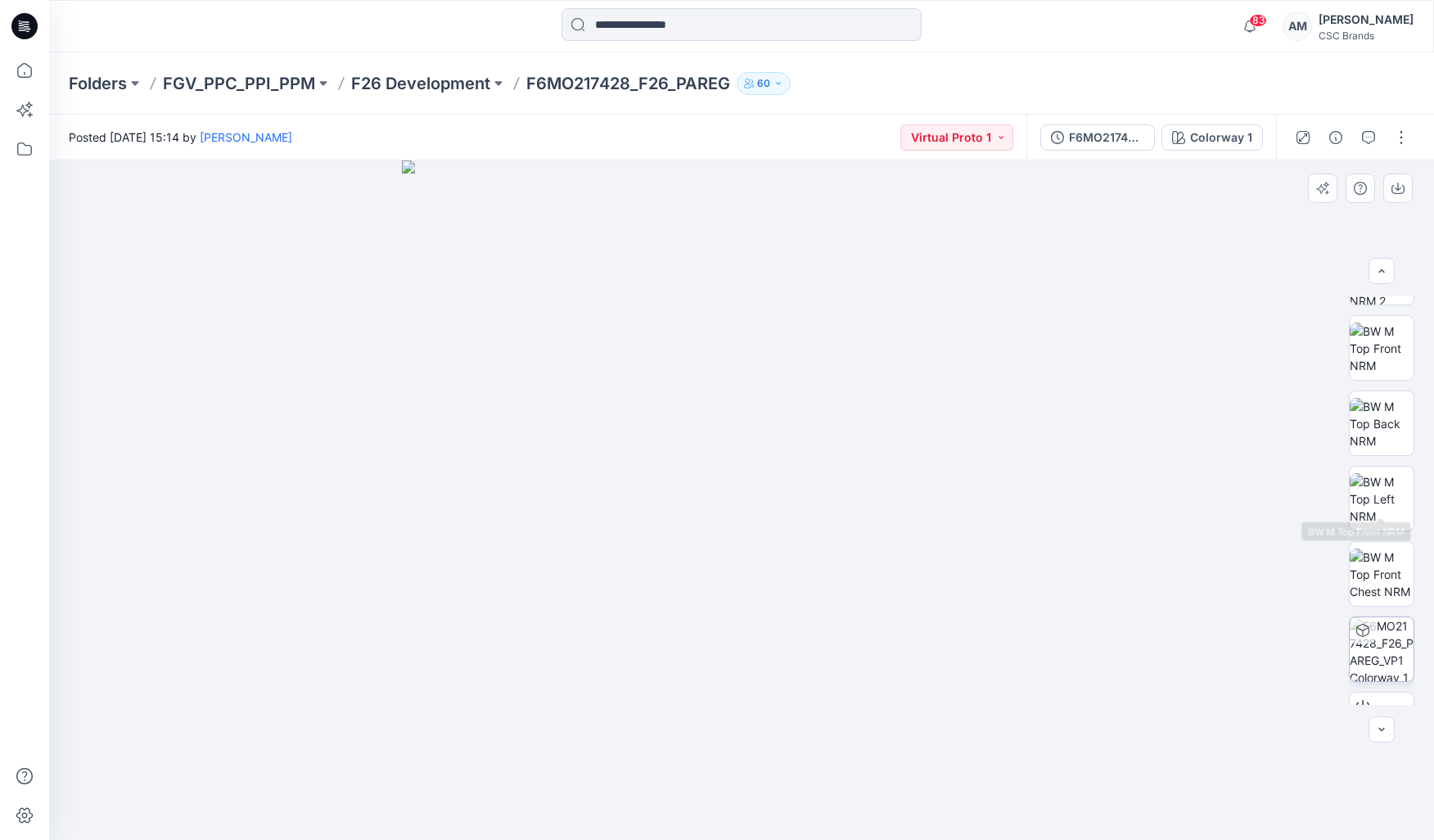
scroll to position [259, 0]
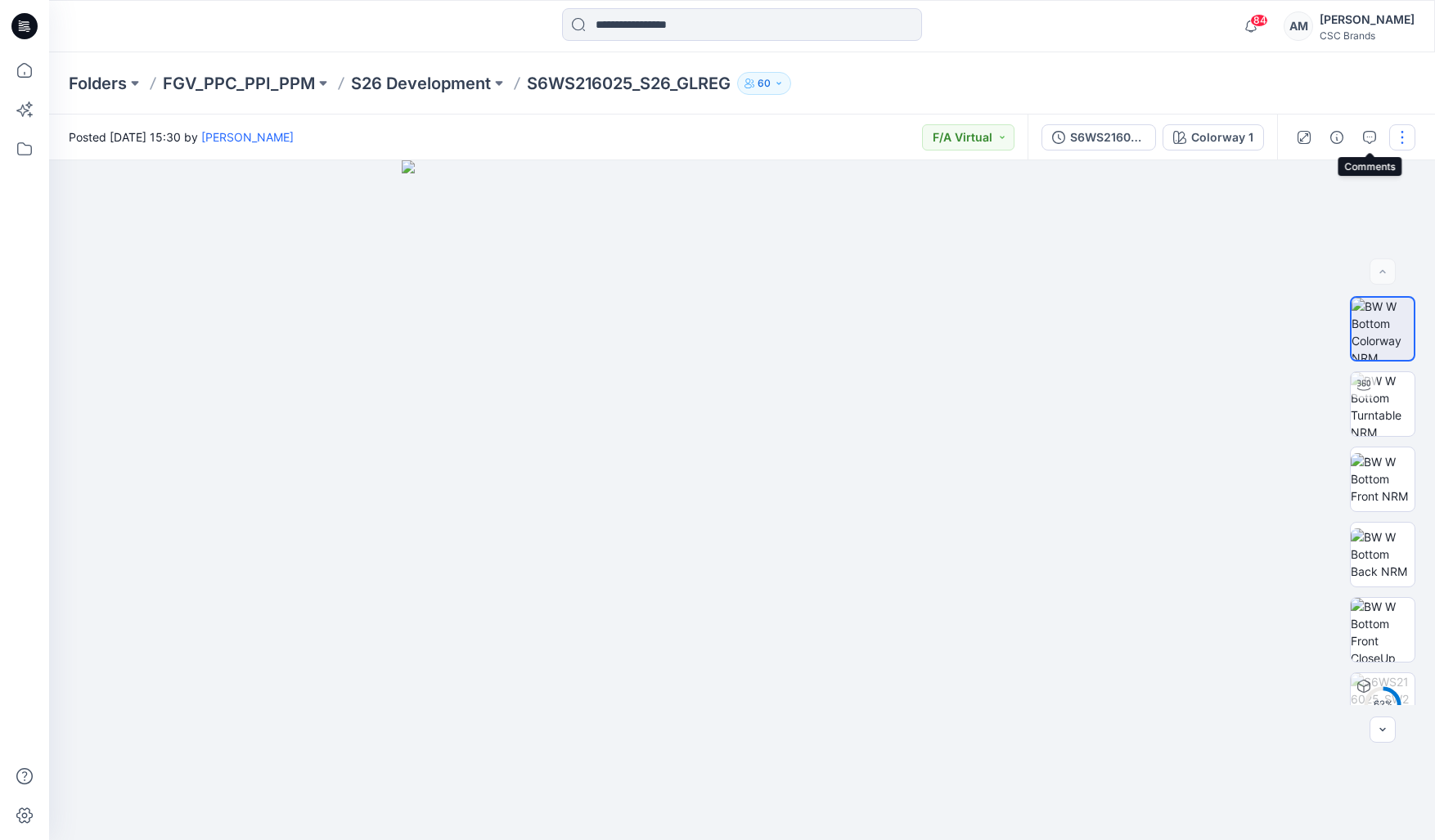
click at [1398, 135] on button "button" at bounding box center [1402, 137] width 26 height 26
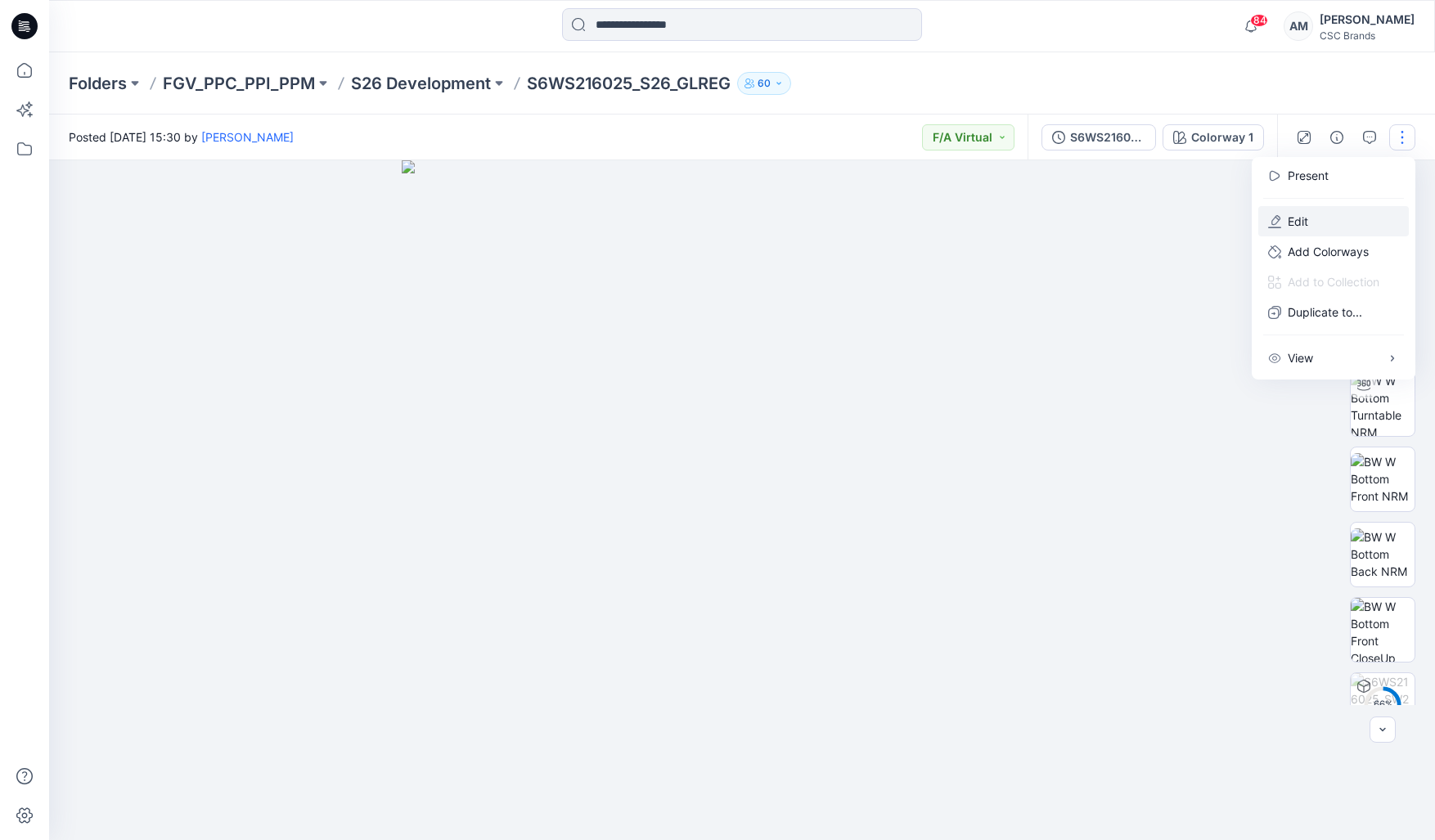
click at [1312, 223] on button "Edit" at bounding box center [1333, 221] width 151 height 31
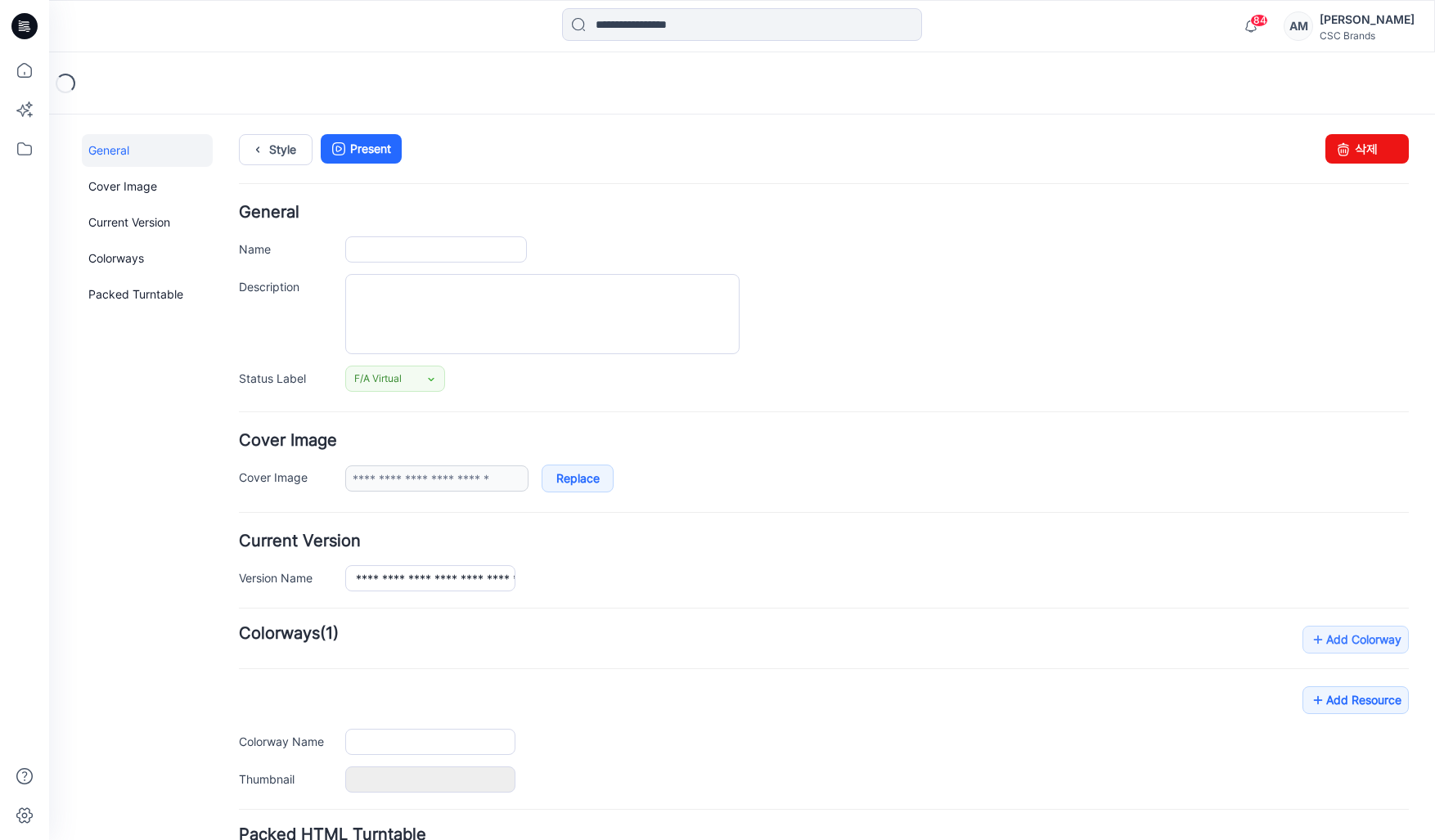
type input "**********"
type textarea "**********"
type input "**********"
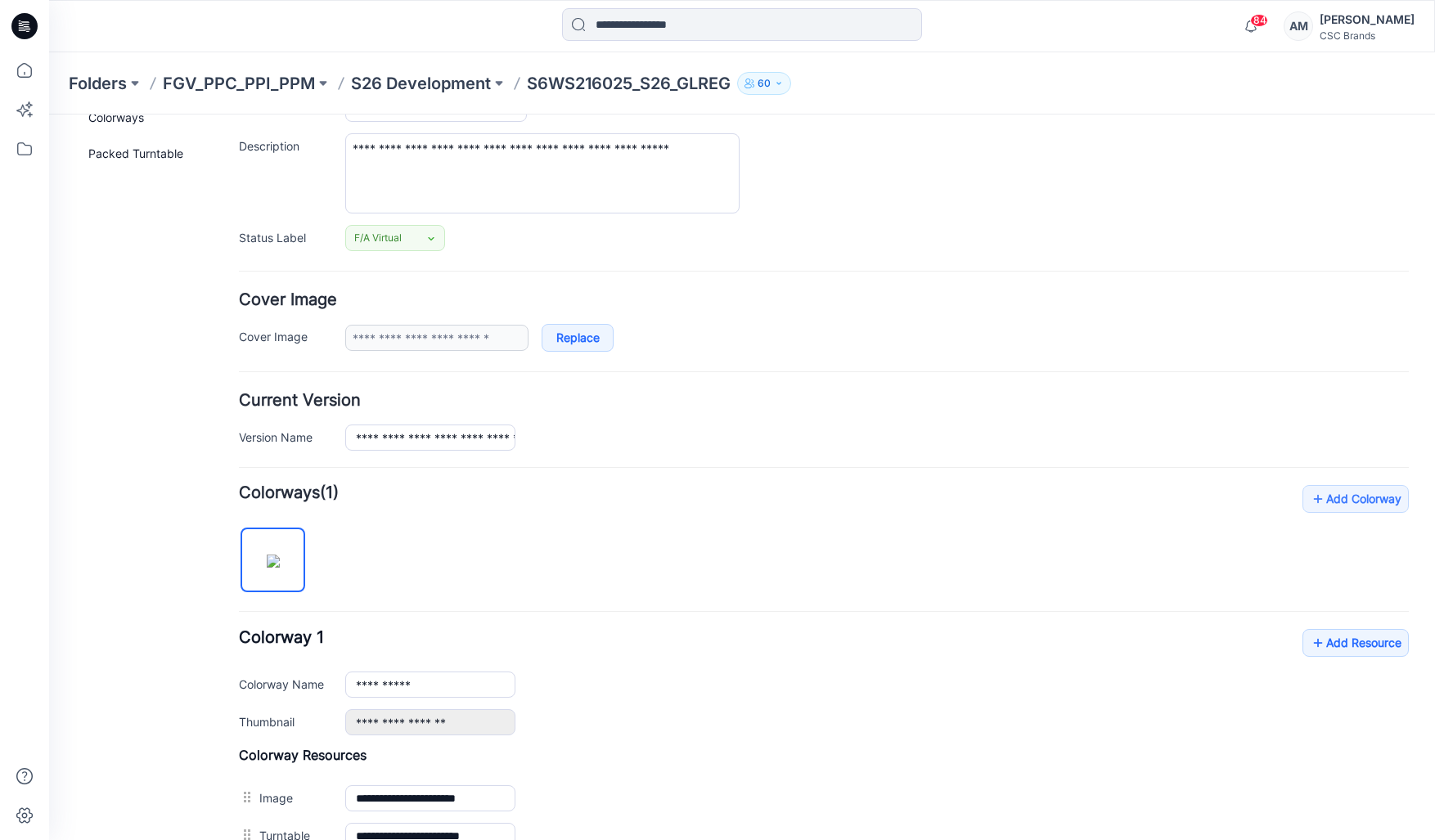
scroll to position [246, 0]
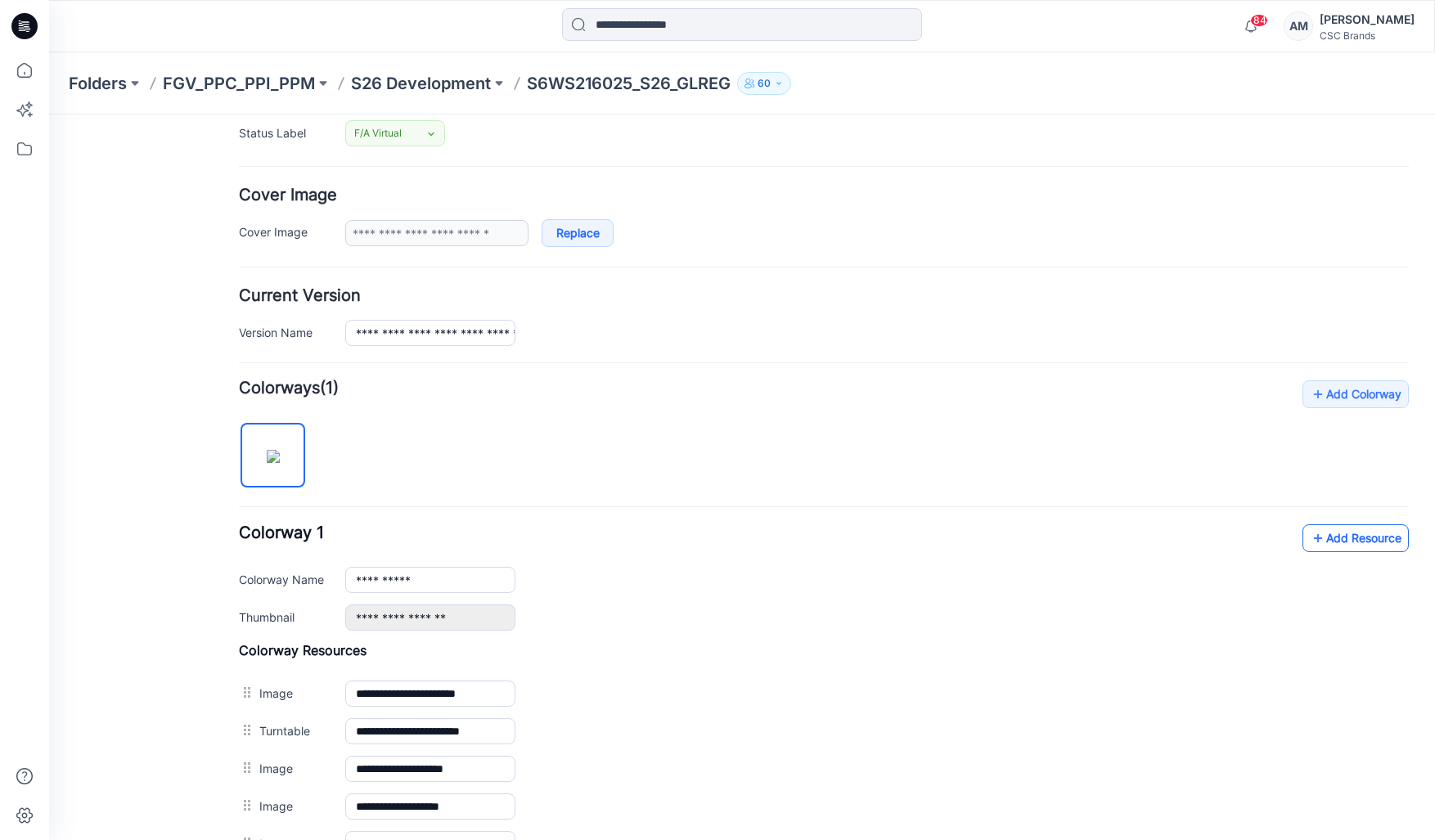
click at [1309, 537] on icon at bounding box center [1317, 538] width 17 height 26
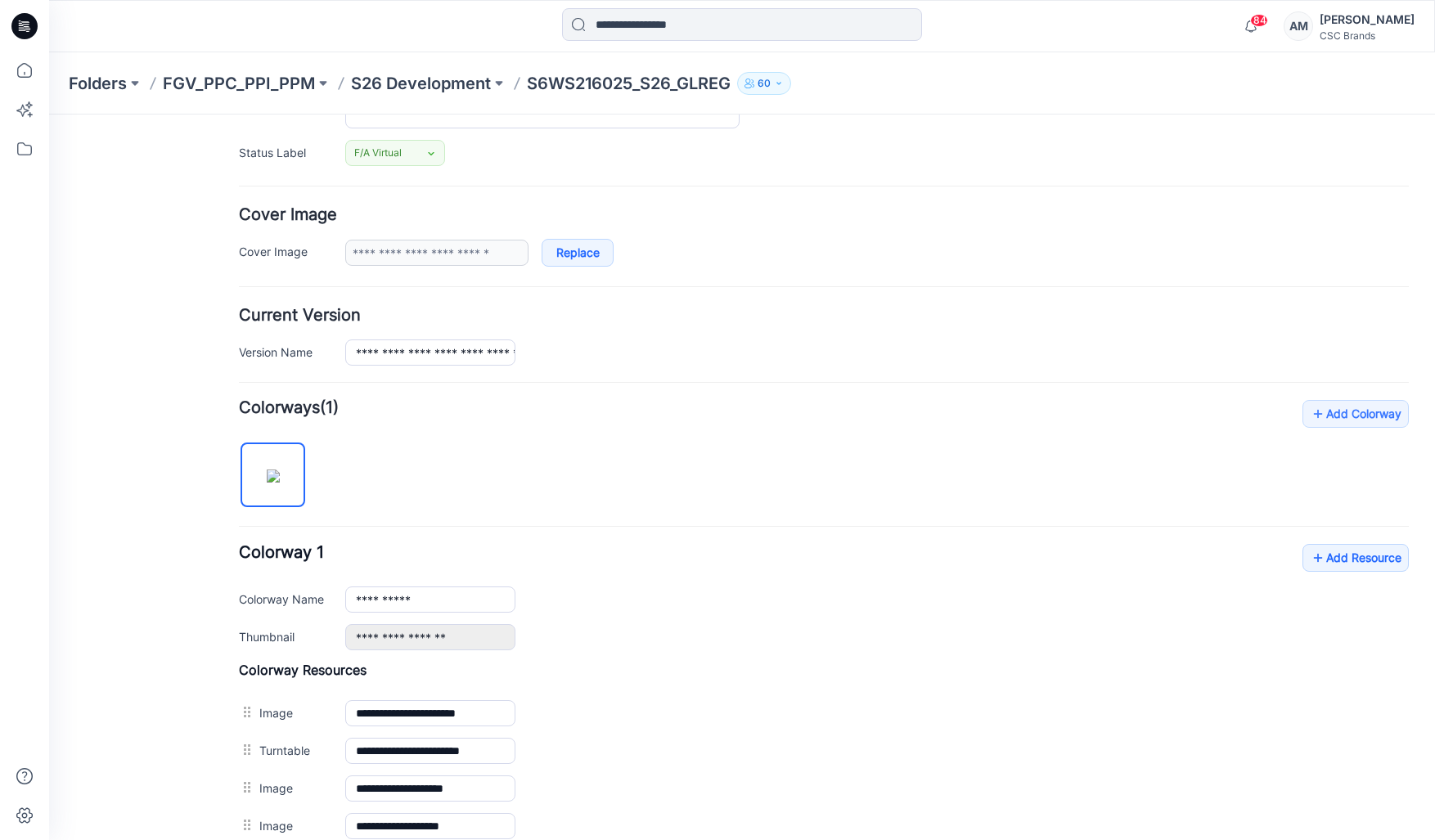
scroll to position [0, 0]
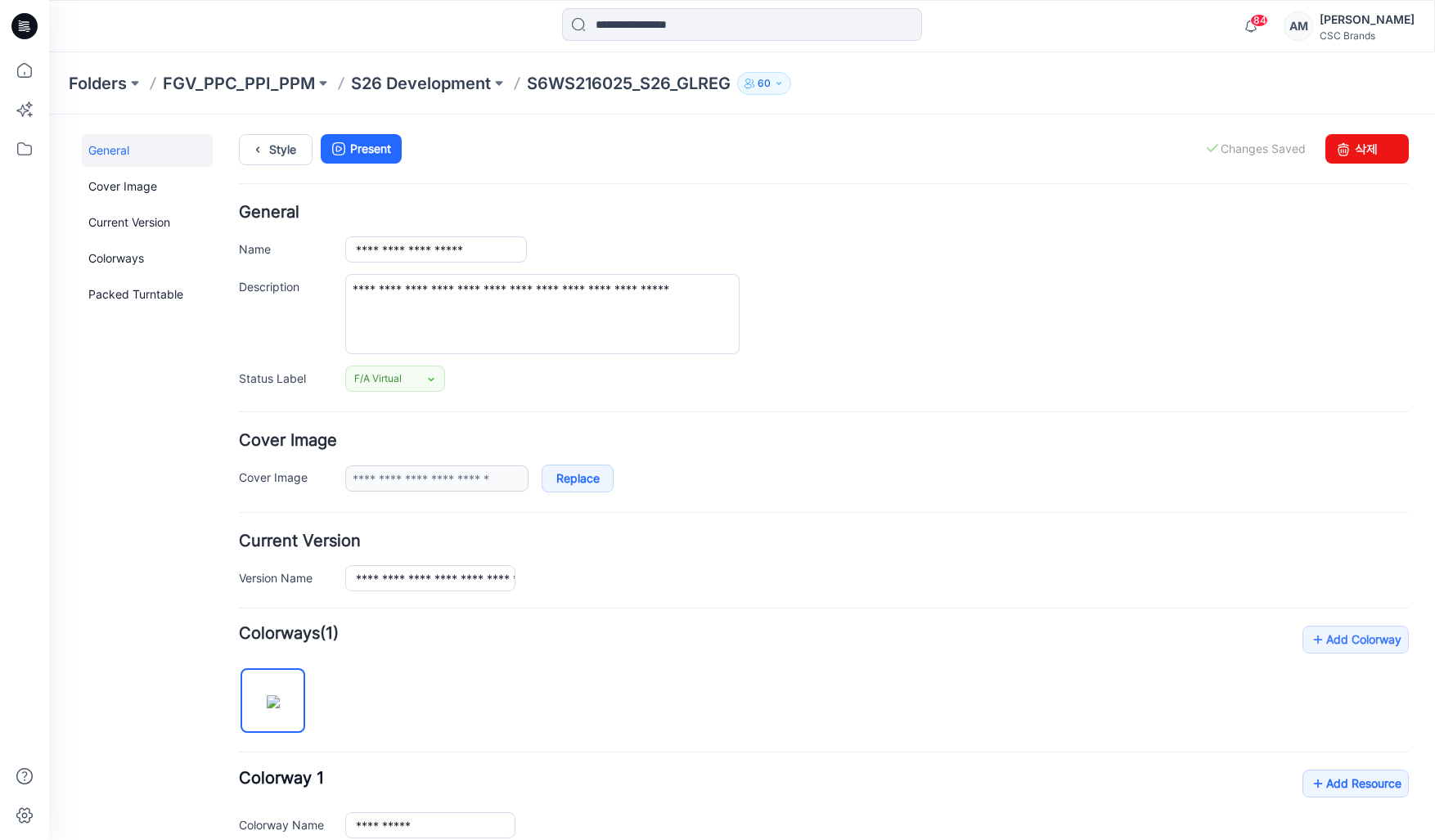
drag, startPoint x: 629, startPoint y: 383, endPoint x: 438, endPoint y: 155, distance: 297.4
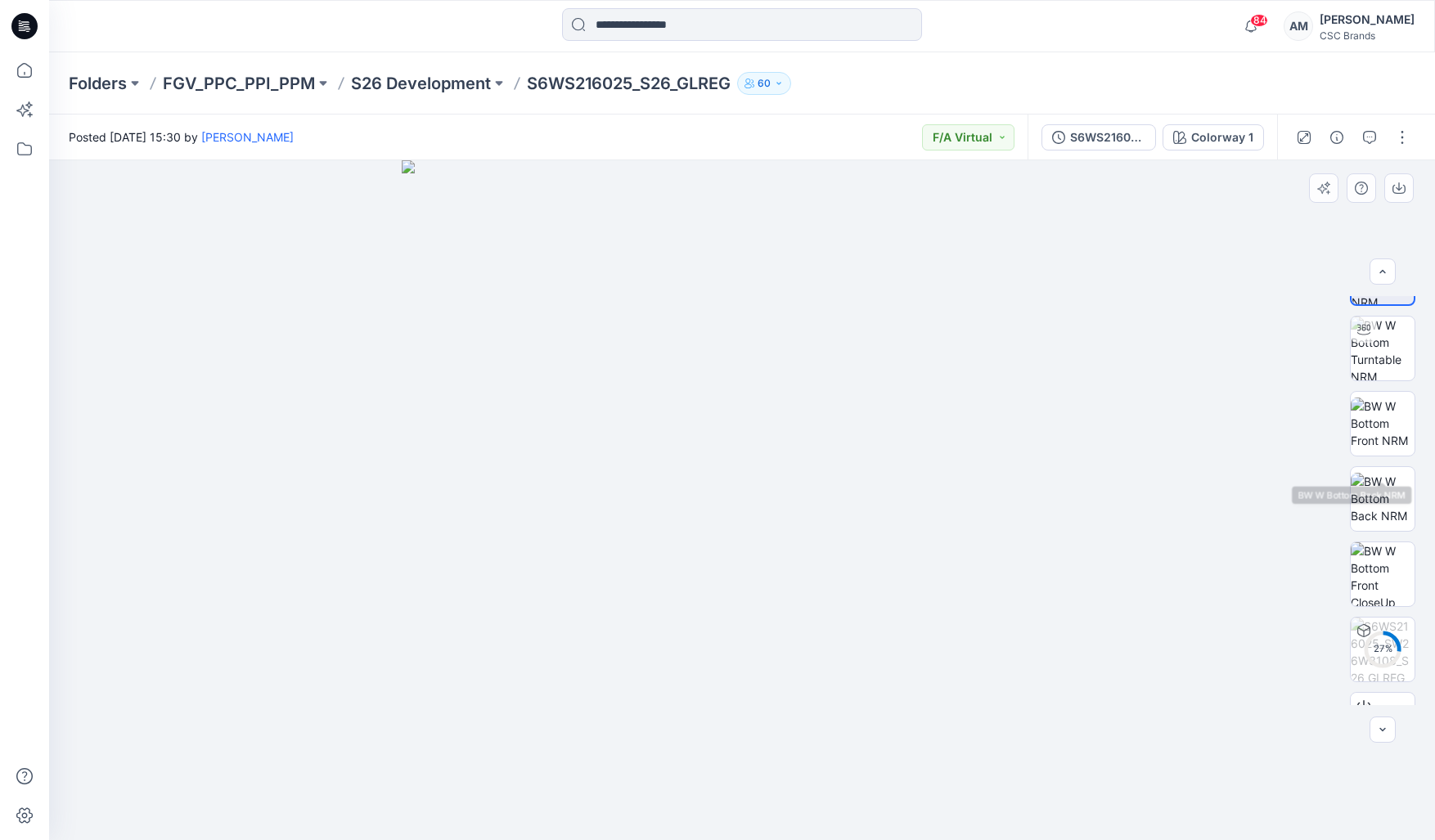
scroll to position [108, 0]
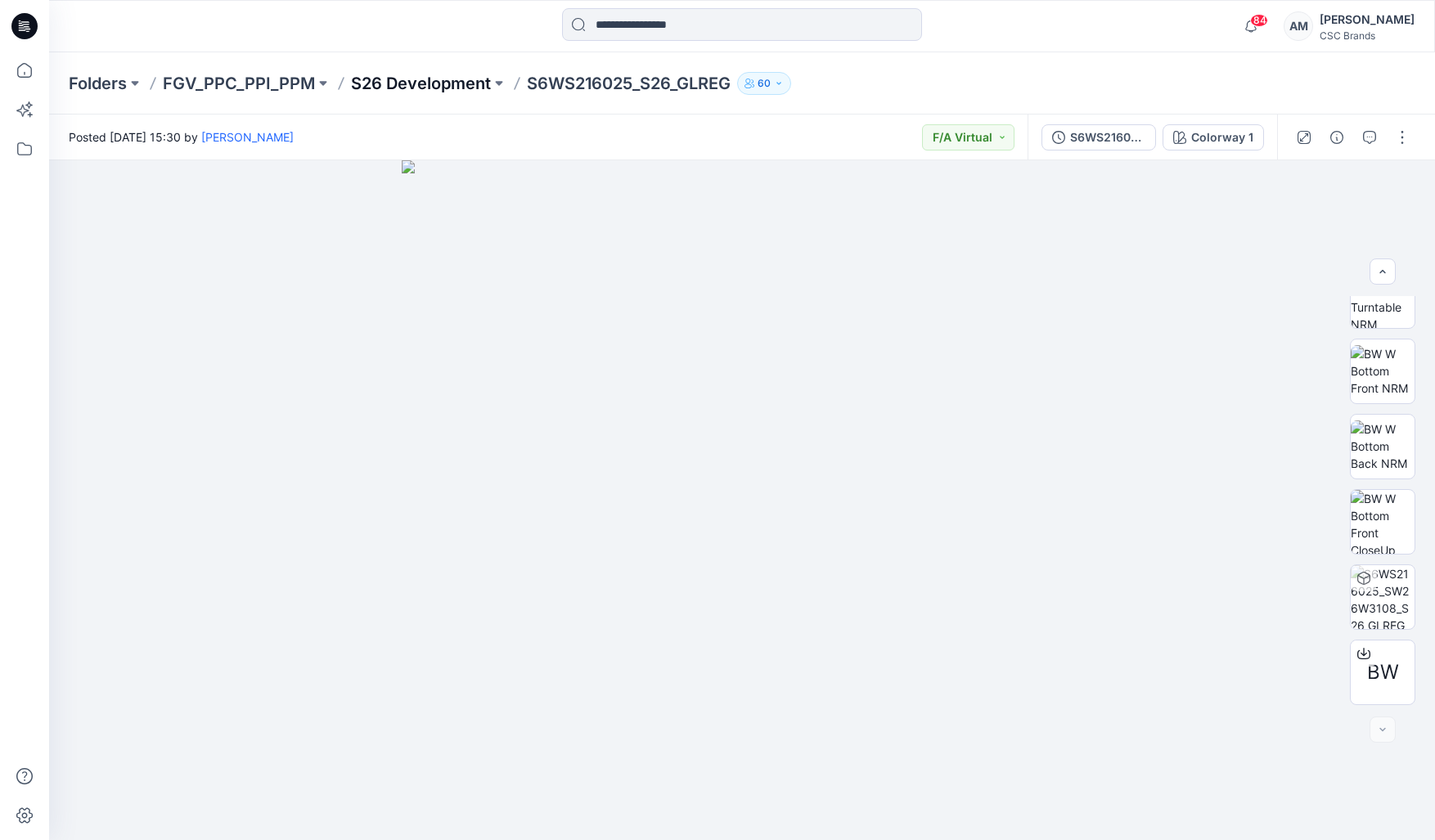
click at [468, 89] on p "S26 Development" at bounding box center [420, 83] width 140 height 23
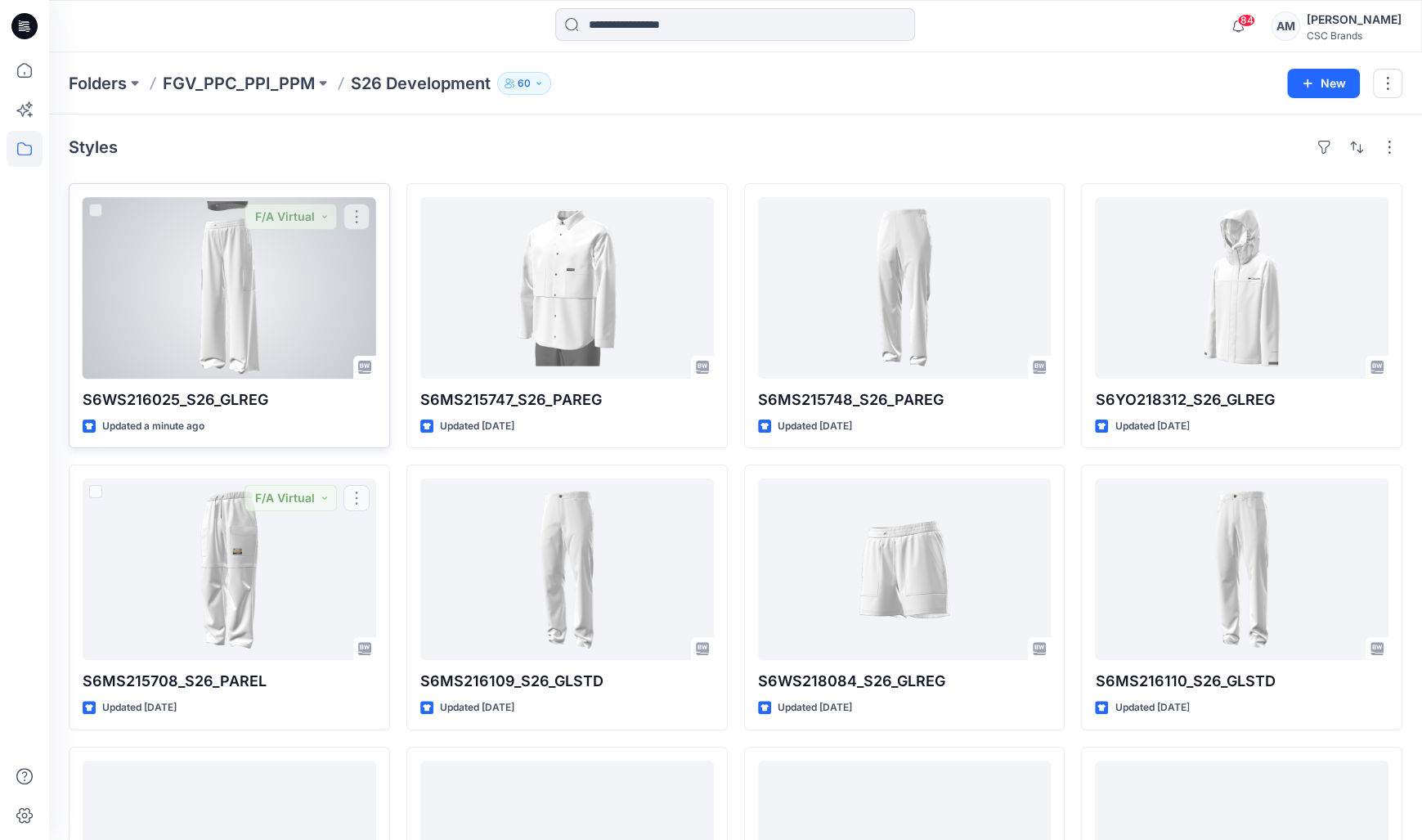
click at [204, 349] on div at bounding box center [229, 287] width 293 height 181
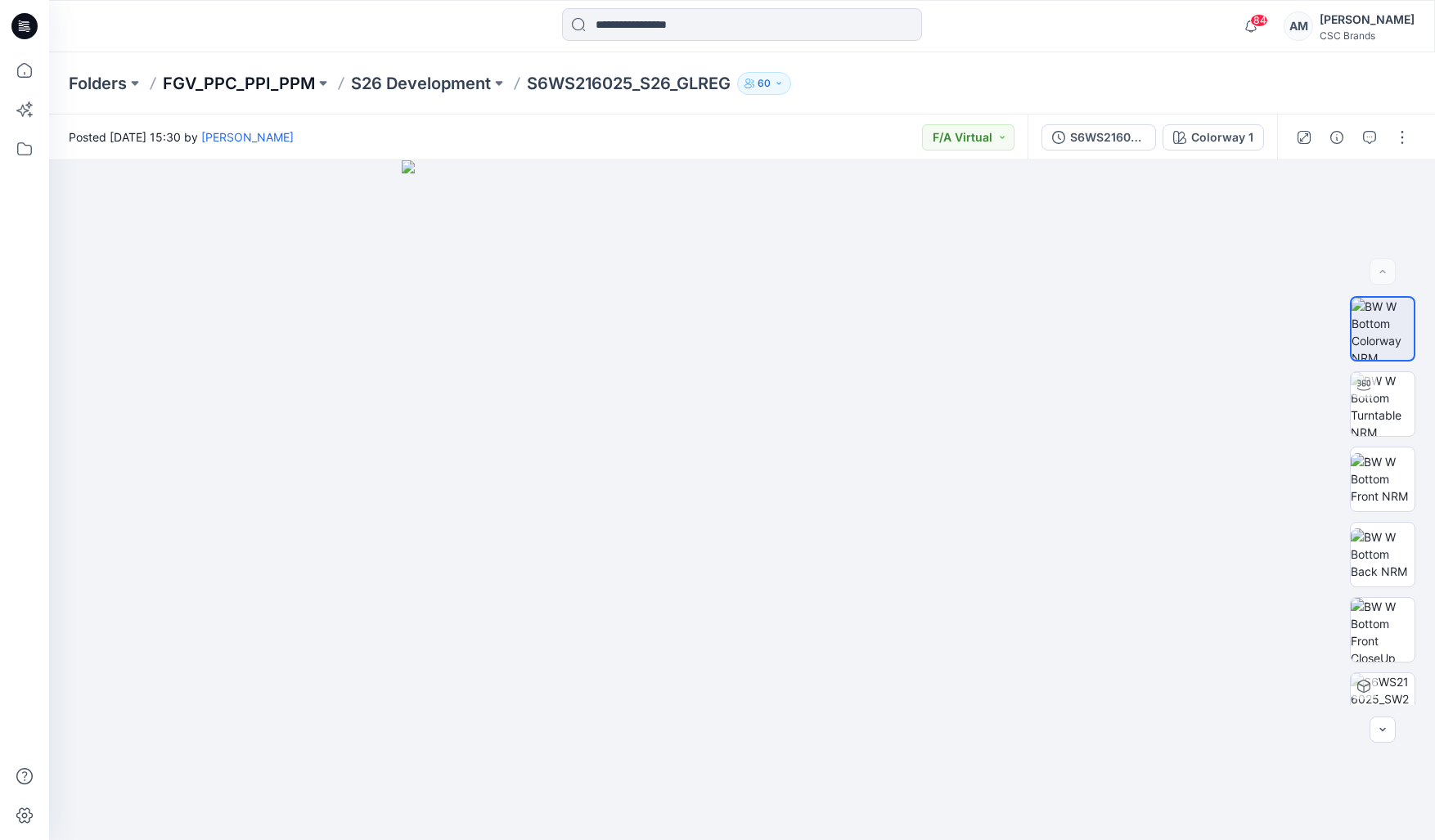
click at [303, 82] on p "FGV_PPC_PPI_PPM" at bounding box center [239, 83] width 153 height 23
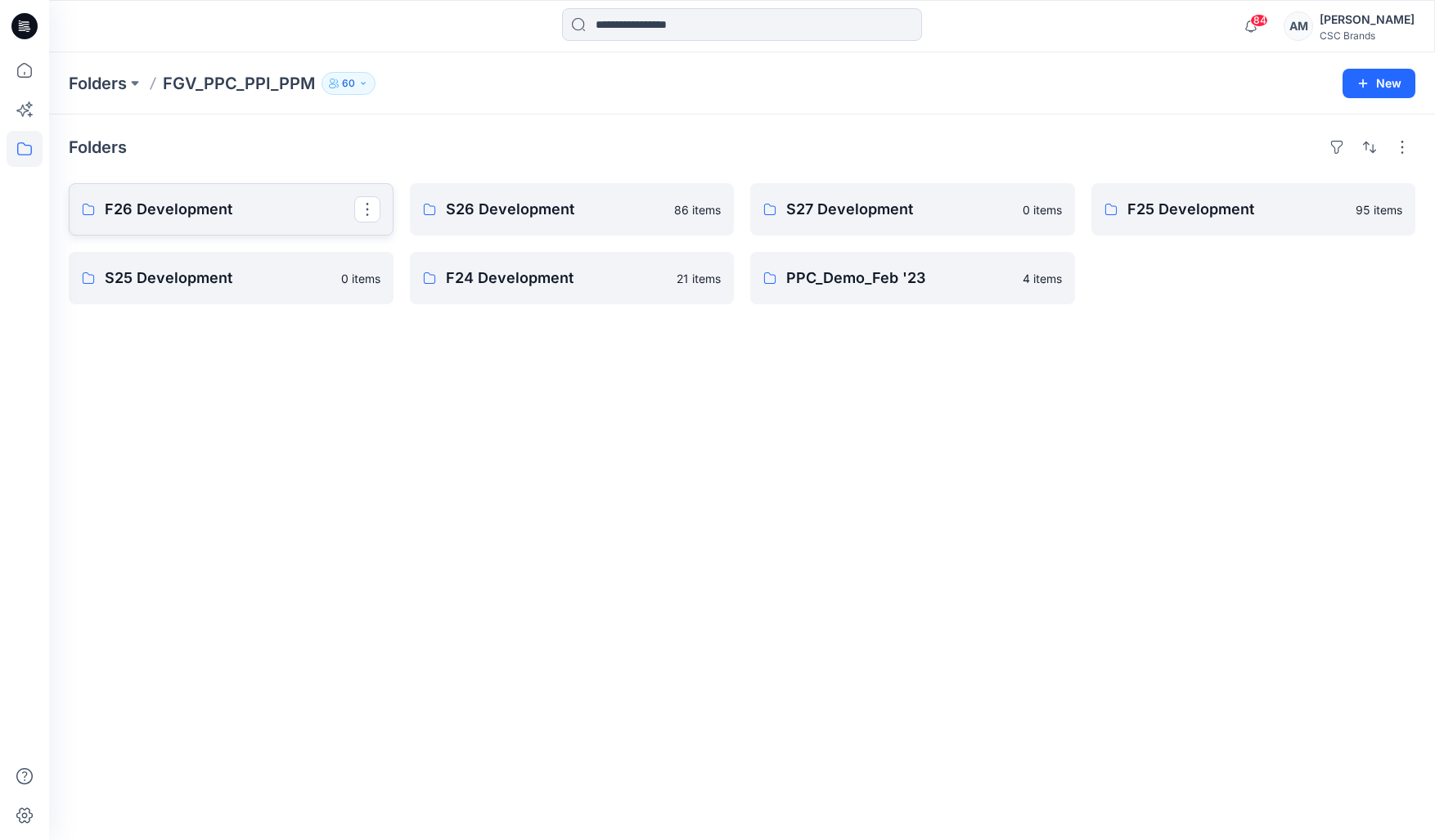
click at [236, 203] on p "F26 Development" at bounding box center [230, 209] width 250 height 23
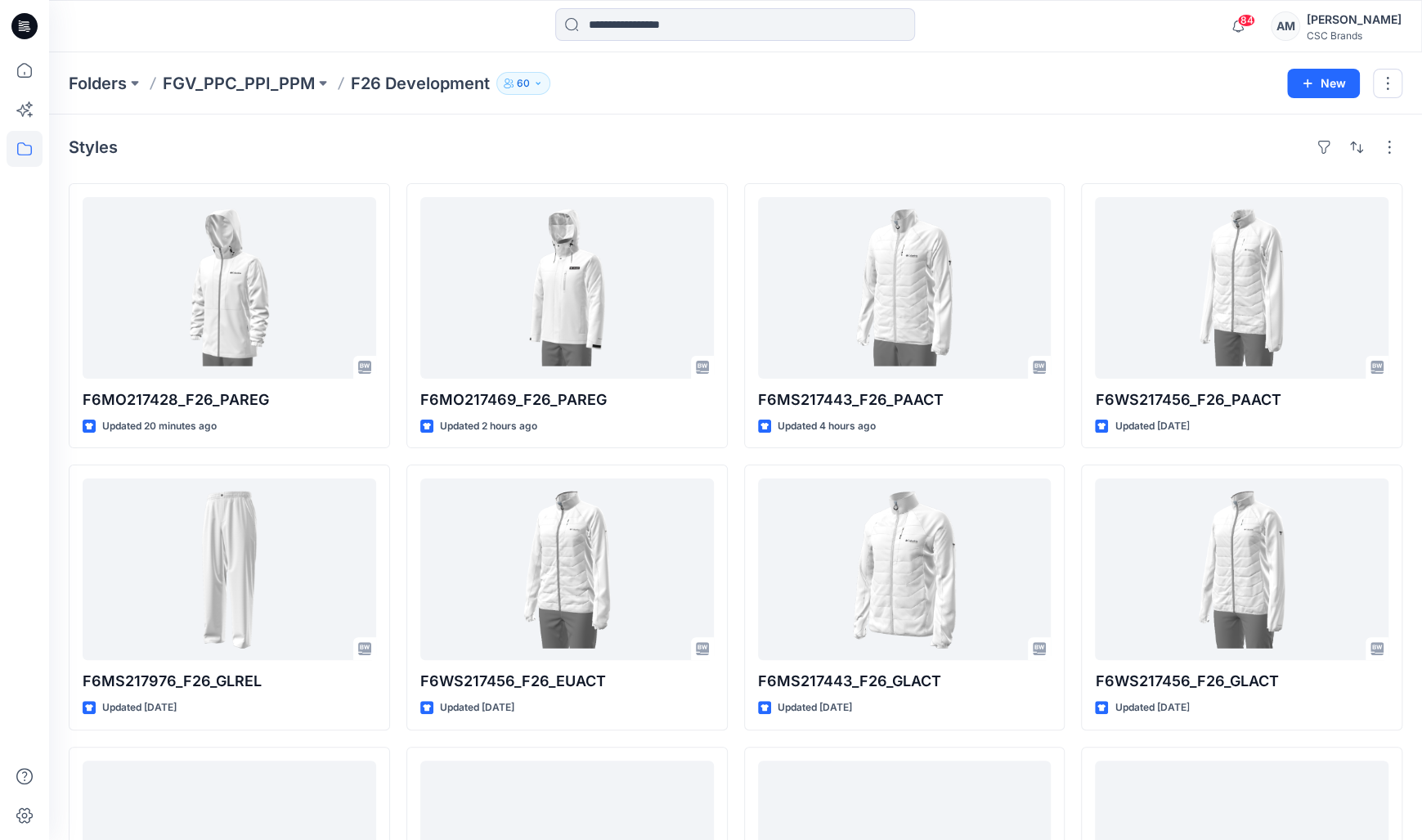
click at [324, 67] on div "Folders FGV_PPC_PPI_PPM F26 Development 60 New" at bounding box center [736, 83] width 1373 height 62
click at [318, 74] on button at bounding box center [323, 83] width 17 height 23
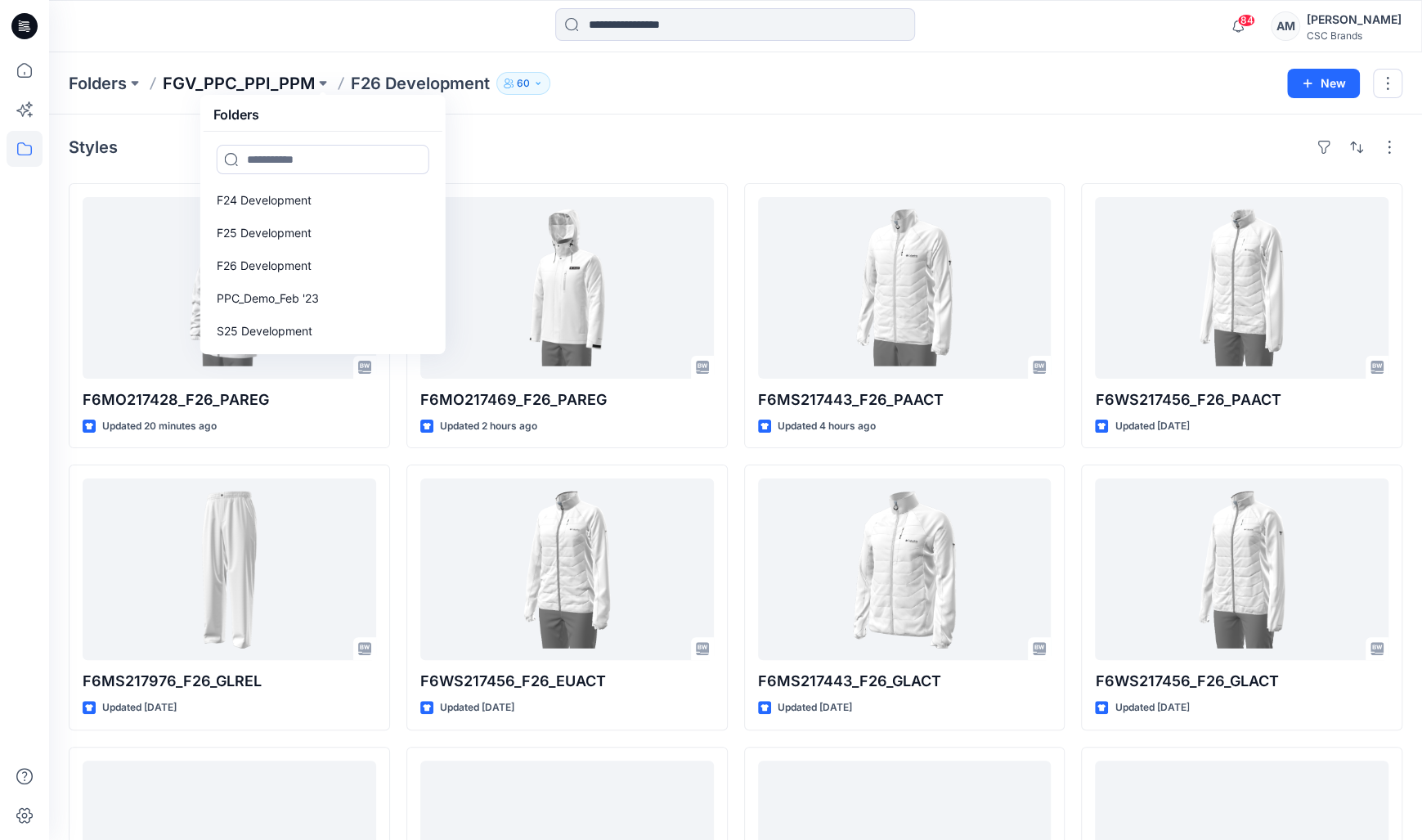
click at [270, 82] on p "FGV_PPC_PPI_PPM" at bounding box center [239, 83] width 153 height 23
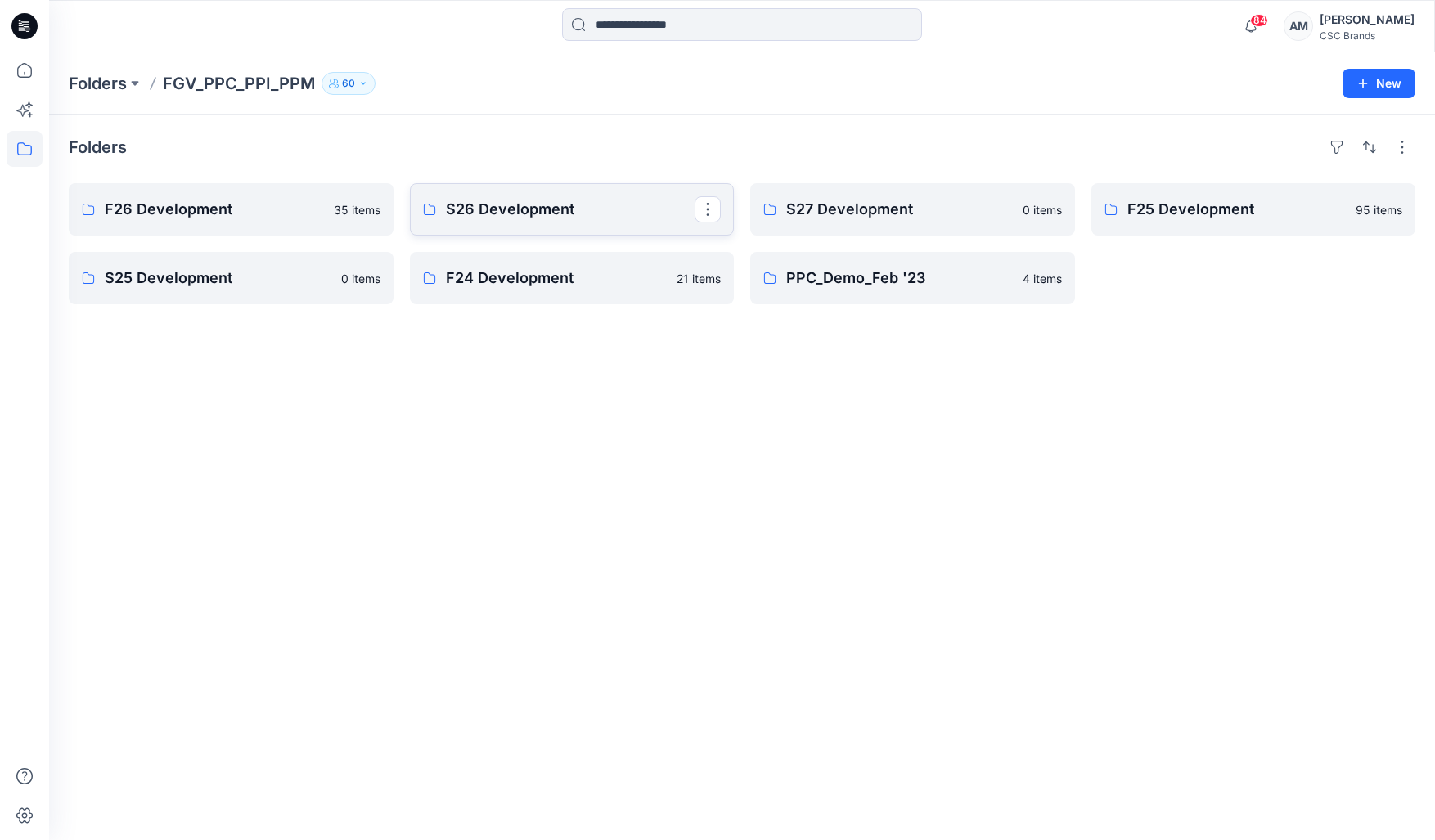
click at [513, 209] on p "S26 Development" at bounding box center [571, 209] width 250 height 23
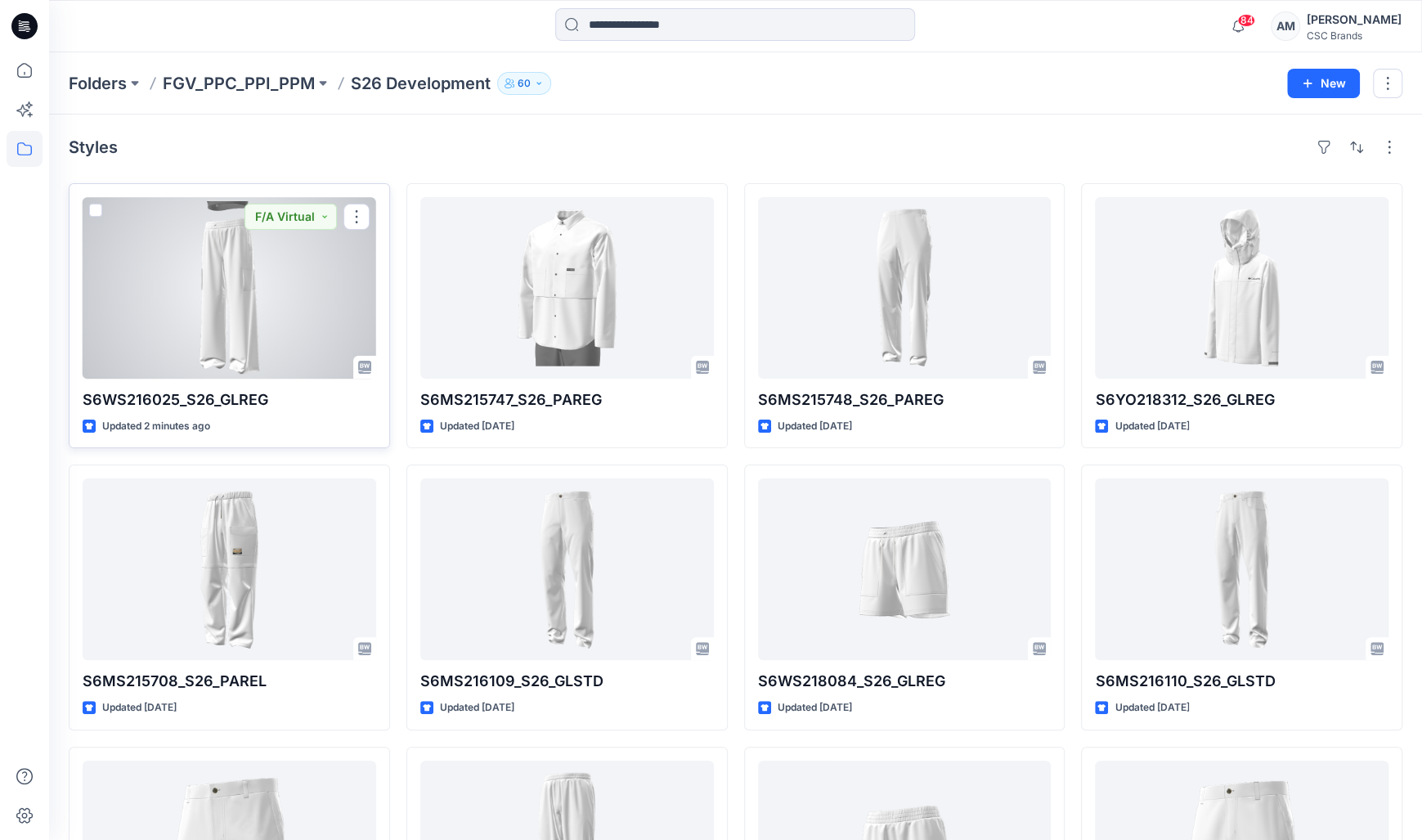
click at [262, 276] on div at bounding box center [229, 287] width 293 height 181
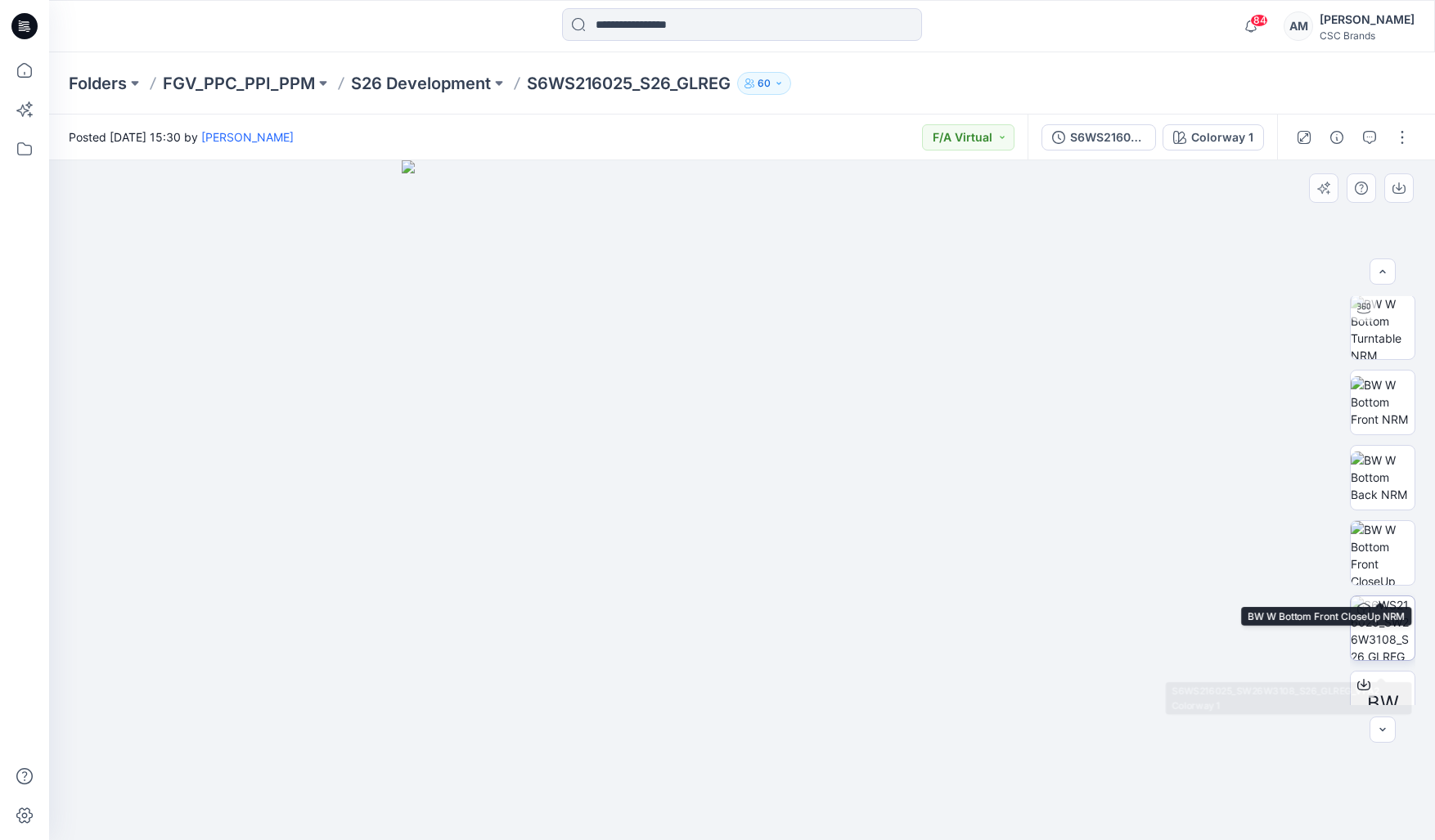
scroll to position [108, 0]
